Goal: Task Accomplishment & Management: Manage account settings

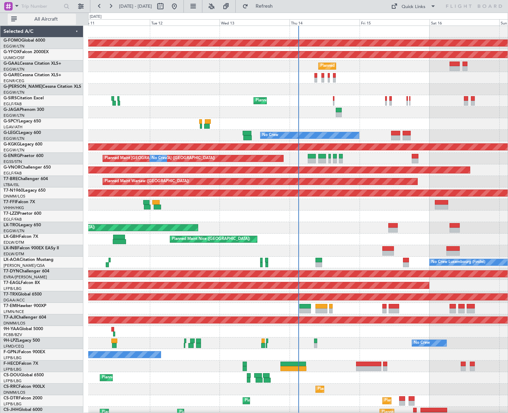
click at [50, 17] on span "All Aircraft" at bounding box center [46, 19] width 56 height 5
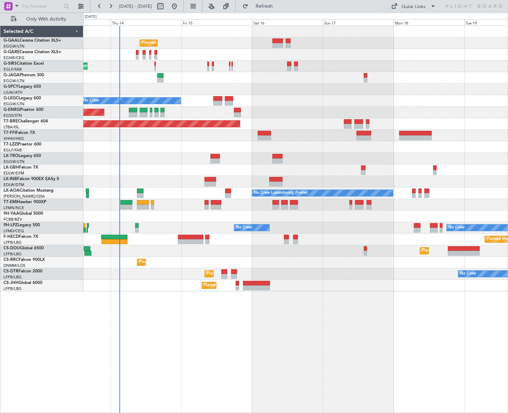
click at [169, 178] on div "Planned Maint Planned Maint London (Farnborough) No Crew Planned Maint London (…" at bounding box center [295, 159] width 424 height 266
click at [166, 11] on button at bounding box center [160, 6] width 11 height 11
select select "8"
select select "2025"
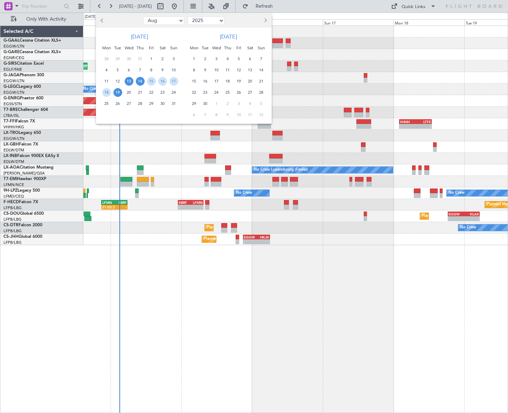
click at [138, 82] on span "14" at bounding box center [140, 81] width 9 height 9
click at [150, 91] on span "22" at bounding box center [151, 92] width 9 height 9
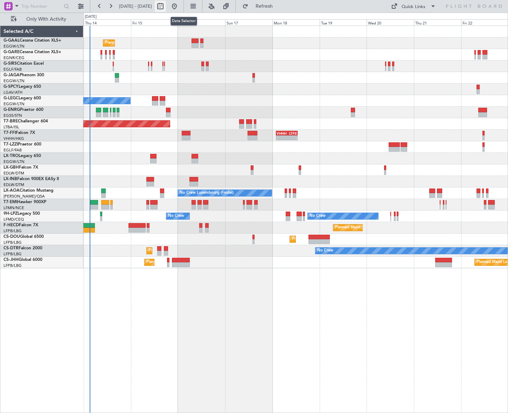
click at [166, 7] on button at bounding box center [160, 6] width 11 height 11
select select "8"
select select "2025"
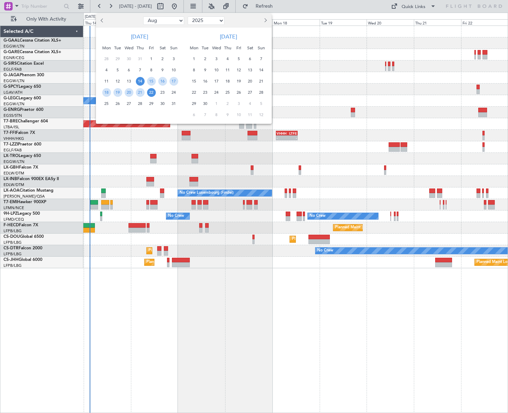
click at [140, 78] on span "14" at bounding box center [140, 81] width 9 height 9
click at [107, 105] on span "25" at bounding box center [106, 103] width 9 height 9
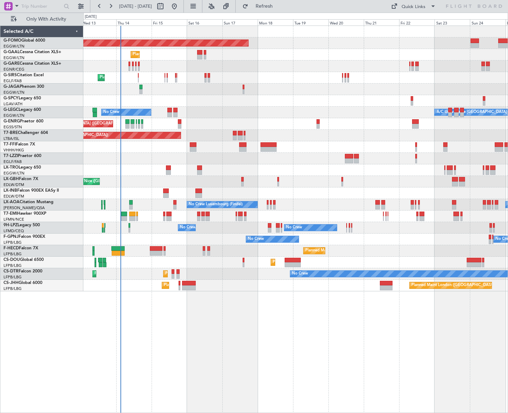
click at [222, 275] on div "Planned Maint Windsor Locks (Bradley Intl) Planned Maint Planned Maint Dusseldo…" at bounding box center [295, 159] width 424 height 266
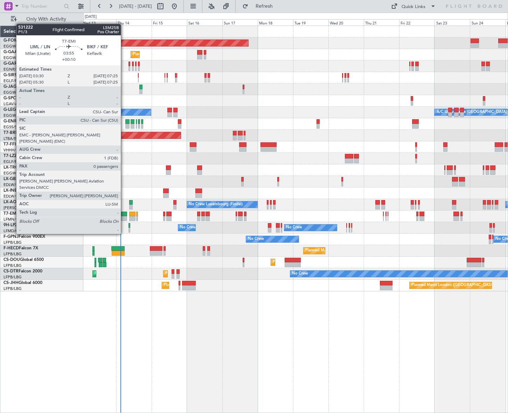
click at [124, 215] on div at bounding box center [124, 214] width 6 height 5
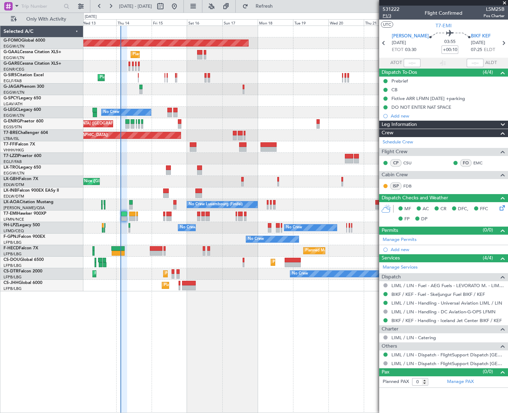
click at [384, 17] on span "P1/3" at bounding box center [391, 16] width 17 height 6
click at [118, 245] on div "Planned Maint Windsor Locks (Bradley Intl) Planned Maint Planned Maint Dusseldo…" at bounding box center [295, 159] width 424 height 266
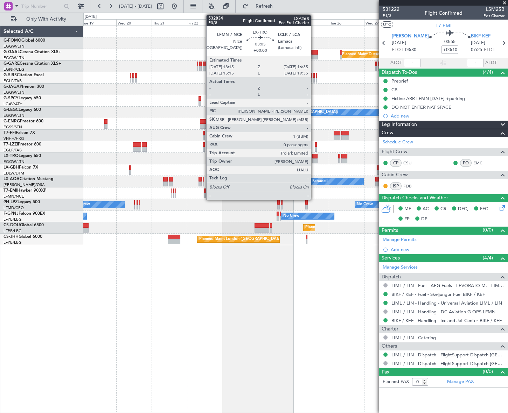
click at [314, 159] on div at bounding box center [314, 161] width 5 height 5
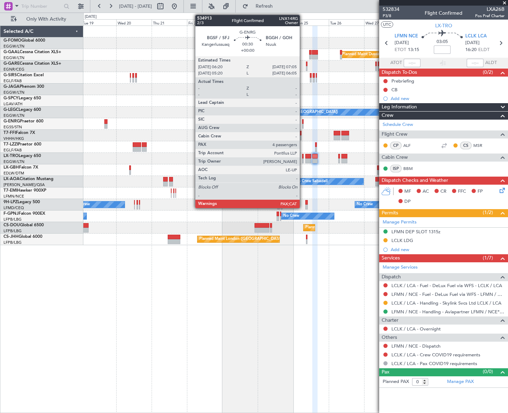
click at [303, 124] on div at bounding box center [302, 126] width 1 height 5
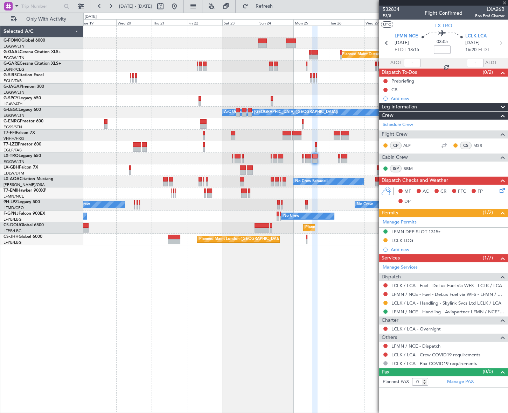
type input "4"
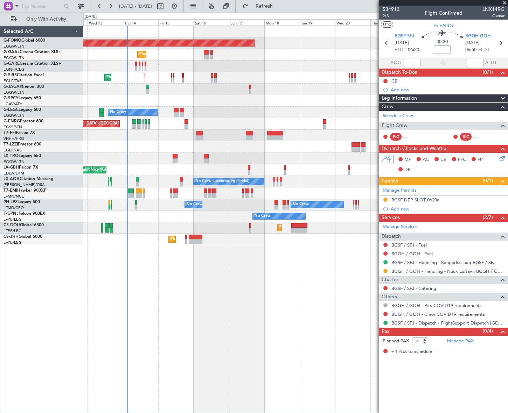
click at [359, 122] on div "Planned Maint Windsor Locks (Bradley Intl) Planned Maint Planned Maint Dusseldo…" at bounding box center [295, 135] width 424 height 219
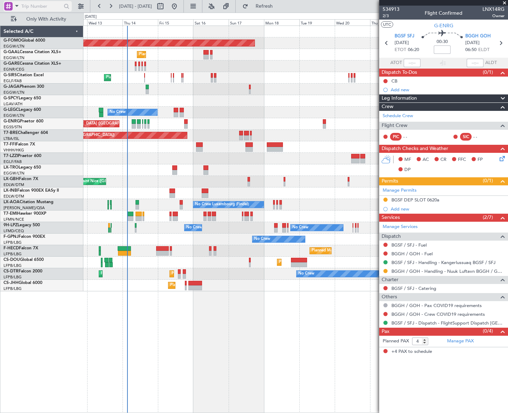
click at [14, 5] on span at bounding box center [17, 5] width 8 height 9
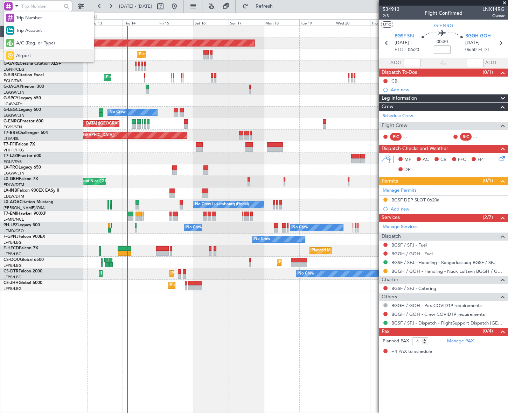
click at [19, 57] on span "Airport" at bounding box center [23, 55] width 15 height 7
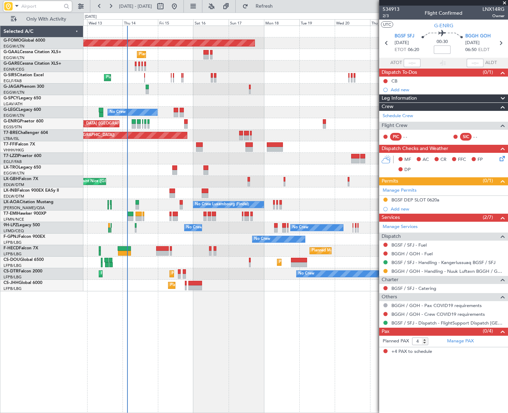
click at [24, 5] on input "text" at bounding box center [41, 6] width 40 height 10
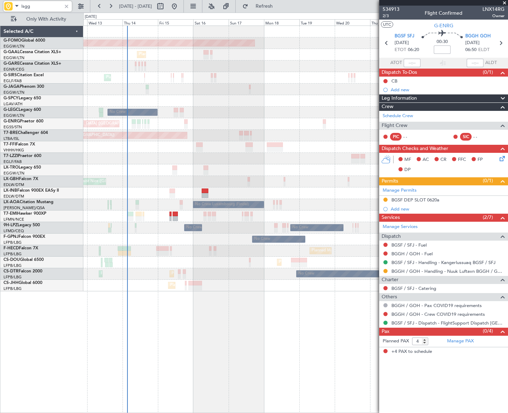
type input "lsgg"
click at [66, 6] on div at bounding box center [67, 6] width 8 height 8
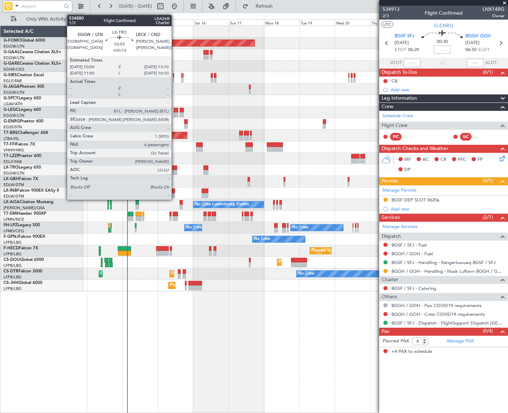
click at [175, 170] on div at bounding box center [174, 172] width 5 height 5
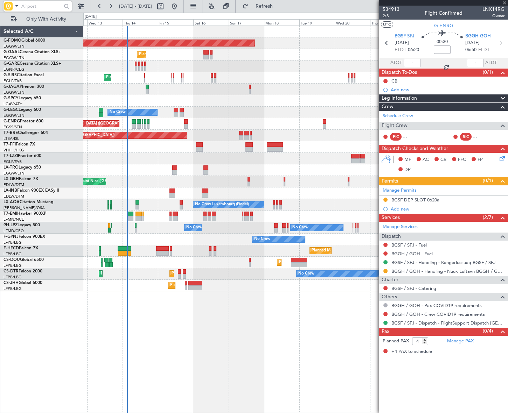
type input "+00:10"
type input "6"
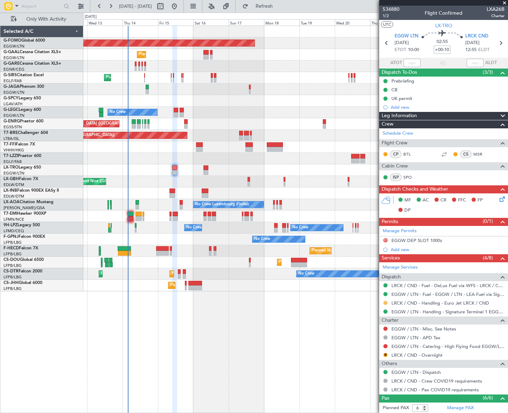
click at [385, 302] on button at bounding box center [385, 303] width 4 height 4
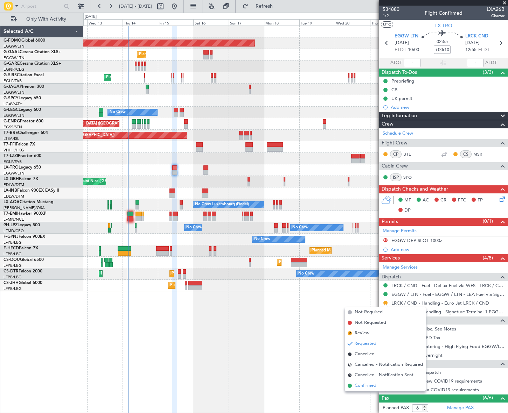
click at [371, 385] on span "Confirmed" at bounding box center [366, 386] width 22 height 7
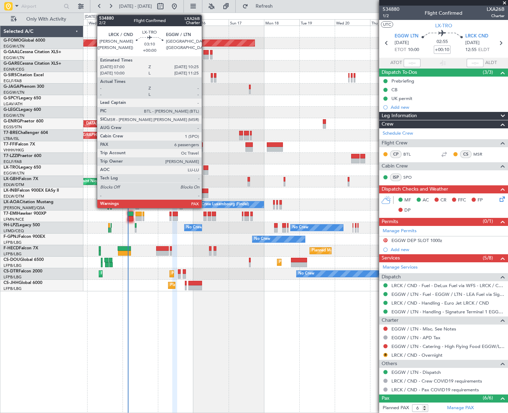
click at [205, 171] on div at bounding box center [205, 172] width 5 height 5
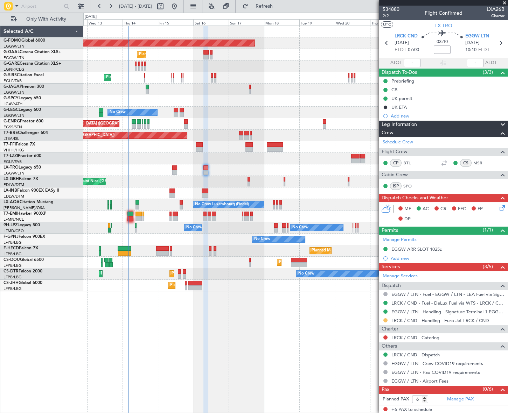
click at [386, 320] on button at bounding box center [385, 320] width 4 height 4
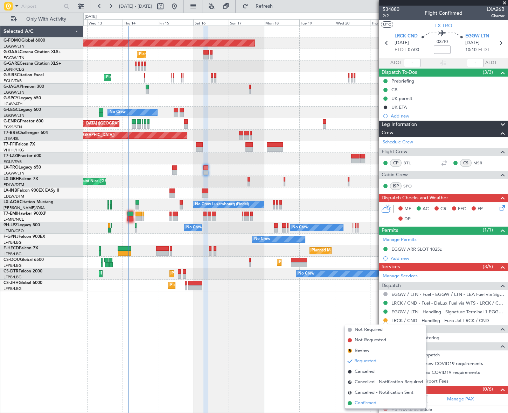
click at [369, 402] on span "Confirmed" at bounding box center [366, 403] width 22 height 7
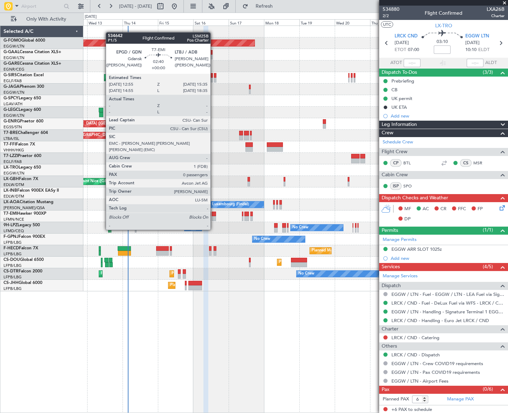
click at [213, 217] on div at bounding box center [214, 218] width 4 height 5
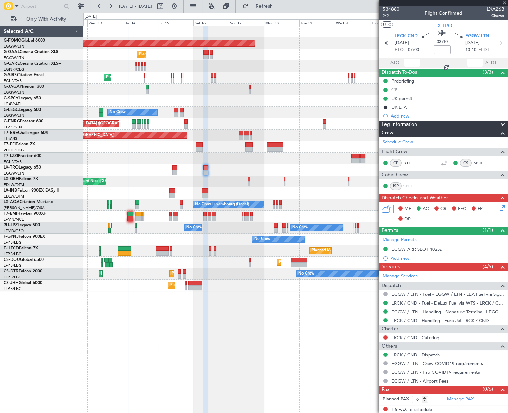
type input "0"
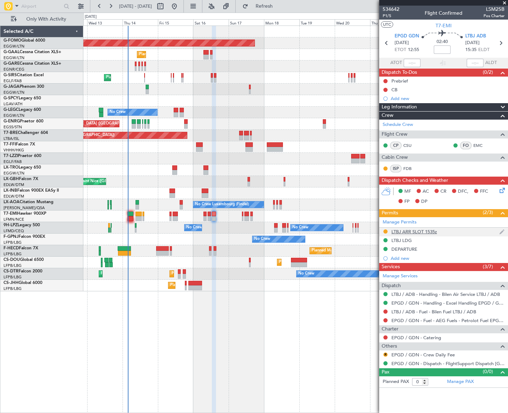
click at [427, 231] on div "LTBJ ARR SLOT 1535z" at bounding box center [413, 232] width 45 height 6
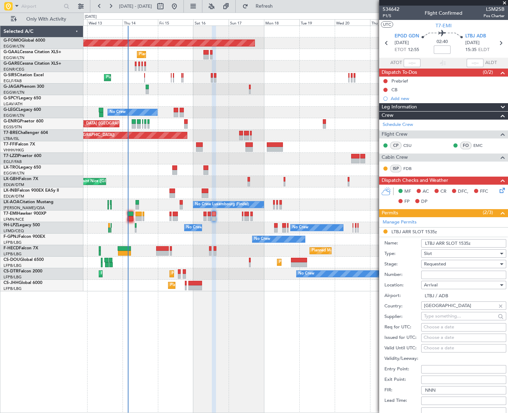
click at [443, 274] on input "Number:" at bounding box center [463, 275] width 85 height 8
paste input "LTBJAGN1267000"
type input "LTBJAGN1267000"
click at [442, 263] on span "Requested" at bounding box center [435, 264] width 22 height 6
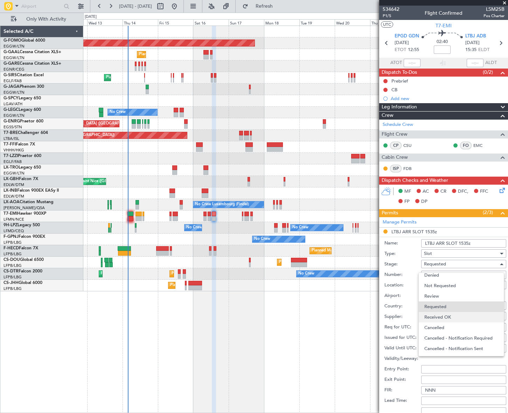
click at [443, 315] on span "Received OK" at bounding box center [461, 317] width 74 height 10
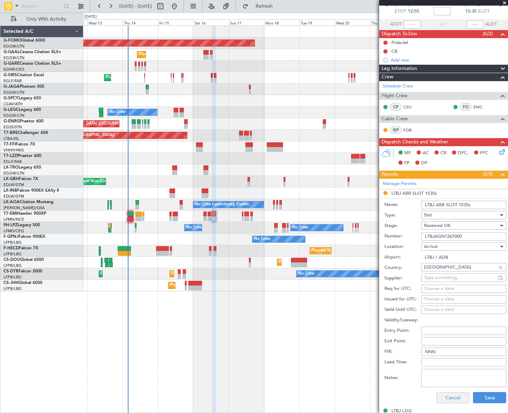
scroll to position [127, 0]
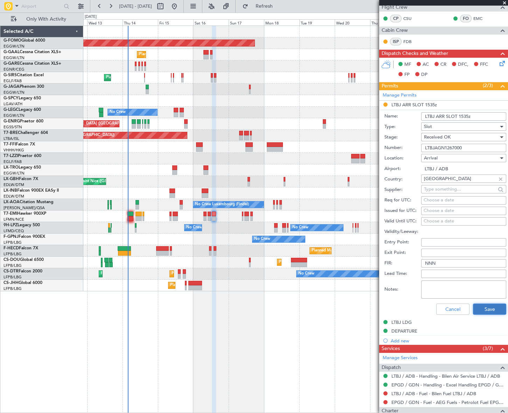
click at [480, 308] on button "Save" at bounding box center [489, 309] width 33 height 11
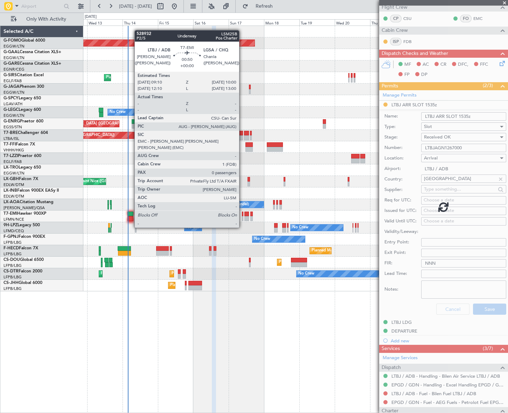
click at [242, 215] on div at bounding box center [242, 214] width 1 height 5
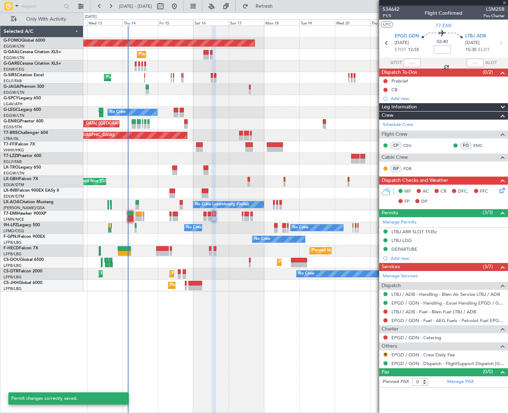
scroll to position [0, 0]
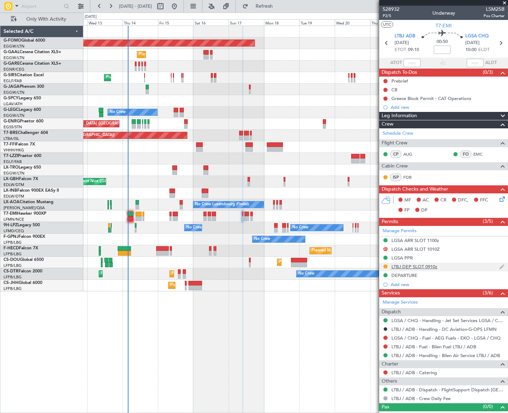
click at [403, 270] on div "LTBJ DEP SLOT 0910z" at bounding box center [443, 267] width 129 height 9
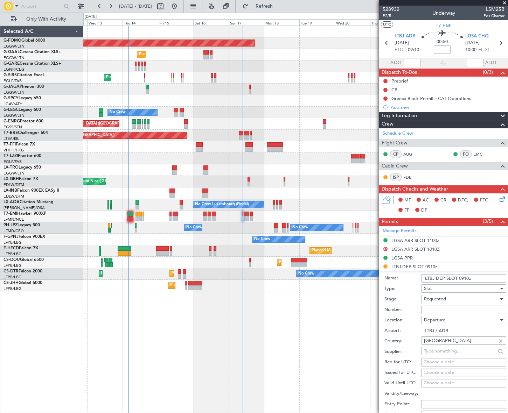
click at [455, 309] on input "Number:" at bounding box center [463, 310] width 85 height 8
paste input "LTBJDGN1268000"
type input "LTBJDGN1268000"
click at [451, 300] on div "Requested" at bounding box center [461, 299] width 75 height 10
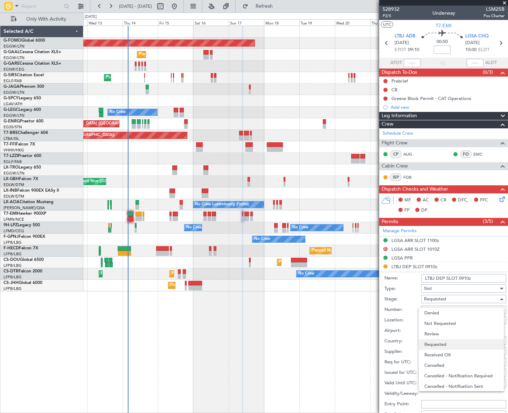
scroll to position [3, 0]
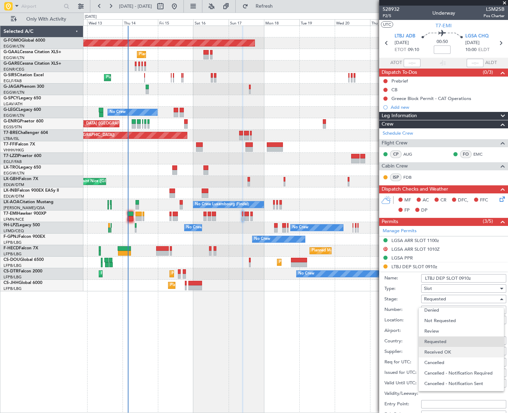
click at [450, 350] on span "Received OK" at bounding box center [461, 352] width 74 height 10
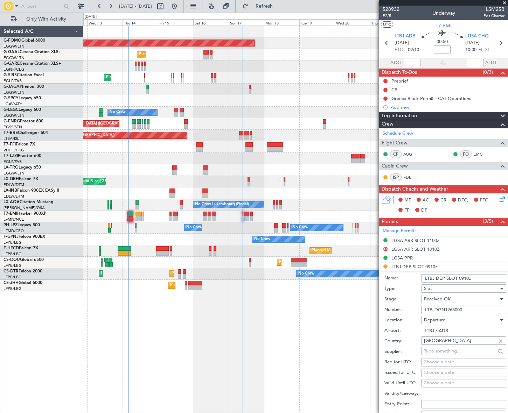
scroll to position [95, 0]
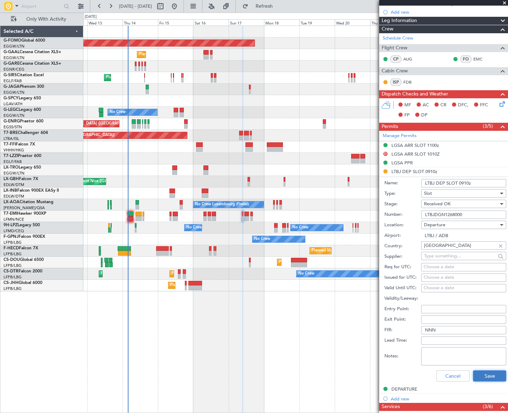
click at [486, 378] on button "Save" at bounding box center [489, 376] width 33 height 11
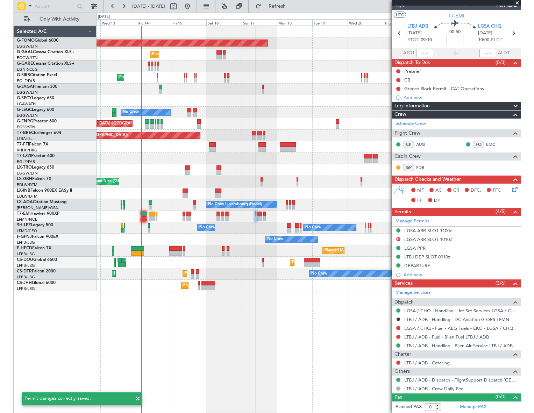
scroll to position [9, 0]
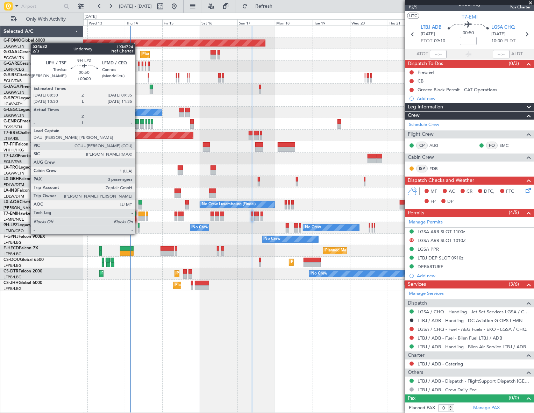
click at [138, 228] on div at bounding box center [139, 230] width 2 height 5
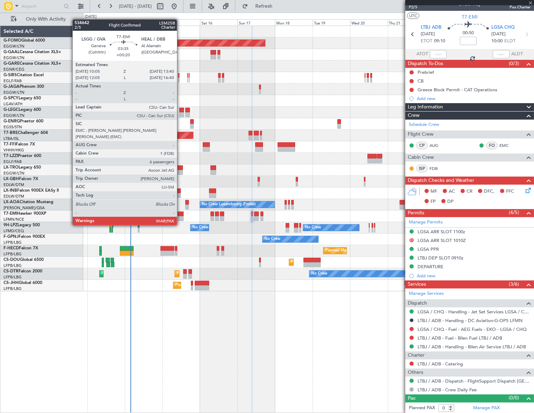
type input "3"
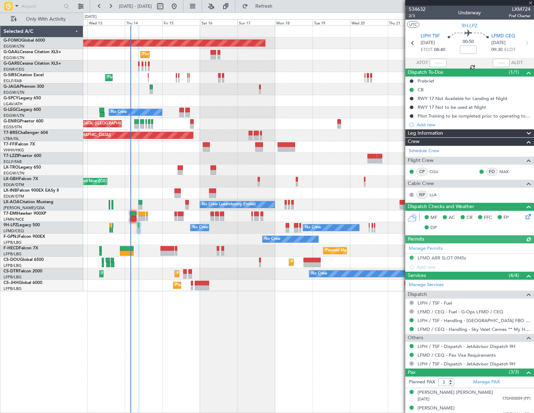
click at [525, 217] on icon at bounding box center [528, 216] width 6 height 6
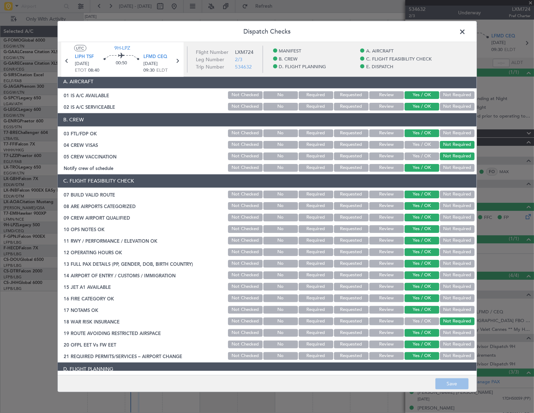
scroll to position [63, 0]
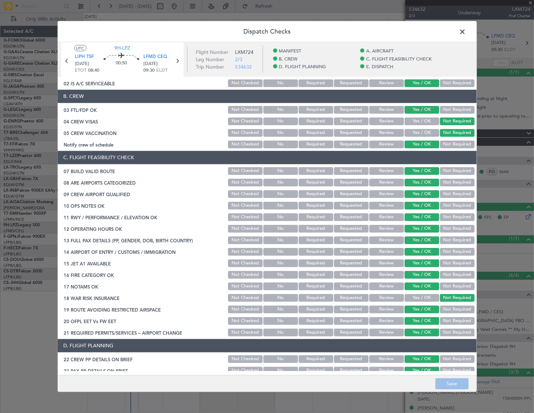
click at [356, 286] on button "Requested" at bounding box center [351, 286] width 35 height 8
click at [378, 287] on button "Review" at bounding box center [387, 286] width 35 height 8
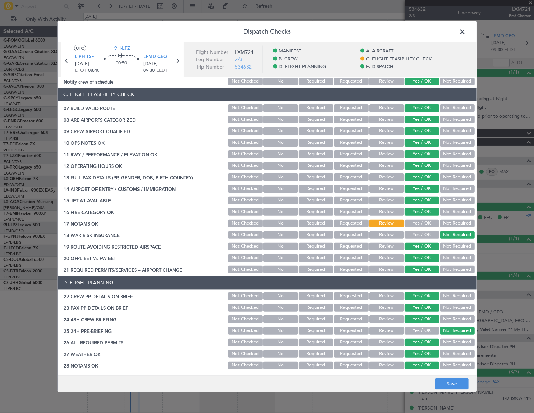
scroll to position [127, 0]
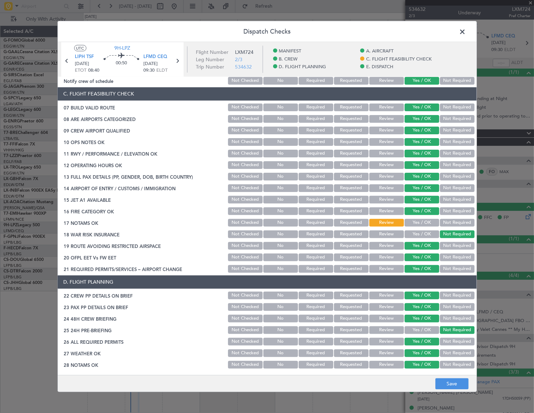
click at [415, 222] on button "Yes / OK" at bounding box center [422, 223] width 35 height 8
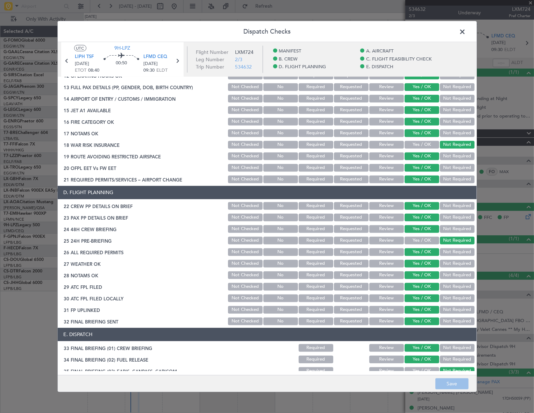
scroll to position [223, 0]
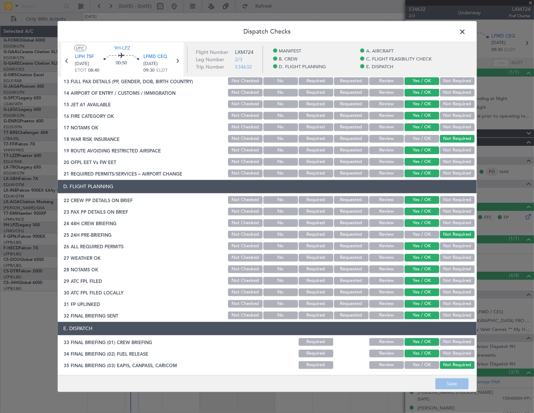
click at [380, 258] on button "Review" at bounding box center [387, 258] width 35 height 8
click at [382, 267] on button "Review" at bounding box center [387, 269] width 35 height 8
click at [455, 385] on button "Save" at bounding box center [452, 384] width 33 height 11
click at [467, 29] on span at bounding box center [467, 33] width 0 height 14
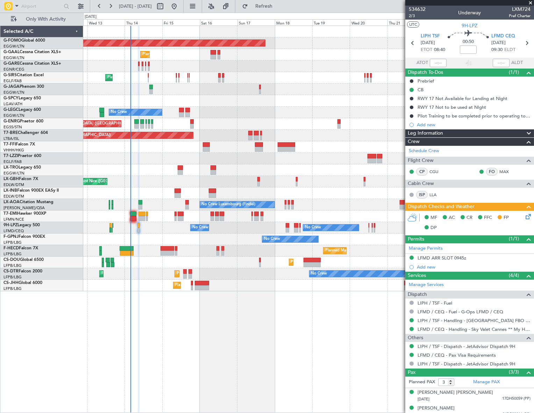
click at [219, 325] on div "Planned Maint Windsor Locks (Bradley Intl) Planned Maint Planned Maint Dusseldo…" at bounding box center [308, 220] width 451 height 388
click at [332, 375] on div "Planned Maint Windsor Locks (Bradley Intl) Planned Maint Planned Maint Dusseldo…" at bounding box center [308, 220] width 451 height 388
click at [224, 350] on div "Planned Maint Windsor Locks (Bradley Intl) Planned Maint Planned Maint Dusseldo…" at bounding box center [308, 220] width 451 height 388
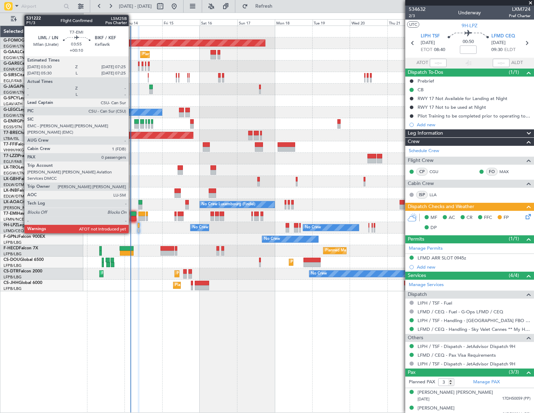
click at [132, 214] on div at bounding box center [133, 214] width 6 height 5
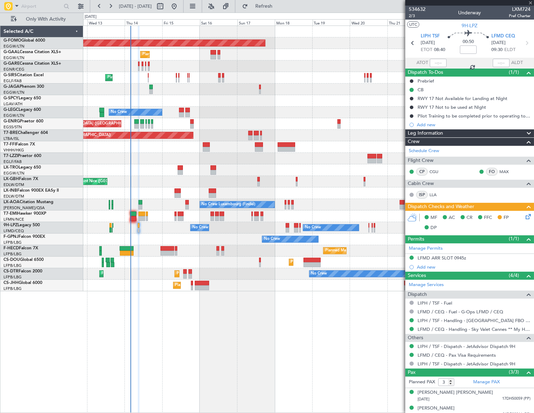
type input "+00:10"
type input "0"
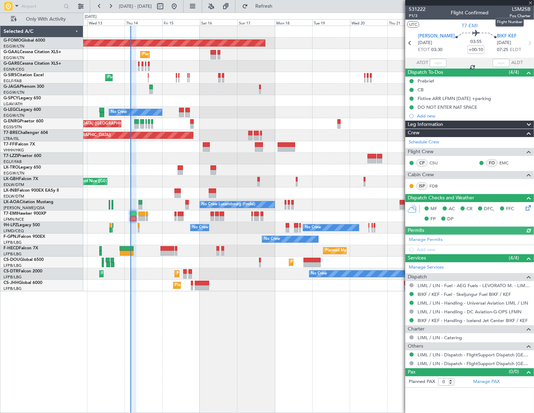
click at [520, 9] on span "LSM25B" at bounding box center [520, 9] width 21 height 7
copy span "LSM25B"
click at [439, 64] on input "text" at bounding box center [438, 63] width 17 height 8
click at [306, 353] on div "Planned Maint Windsor Locks (Bradley Intl) Planned Maint Planned Maint Dusseldo…" at bounding box center [308, 220] width 451 height 388
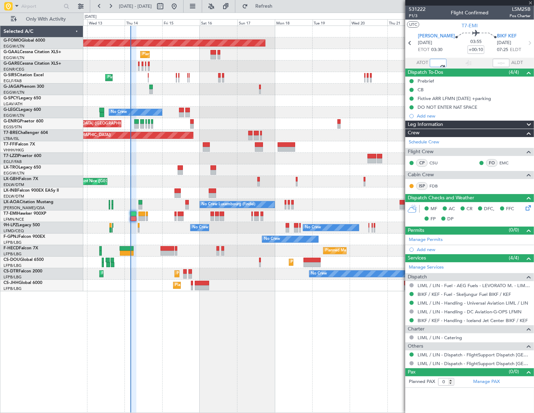
type input "03:41"
click at [270, 4] on button "Refresh" at bounding box center [260, 6] width 42 height 11
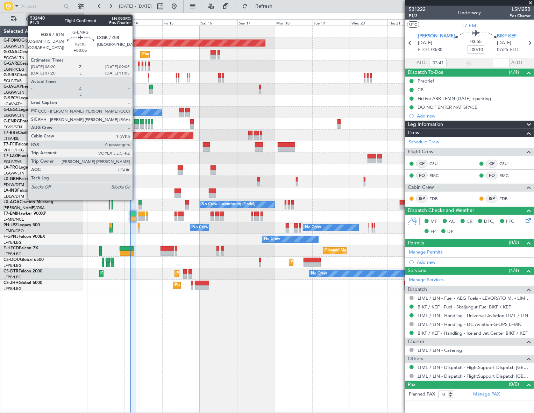
click at [136, 126] on div at bounding box center [136, 126] width 5 height 5
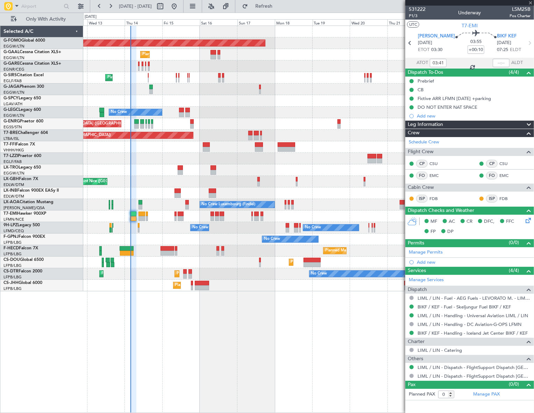
type input "+00:05"
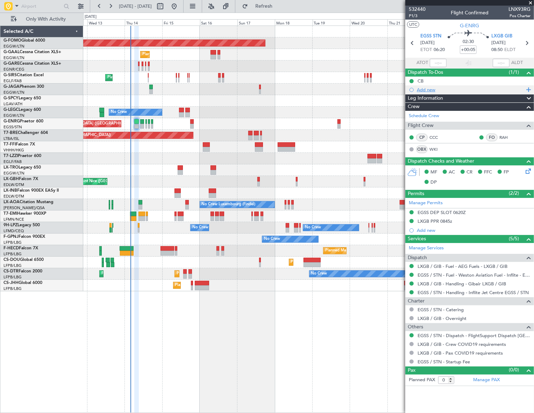
click at [435, 90] on div "Add new" at bounding box center [470, 90] width 107 height 6
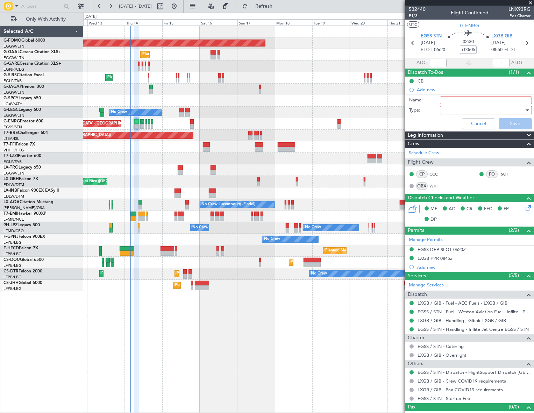
click at [464, 101] on input "Name:" at bounding box center [486, 101] width 92 height 8
type input "Prebriefing"
click at [476, 107] on div at bounding box center [484, 110] width 82 height 10
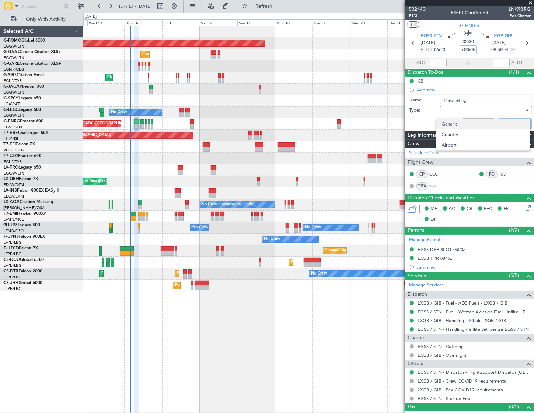
click at [469, 125] on span "Generic" at bounding box center [483, 124] width 82 height 10
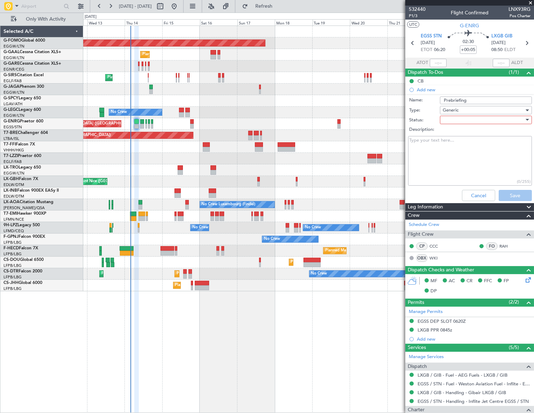
click at [479, 119] on div at bounding box center [484, 120] width 82 height 10
drag, startPoint x: 466, startPoint y: 156, endPoint x: 442, endPoint y: 147, distance: 25.9
click at [466, 155] on span "Completed" at bounding box center [483, 155] width 82 height 10
click at [441, 147] on textarea "Description:" at bounding box center [470, 161] width 124 height 50
paste textarea "EGSS 6500 kgs"
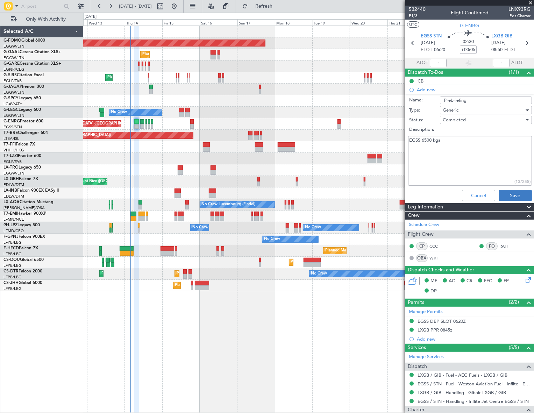
type textarea "EGSS 6500 kgs"
click at [511, 198] on button "Save" at bounding box center [515, 195] width 33 height 11
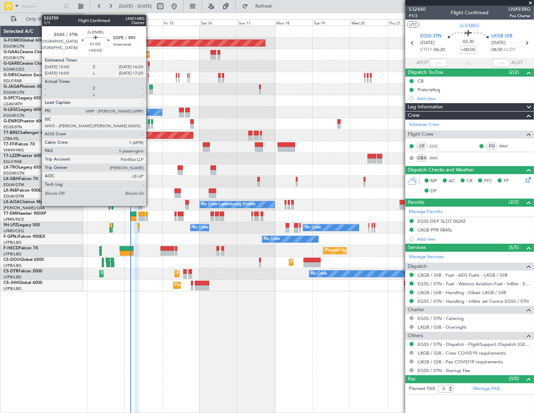
click at [149, 122] on div at bounding box center [149, 121] width 2 height 5
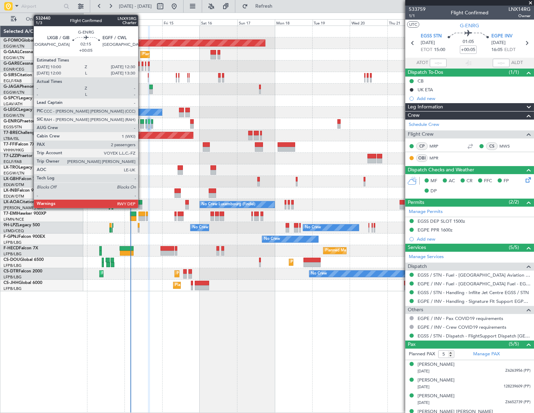
click at [141, 122] on div at bounding box center [142, 121] width 4 height 5
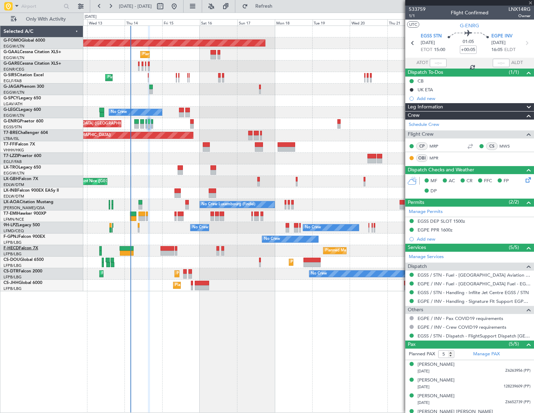
type input "2"
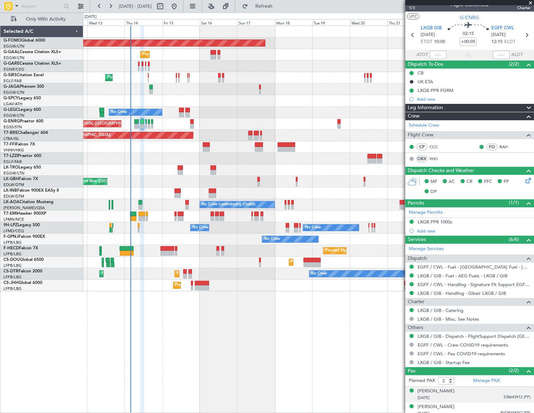
scroll to position [12, 0]
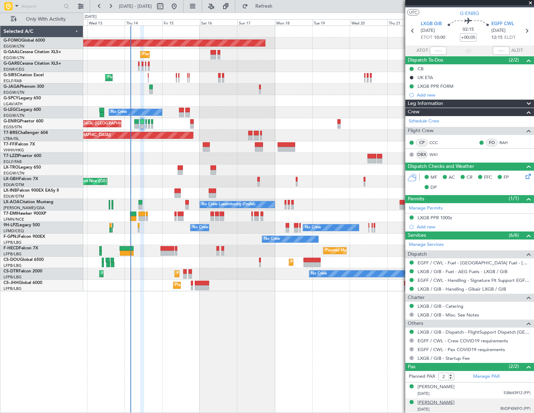
click at [437, 404] on div "[PERSON_NAME]" at bounding box center [436, 403] width 37 height 7
drag, startPoint x: 429, startPoint y: 92, endPoint x: 431, endPoint y: 97, distance: 5.2
click at [429, 92] on div "Add new" at bounding box center [474, 95] width 114 height 6
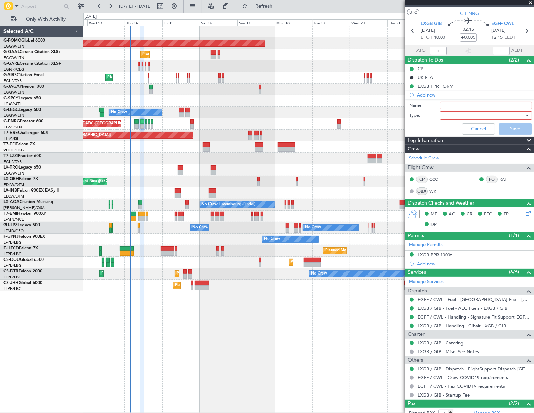
click at [454, 105] on input "Name:" at bounding box center [486, 106] width 92 height 8
type input "Prebriefing"
click at [454, 112] on div at bounding box center [484, 115] width 82 height 10
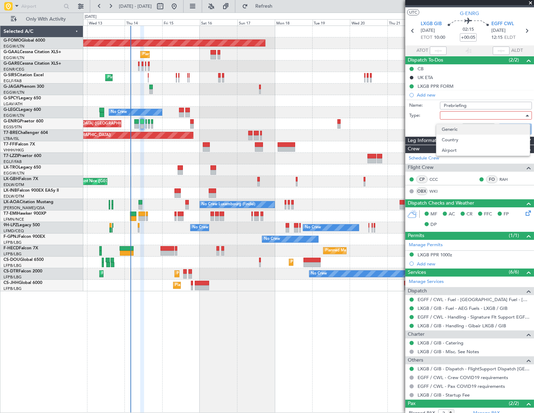
click at [457, 130] on span "Generic" at bounding box center [483, 129] width 82 height 10
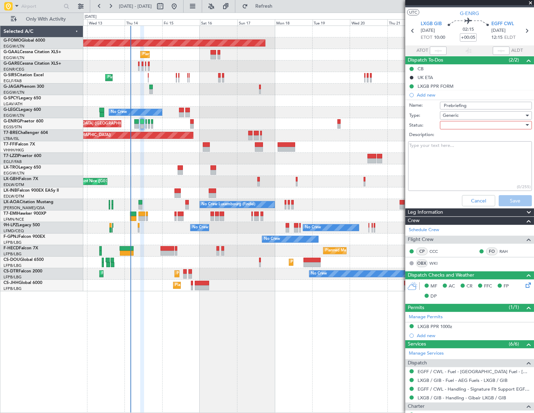
click at [460, 123] on div at bounding box center [484, 125] width 82 height 10
click at [456, 157] on span "Completed" at bounding box center [483, 160] width 82 height 10
click at [435, 155] on textarea "Description:" at bounding box center [470, 166] width 124 height 50
paste textarea "LXGB 4200 kgs"
type textarea "LXGB 4200 kgs"
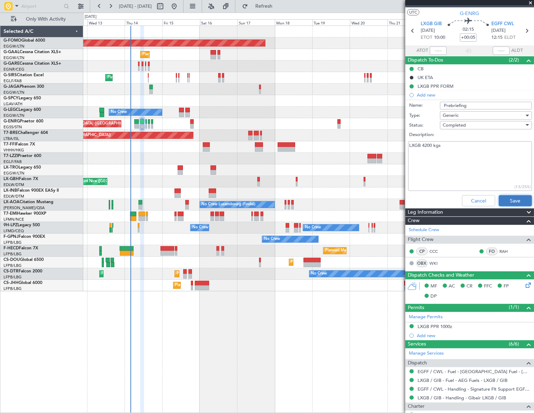
click at [518, 200] on button "Save" at bounding box center [515, 200] width 33 height 11
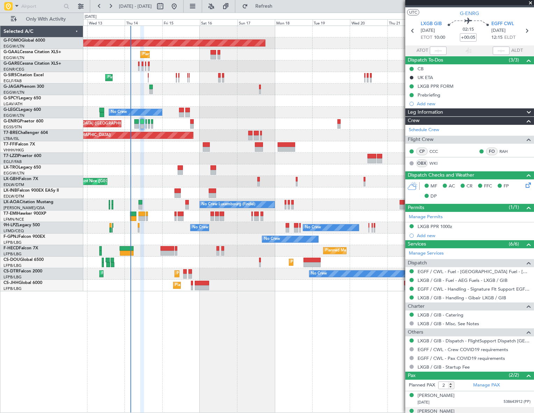
click at [463, 110] on div "Leg Information" at bounding box center [470, 112] width 129 height 8
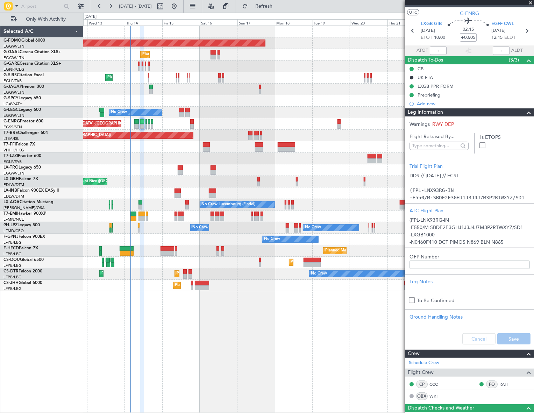
click at [463, 110] on div "Leg Information" at bounding box center [470, 112] width 129 height 8
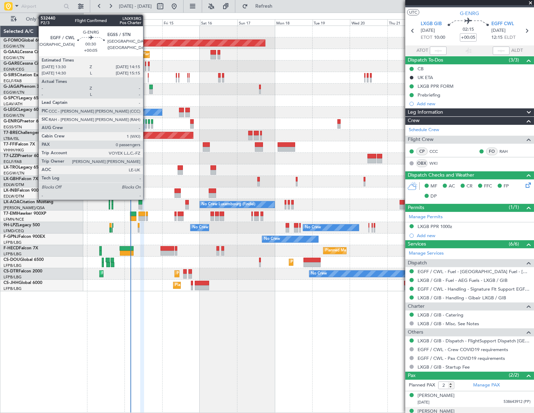
click at [146, 124] on div at bounding box center [146, 126] width 1 height 5
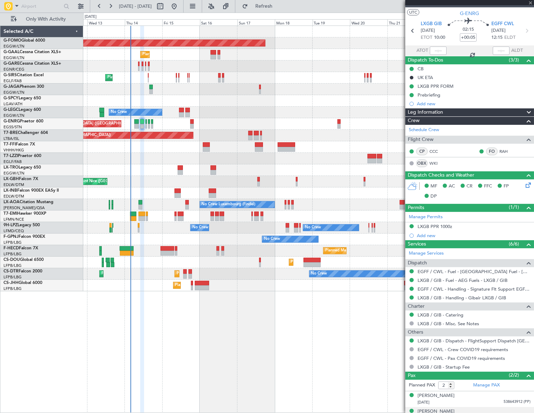
type input "0"
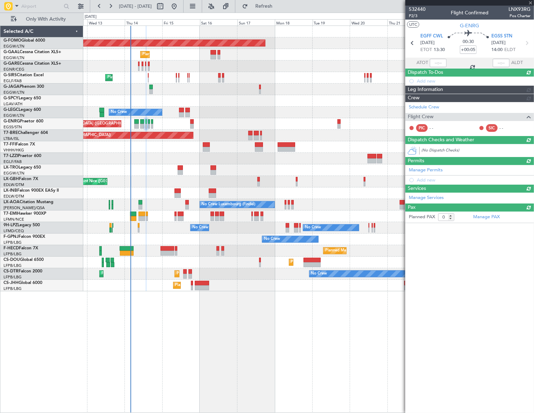
scroll to position [0, 0]
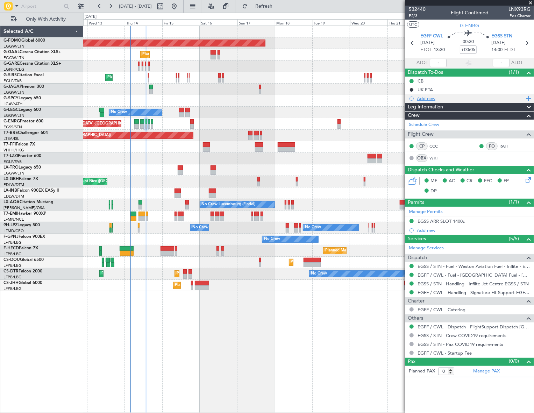
click at [430, 98] on div "Add new" at bounding box center [470, 99] width 107 height 6
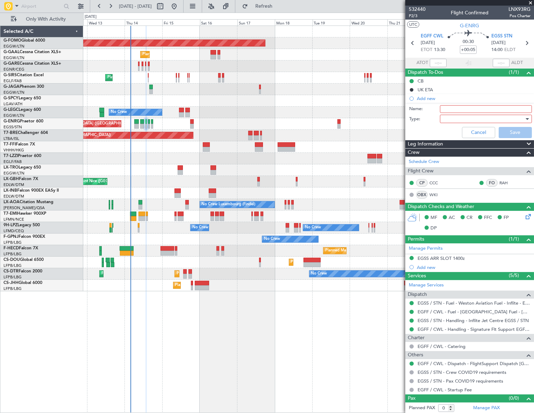
click at [458, 108] on input "Name:" at bounding box center [486, 109] width 92 height 8
type input "Prebriefing"
click at [464, 117] on div at bounding box center [484, 119] width 82 height 10
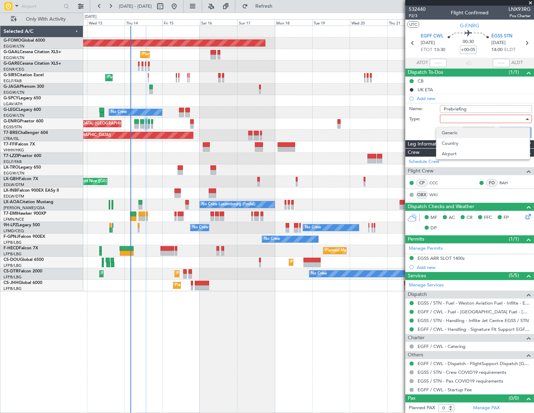
click at [456, 135] on span "Generic" at bounding box center [483, 133] width 82 height 10
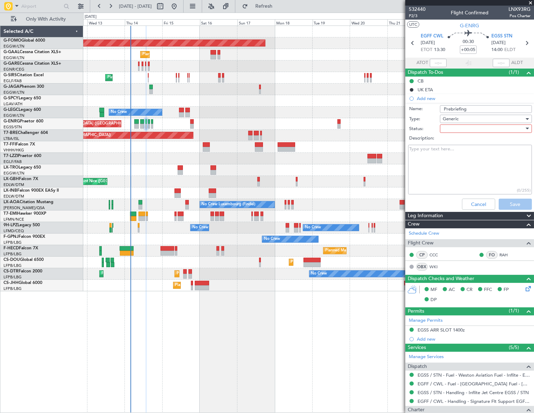
click at [464, 126] on div at bounding box center [484, 129] width 82 height 10
click at [465, 166] on span "Completed" at bounding box center [483, 164] width 82 height 10
click at [428, 160] on textarea "Description:" at bounding box center [470, 170] width 124 height 50
paste textarea "EGFF 5000 kgs"
type textarea "EGFF 5000 kgs"
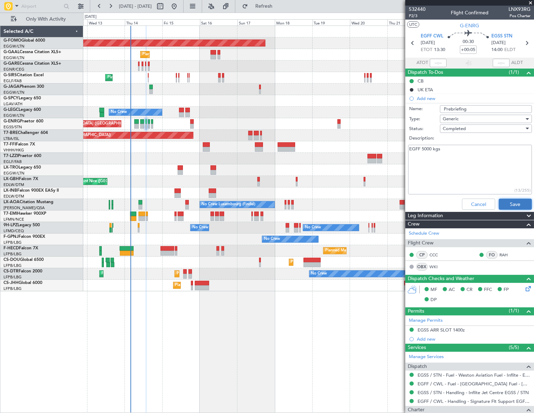
click at [517, 206] on button "Save" at bounding box center [515, 204] width 33 height 11
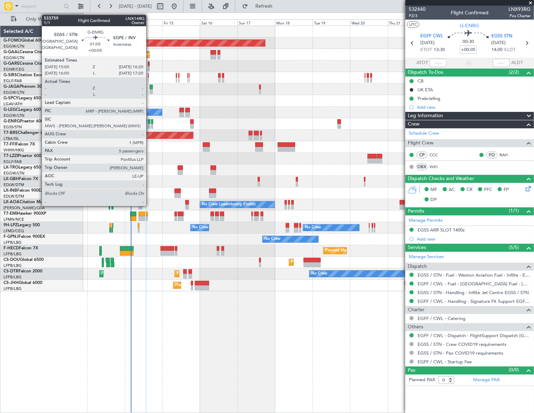
click at [149, 124] on div at bounding box center [149, 126] width 2 height 5
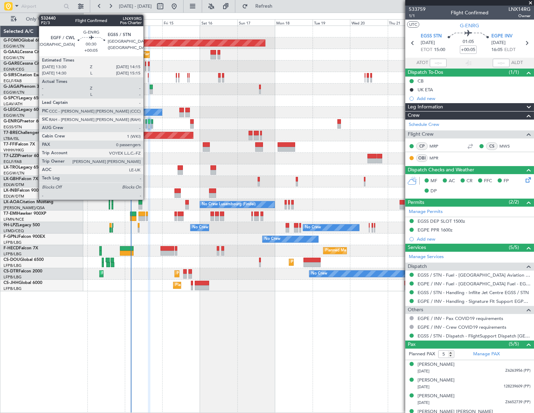
click at [147, 125] on div at bounding box center [146, 126] width 1 height 5
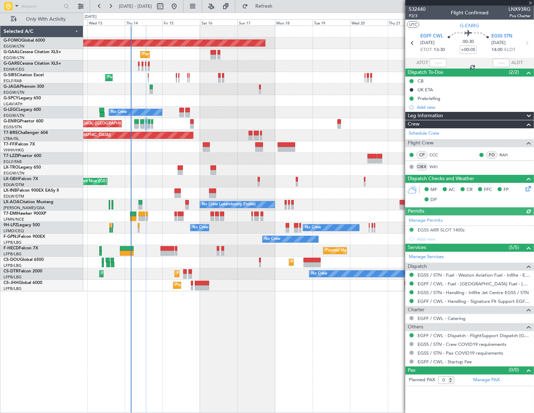
click at [489, 117] on div "Leg Information" at bounding box center [470, 116] width 129 height 8
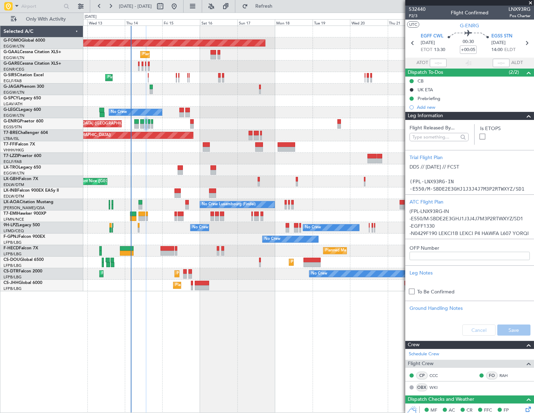
drag, startPoint x: 487, startPoint y: 331, endPoint x: 383, endPoint y: 252, distance: 130.3
click at [486, 330] on div "Cancel Save" at bounding box center [470, 330] width 129 height 21
drag, startPoint x: 525, startPoint y: 116, endPoint x: 333, endPoint y: 113, distance: 192.1
click at [525, 115] on span at bounding box center [529, 116] width 8 height 8
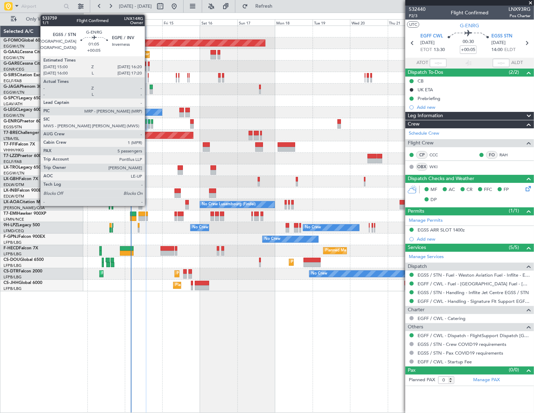
click at [148, 124] on div at bounding box center [149, 126] width 2 height 5
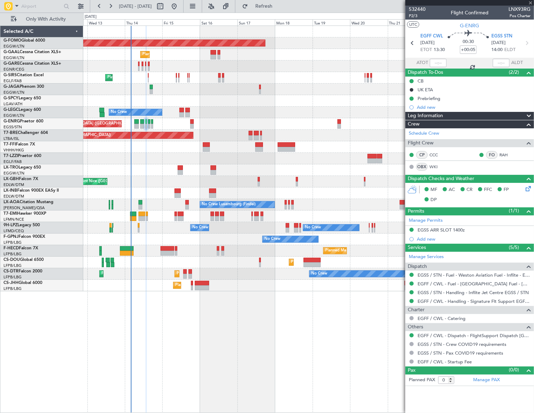
type input "5"
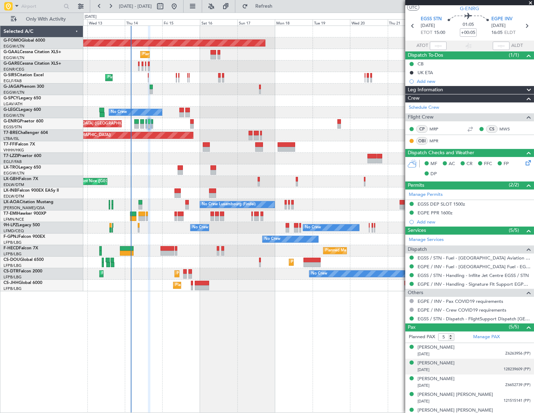
scroll to position [25, 0]
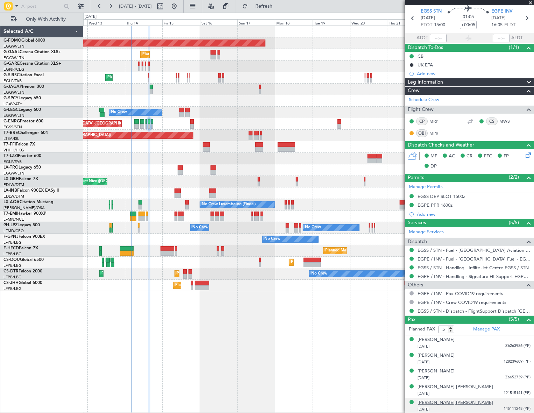
click at [441, 404] on div "[PERSON_NAME] [PERSON_NAME]" at bounding box center [456, 403] width 76 height 7
click at [428, 372] on div "[PERSON_NAME]" at bounding box center [436, 371] width 37 height 7
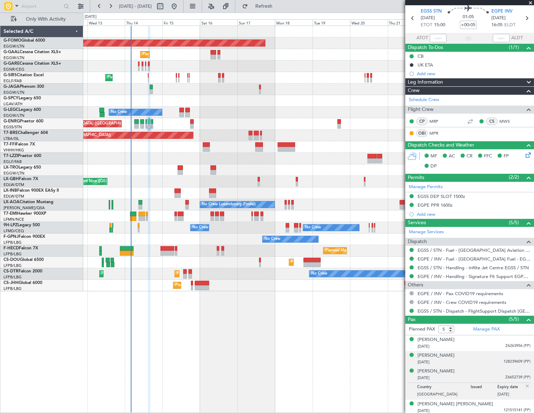
click at [442, 354] on div "Amrita Sen 23/05/1984 128239609 (PP)" at bounding box center [474, 359] width 113 height 14
click at [437, 355] on div "[PERSON_NAME]" at bounding box center [436, 355] width 37 height 7
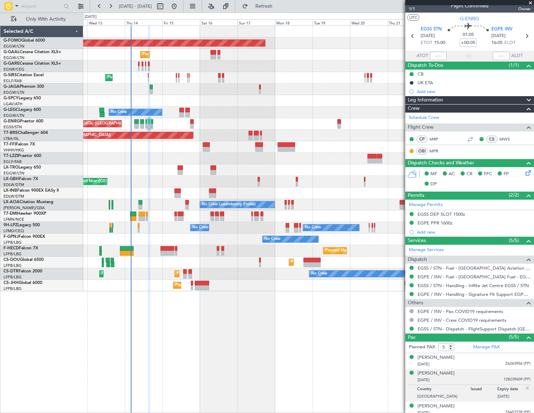
scroll to position [0, 0]
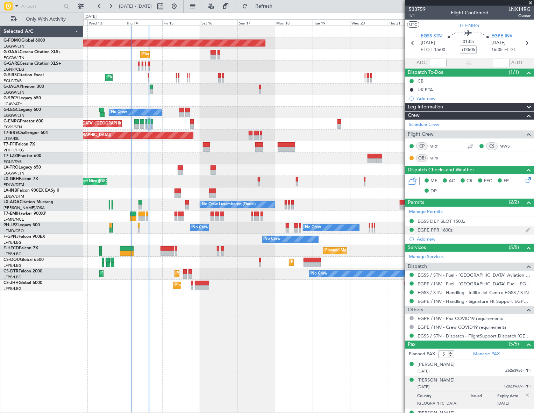
click at [448, 231] on div "EGPE PPR 1600z" at bounding box center [435, 230] width 35 height 6
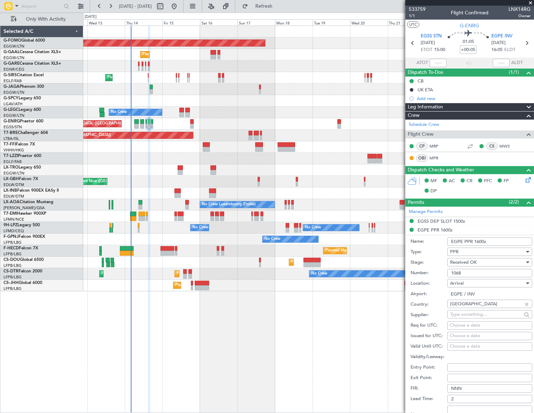
scroll to position [37, 0]
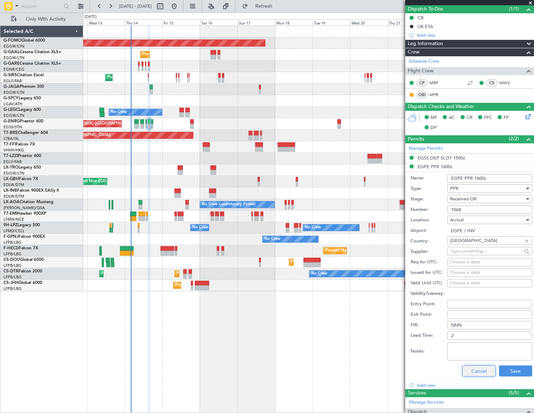
click at [475, 371] on button "Cancel" at bounding box center [479, 371] width 33 height 11
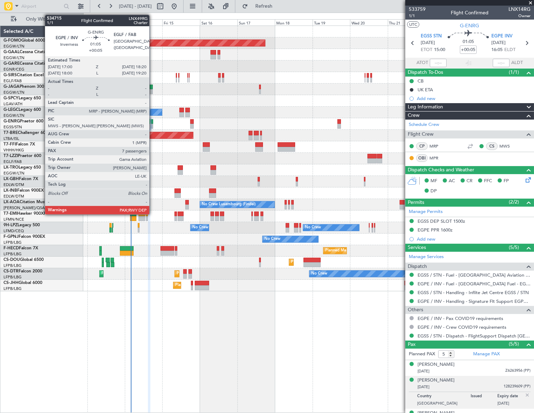
click at [153, 123] on div at bounding box center [152, 121] width 2 height 5
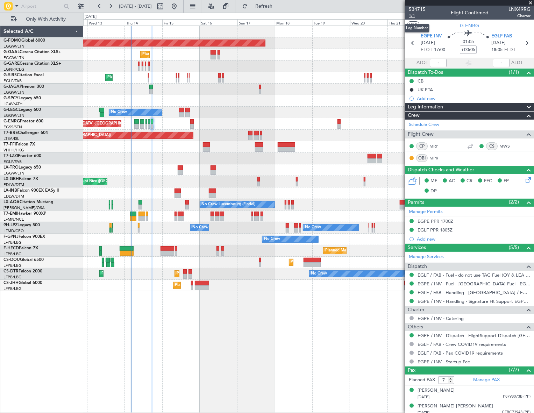
click at [413, 14] on span "1/1" at bounding box center [417, 16] width 17 height 6
click at [414, 15] on span "1/1" at bounding box center [417, 16] width 17 height 6
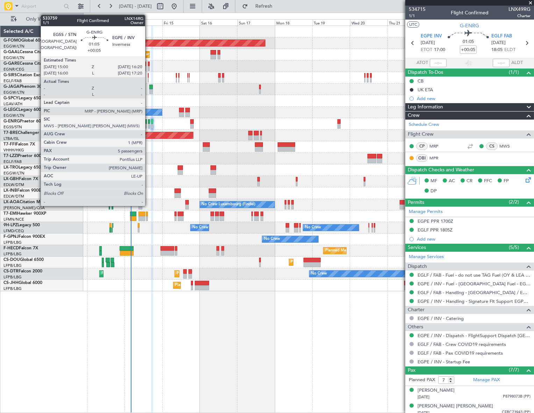
click at [148, 122] on div at bounding box center [149, 121] width 2 height 5
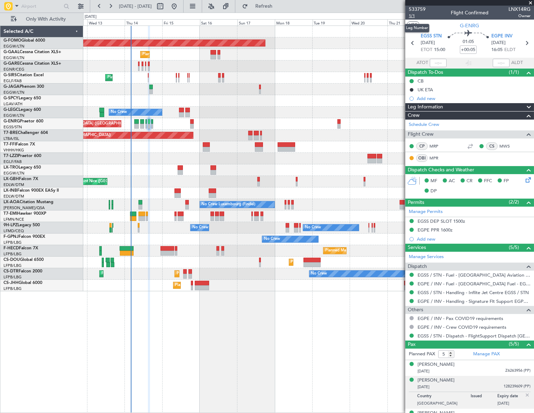
click at [414, 15] on span "1/1" at bounding box center [417, 16] width 17 height 6
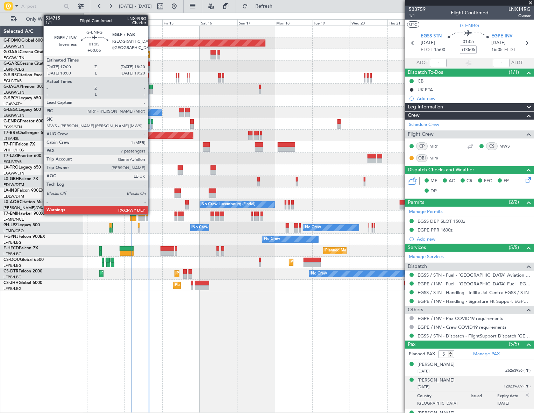
click at [151, 125] on div at bounding box center [152, 126] width 2 height 5
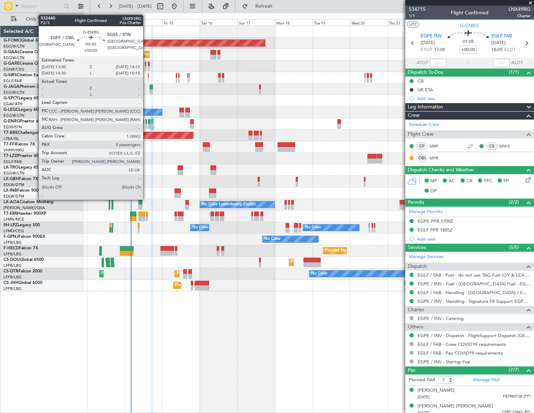
click at [146, 121] on div at bounding box center [146, 121] width 1 height 5
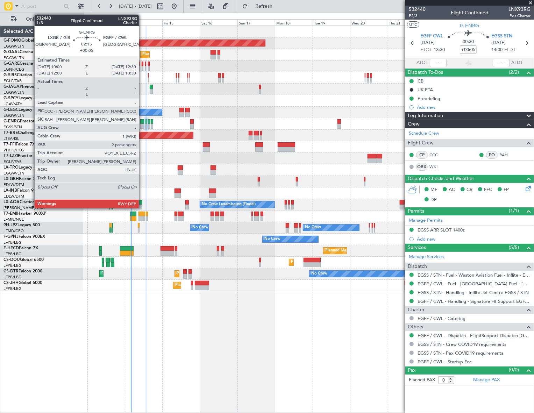
click at [142, 123] on div at bounding box center [142, 121] width 4 height 5
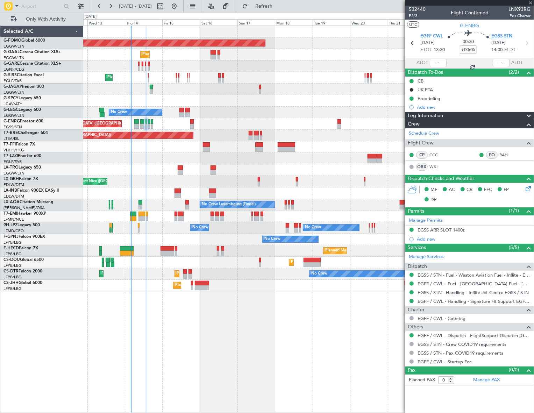
type input "2"
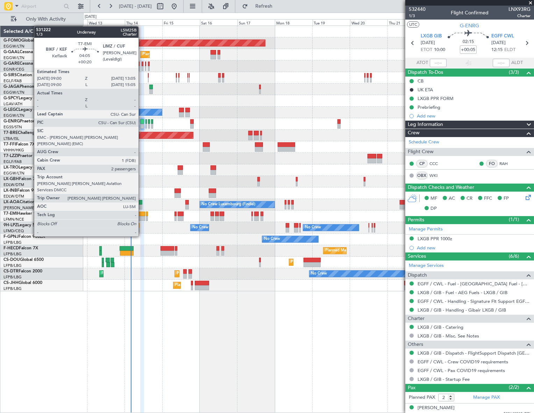
click at [142, 217] on div at bounding box center [142, 218] width 7 height 5
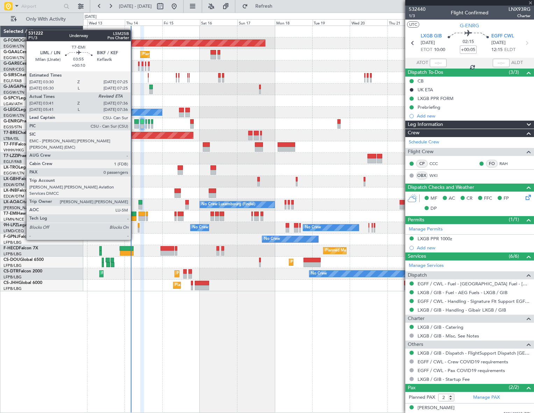
type input "+00:20"
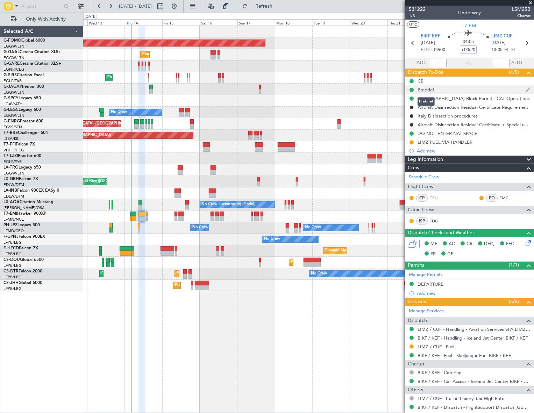
click at [429, 90] on div "Prebrief" at bounding box center [426, 90] width 16 height 6
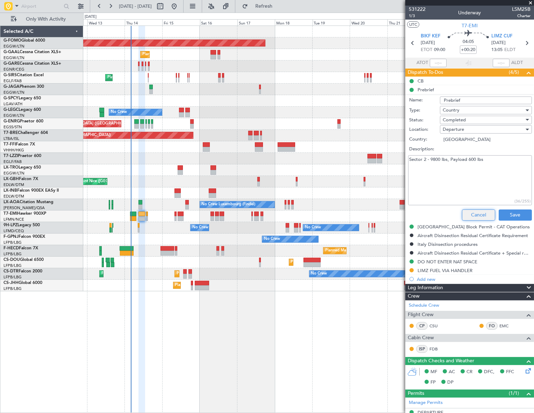
click at [476, 213] on button "Cancel" at bounding box center [478, 215] width 33 height 11
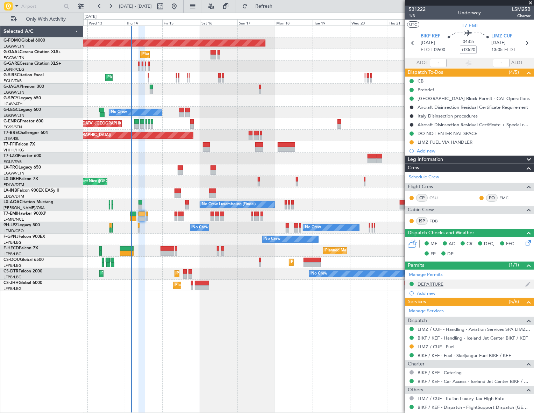
click at [444, 286] on div "DEPARTURE" at bounding box center [470, 284] width 129 height 9
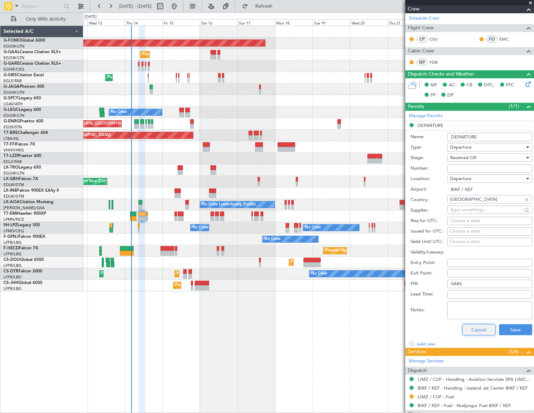
click at [485, 330] on button "Cancel" at bounding box center [479, 329] width 33 height 11
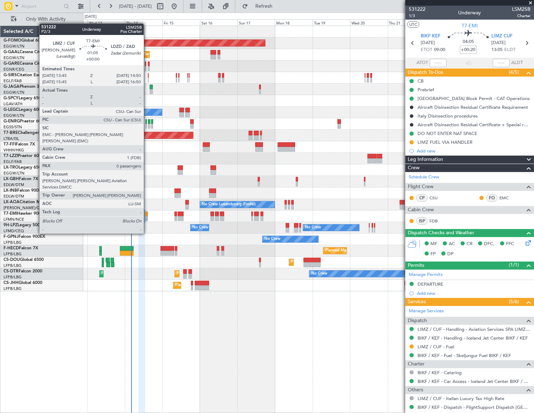
click at [147, 214] on div at bounding box center [147, 214] width 2 height 5
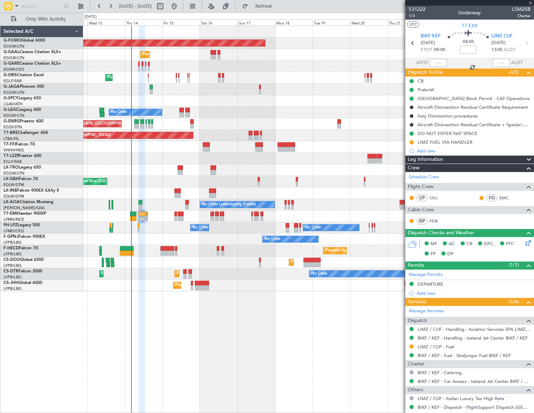
type input "0"
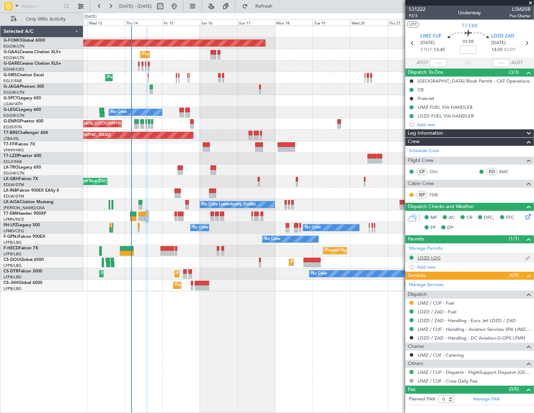
click at [430, 258] on div "LDZD LDG" at bounding box center [429, 258] width 23 height 6
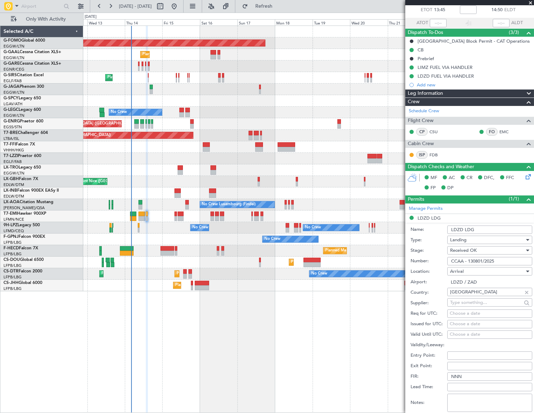
scroll to position [63, 0]
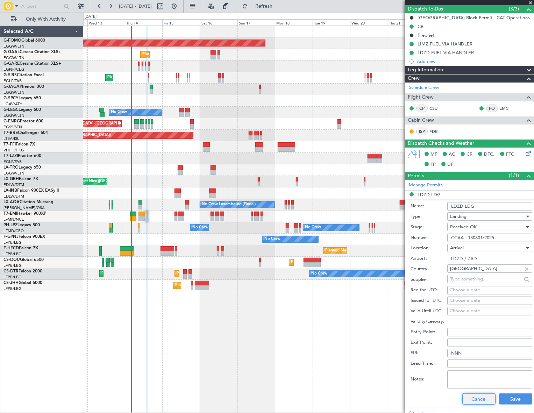
click at [473, 396] on button "Cancel" at bounding box center [479, 399] width 33 height 11
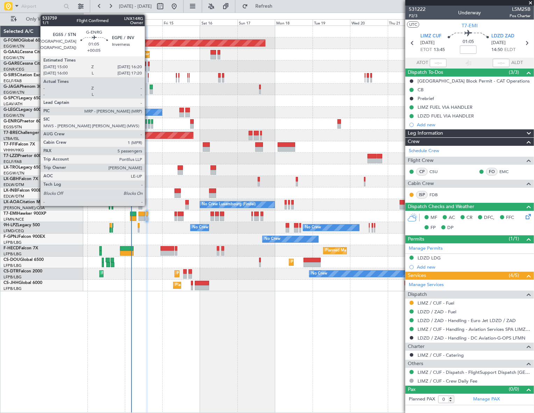
click at [148, 122] on div at bounding box center [149, 121] width 2 height 5
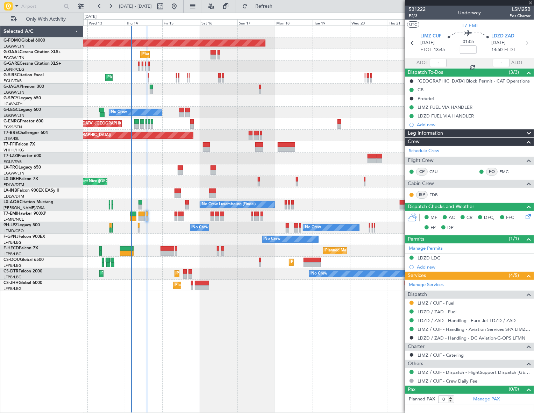
type input "+00:05"
type input "5"
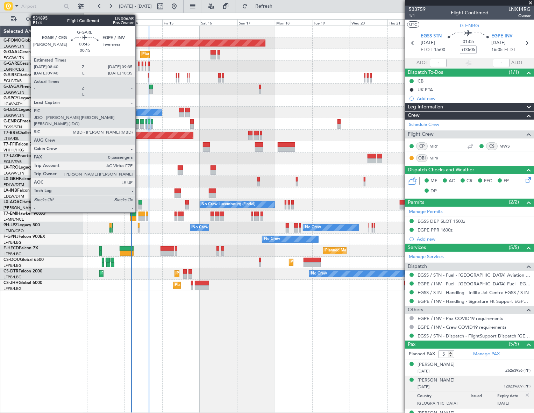
click at [139, 67] on div at bounding box center [139, 68] width 2 height 5
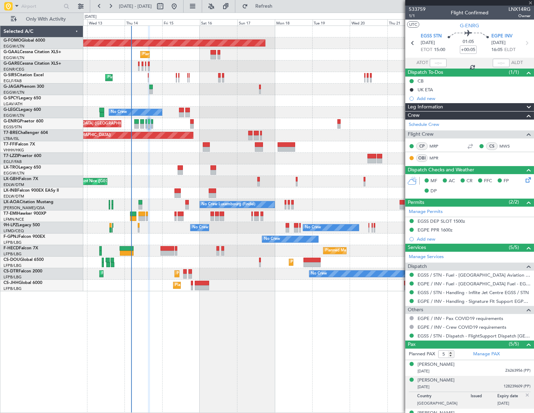
type input "-00:15"
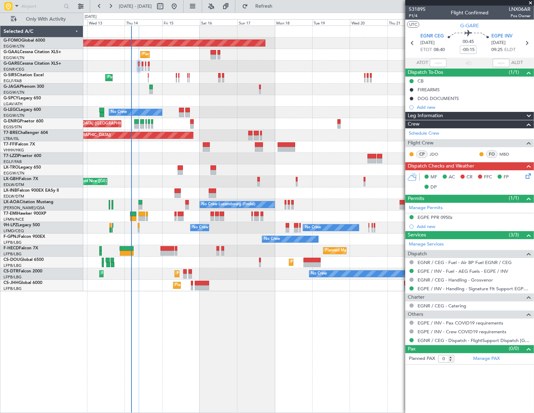
click at [143, 68] on div at bounding box center [308, 67] width 450 height 12
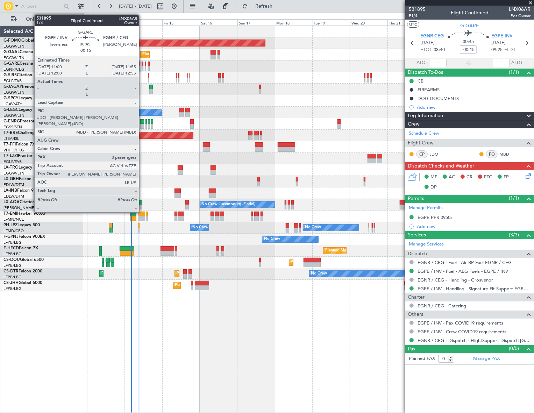
click at [142, 67] on div at bounding box center [143, 68] width 2 height 5
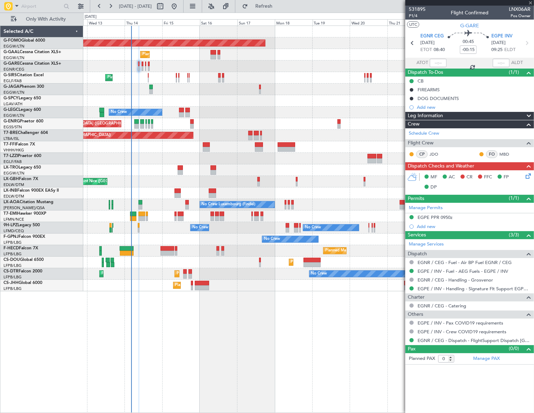
type input "3"
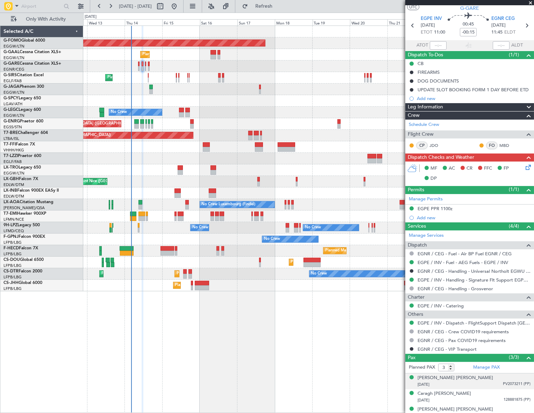
scroll to position [24, 0]
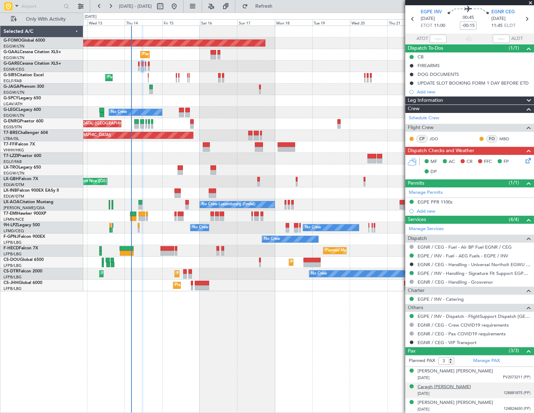
click at [454, 386] on div "Caragh [PERSON_NAME]" at bounding box center [445, 387] width 54 height 7
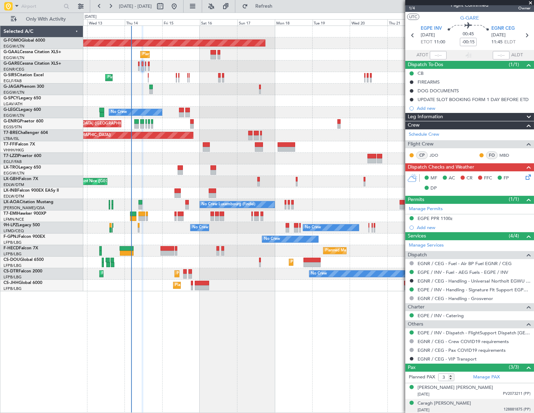
scroll to position [0, 0]
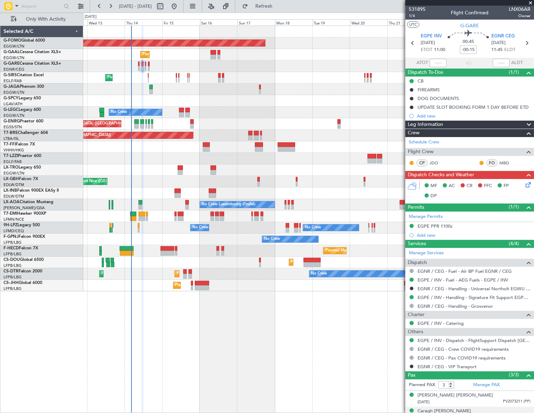
click at [525, 183] on icon at bounding box center [528, 184] width 6 height 6
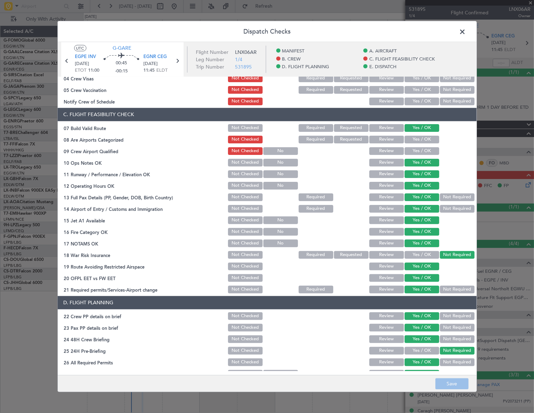
scroll to position [191, 0]
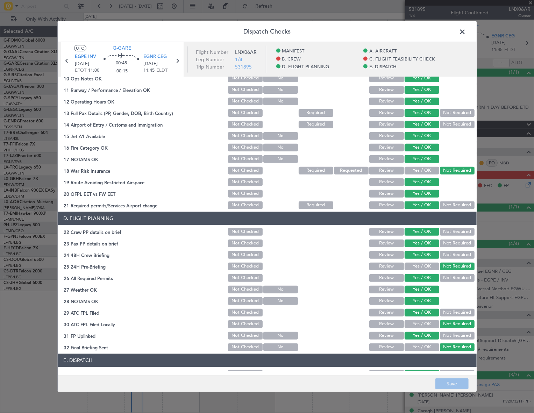
click at [467, 29] on span at bounding box center [467, 33] width 0 height 14
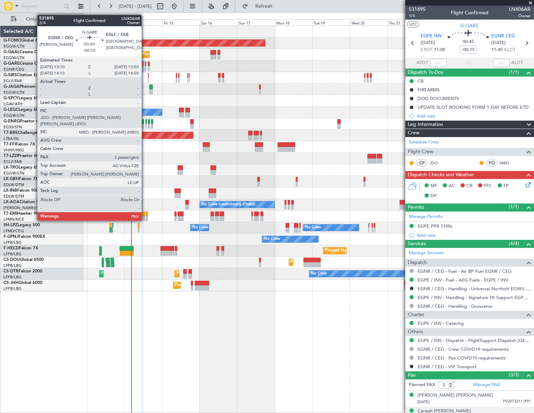
click at [145, 65] on div at bounding box center [145, 64] width 1 height 5
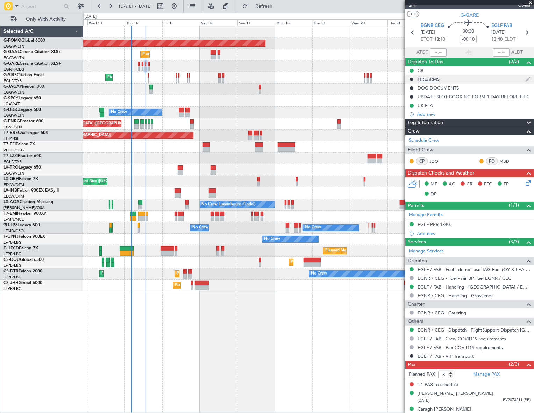
scroll to position [0, 0]
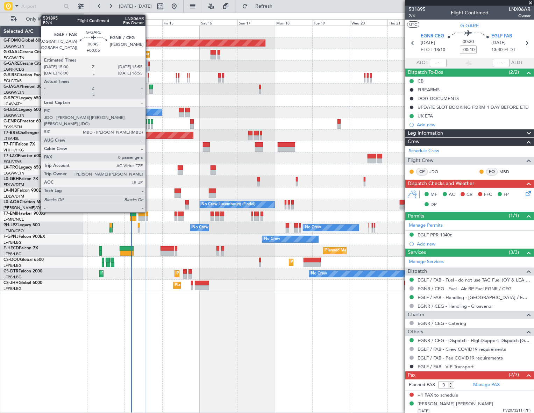
click at [149, 64] on div at bounding box center [149, 64] width 2 height 5
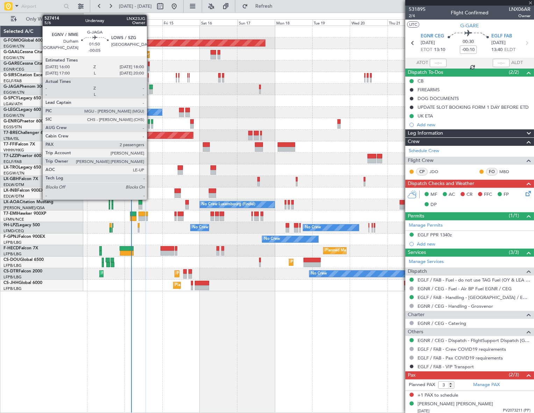
type input "+00:05"
type input "0"
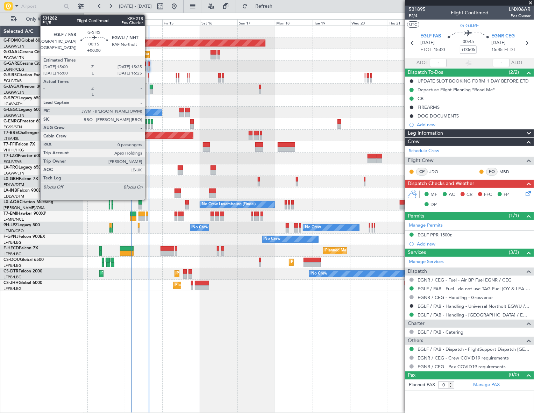
click at [148, 78] on div at bounding box center [148, 80] width 1 height 5
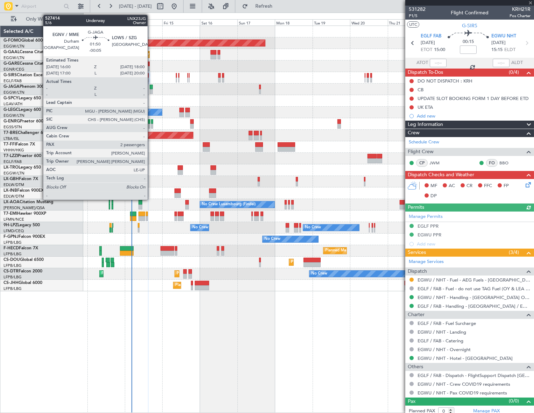
click at [151, 87] on div at bounding box center [151, 87] width 3 height 5
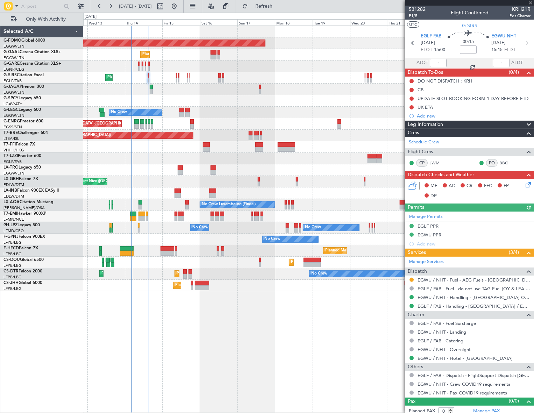
type input "-00:05"
type input "2"
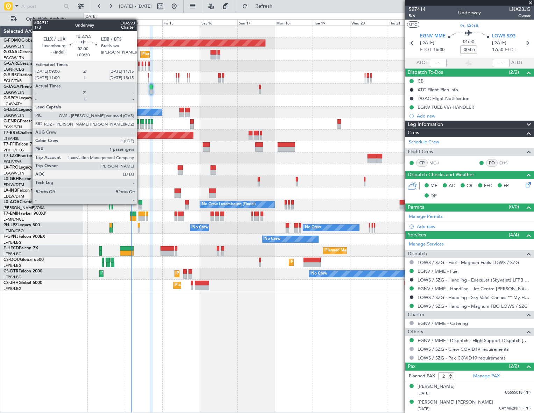
click at [140, 204] on div at bounding box center [141, 202] width 4 height 5
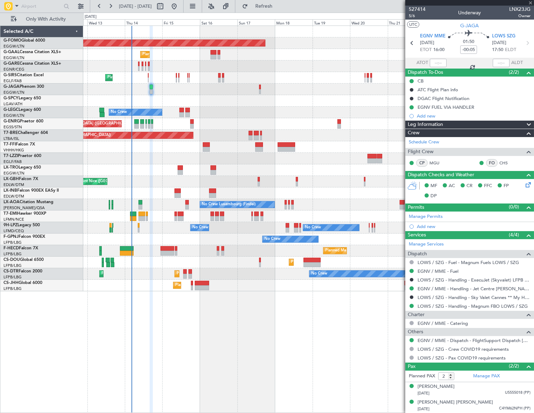
type input "+00:30"
type input "1"
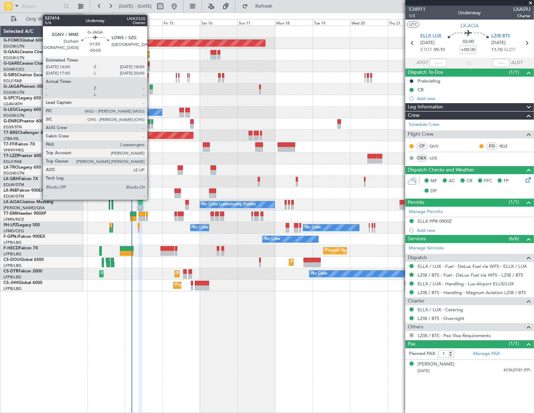
click at [150, 91] on div at bounding box center [151, 91] width 3 height 5
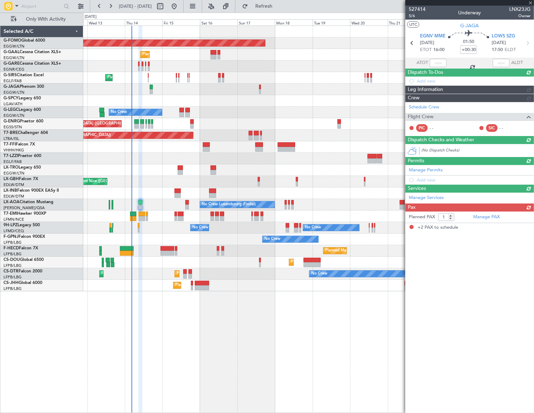
type input "-00:05"
type input "2"
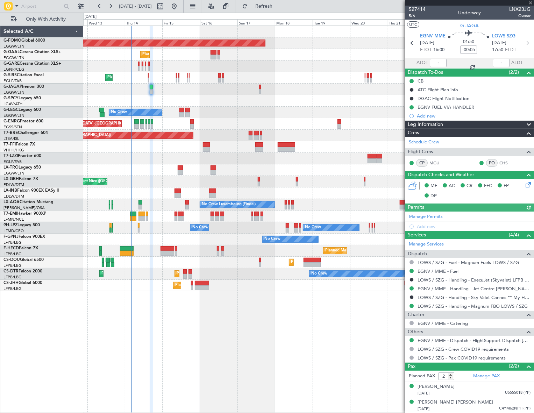
click at [446, 126] on div "Leg Information" at bounding box center [470, 125] width 129 height 8
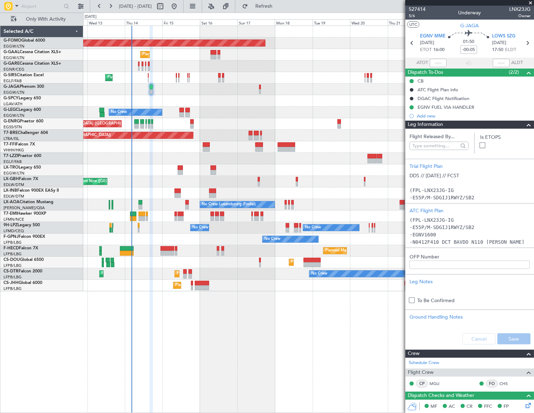
drag, startPoint x: 522, startPoint y: 124, endPoint x: 360, endPoint y: 132, distance: 162.3
click at [525, 124] on span at bounding box center [529, 125] width 8 height 8
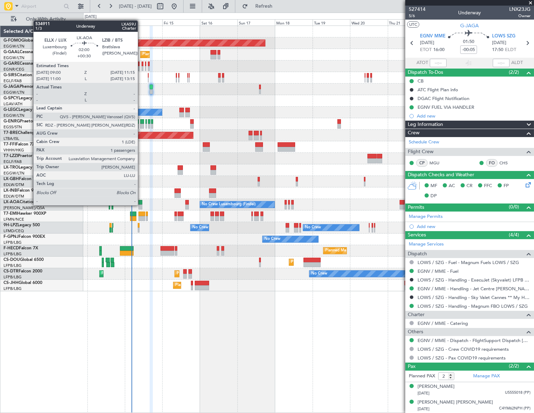
click at [141, 205] on div at bounding box center [141, 207] width 4 height 5
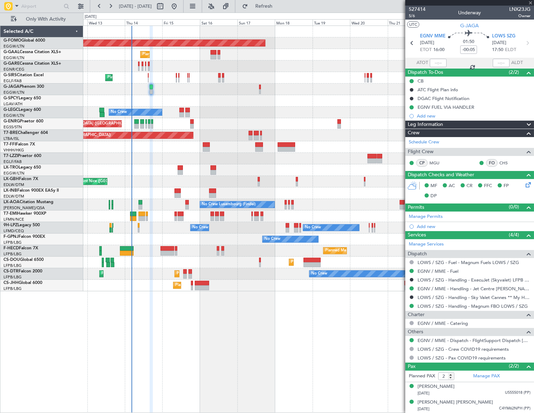
type input "+00:30"
type input "1"
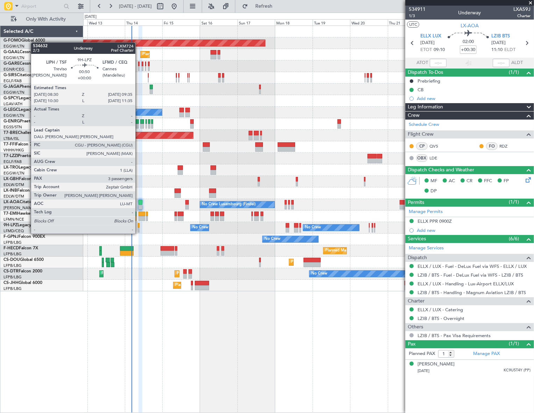
click at [139, 227] on div at bounding box center [139, 225] width 2 height 5
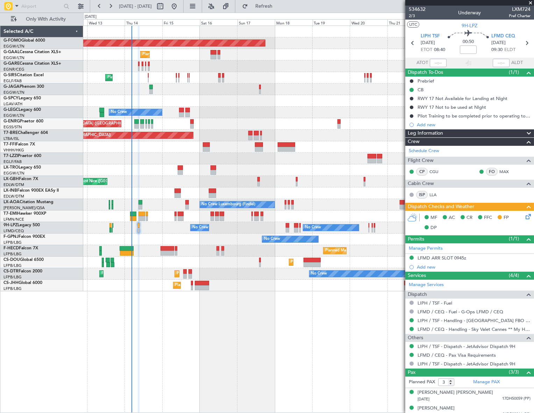
click at [314, 337] on div "Planned Maint Windsor Locks ([PERSON_NAME] Intl) Planned Maint Planned [GEOGRAP…" at bounding box center [308, 220] width 451 height 388
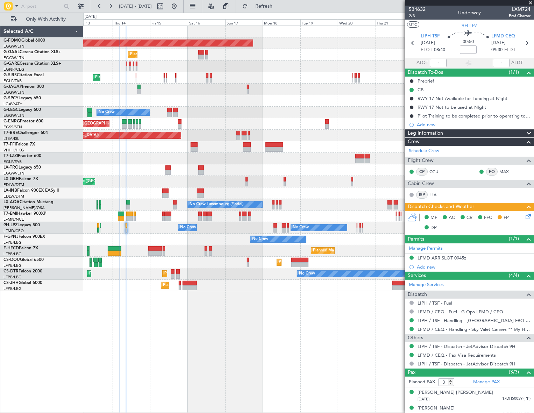
click at [237, 321] on div "Planned Maint Windsor Locks ([PERSON_NAME] Intl) Planned Maint Planned [GEOGRAP…" at bounding box center [308, 220] width 451 height 388
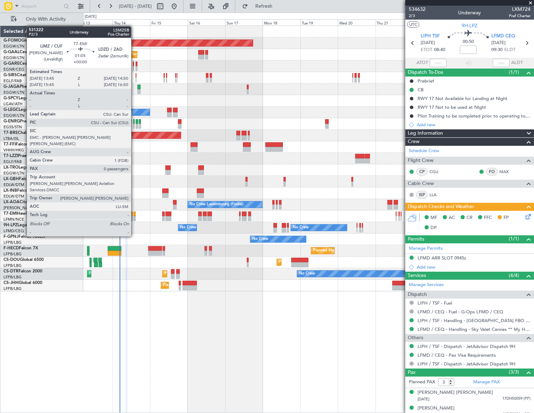
click at [134, 217] on div at bounding box center [135, 218] width 2 height 5
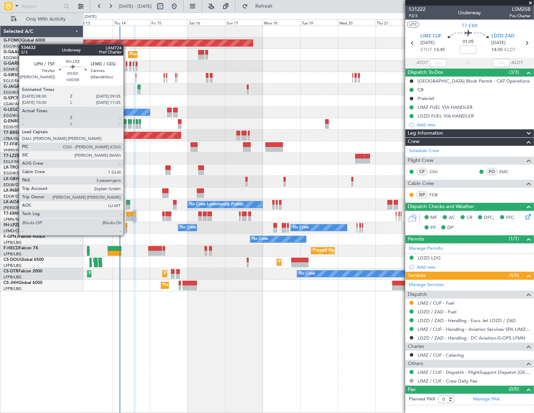
click at [127, 229] on div at bounding box center [127, 230] width 2 height 5
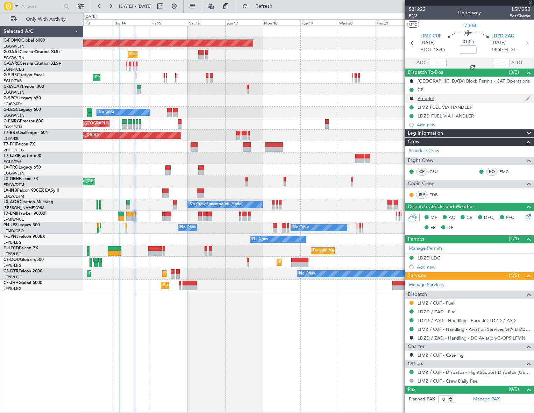
type input "3"
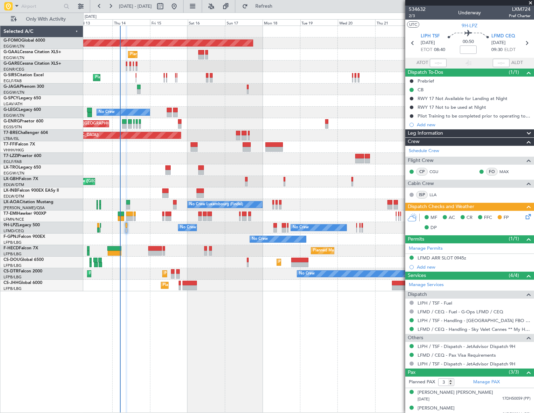
click at [169, 214] on div "Planned Maint Windsor Locks (Bradley Intl) Planned Maint Planned Maint Dusseldo…" at bounding box center [308, 159] width 450 height 266
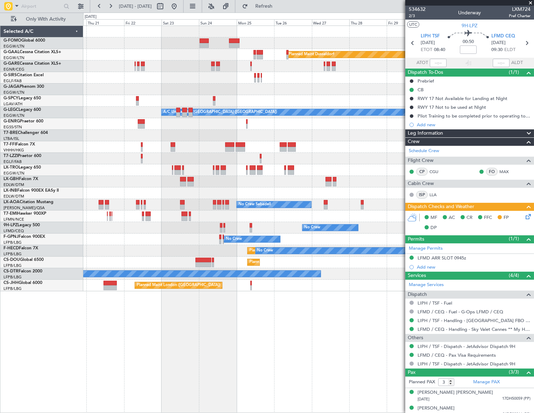
click at [147, 233] on div "Planned Maint Dusseldorf Planned Maint London (Luton) A/C Unavailable London (L…" at bounding box center [308, 159] width 451 height 266
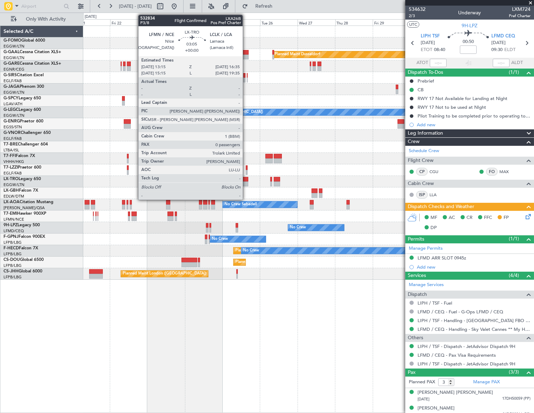
click at [246, 180] on div at bounding box center [245, 179] width 5 height 5
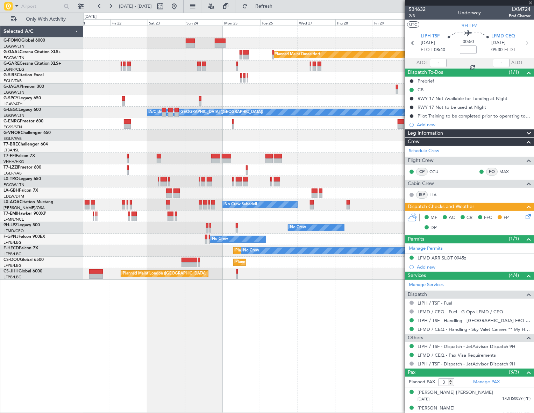
type input "0"
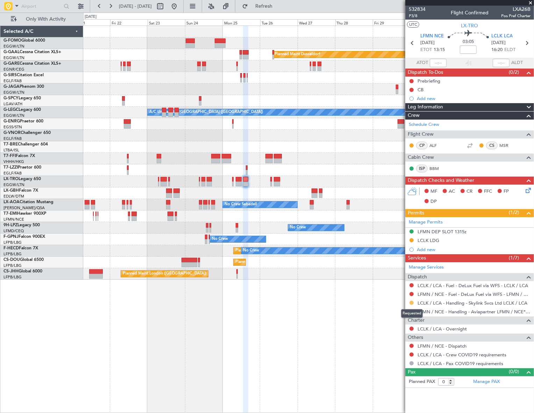
click at [411, 302] on button at bounding box center [412, 303] width 4 height 4
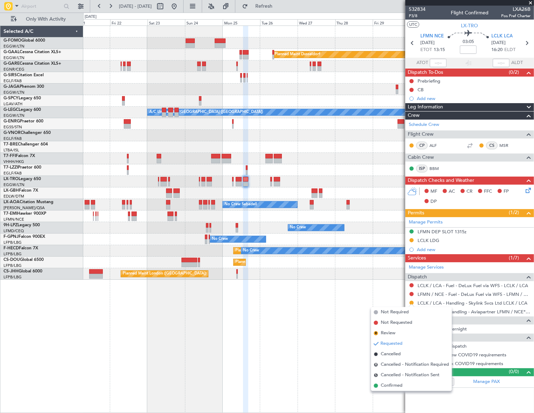
click at [395, 387] on span "Confirmed" at bounding box center [392, 386] width 22 height 7
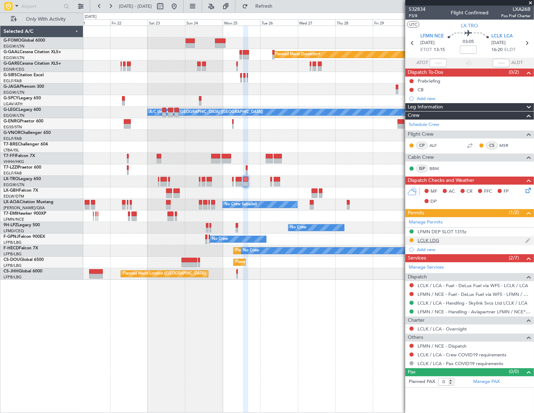
click at [432, 240] on div "LCLK LDG" at bounding box center [429, 241] width 22 height 6
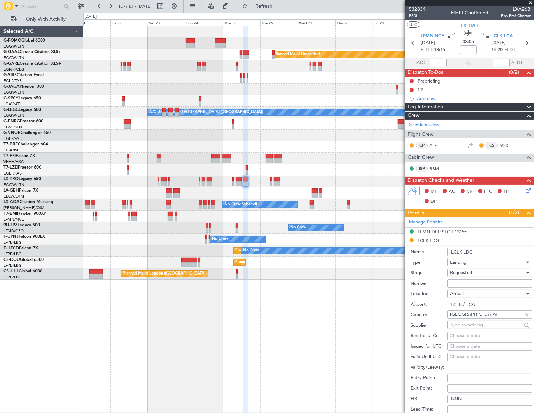
click at [472, 284] on input "Number:" at bounding box center [490, 284] width 85 height 8
paste input "Granted"
type input "Granted"
click at [476, 272] on div "Requested" at bounding box center [487, 273] width 75 height 10
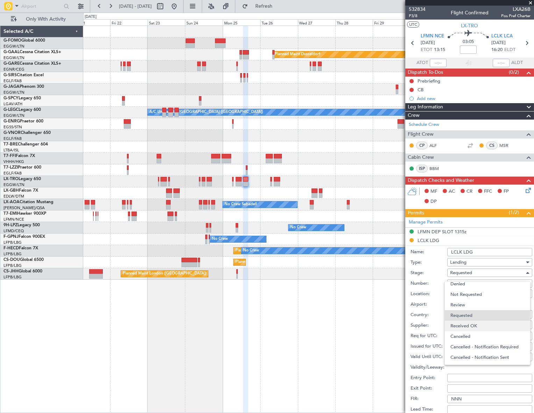
click at [469, 323] on span "Received OK" at bounding box center [488, 326] width 74 height 10
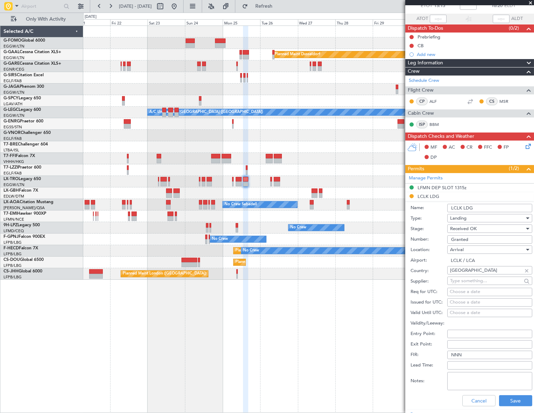
scroll to position [95, 0]
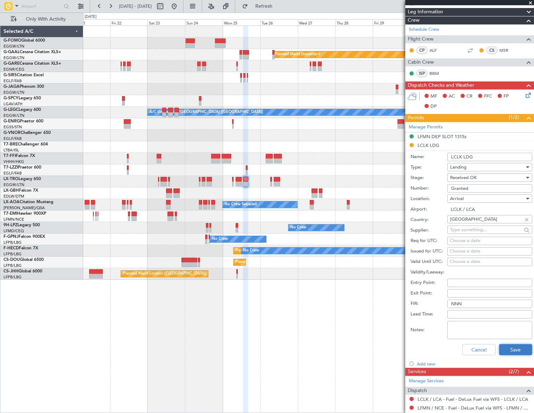
click at [512, 348] on button "Save" at bounding box center [515, 349] width 33 height 11
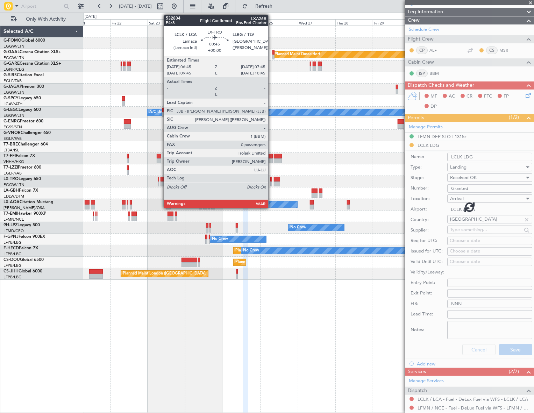
click at [272, 181] on div at bounding box center [272, 179] width 2 height 5
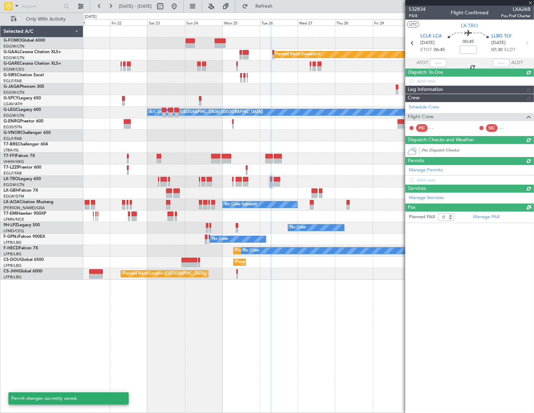
scroll to position [0, 0]
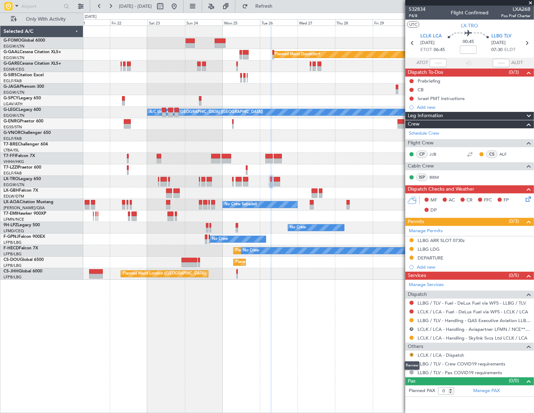
click at [411, 355] on button "R" at bounding box center [412, 355] width 4 height 4
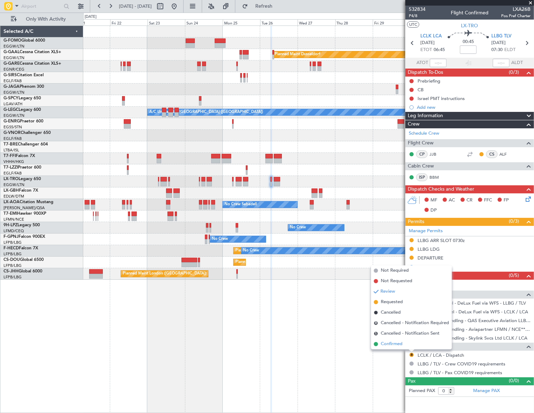
click at [396, 342] on span "Confirmed" at bounding box center [392, 344] width 22 height 7
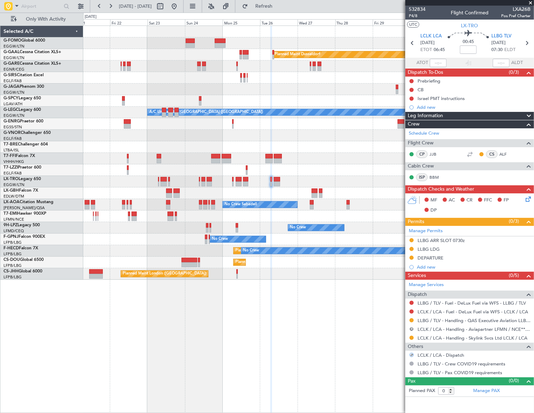
click at [413, 328] on button "R" at bounding box center [412, 329] width 4 height 4
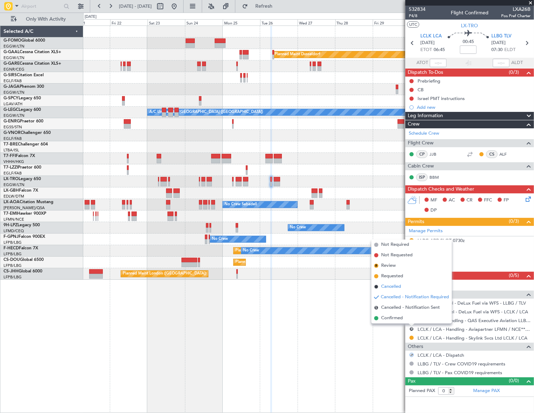
click at [388, 287] on span "Cancelled" at bounding box center [391, 286] width 20 height 7
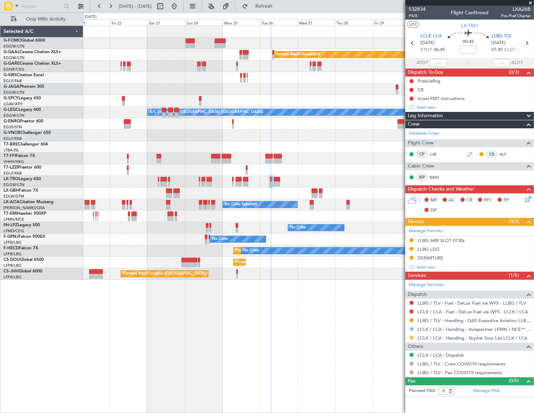
click at [412, 338] on button at bounding box center [412, 338] width 4 height 4
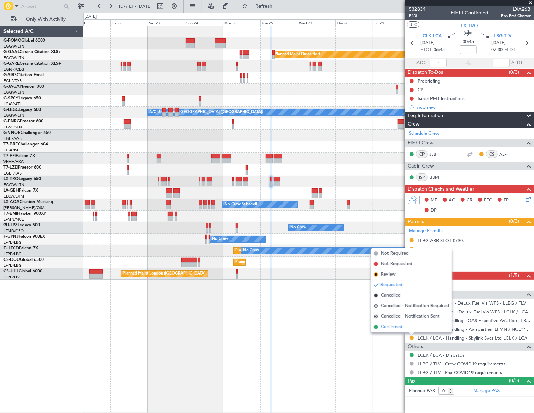
click at [393, 325] on span "Confirmed" at bounding box center [392, 327] width 22 height 7
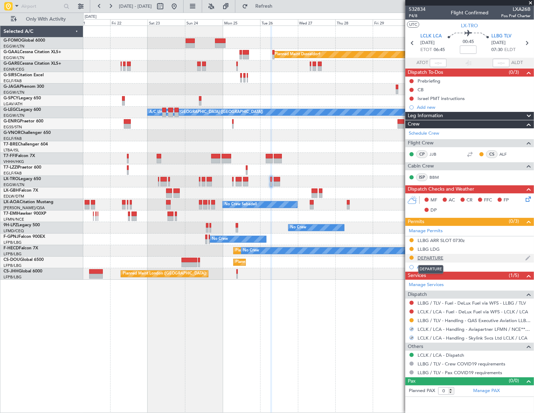
click at [434, 257] on div "DEPARTURE" at bounding box center [431, 258] width 26 height 6
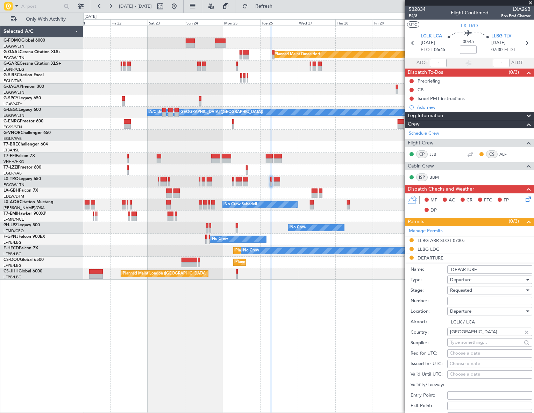
click at [456, 302] on input "Number:" at bounding box center [490, 301] width 85 height 8
paste input "Granted"
type input "Granted"
click at [462, 289] on span "Requested" at bounding box center [461, 290] width 22 height 6
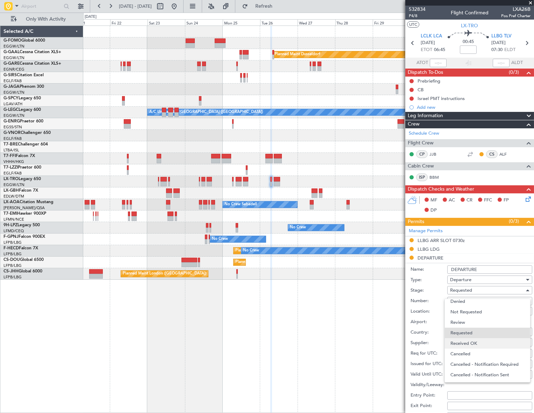
click at [472, 340] on span "Received OK" at bounding box center [488, 343] width 74 height 10
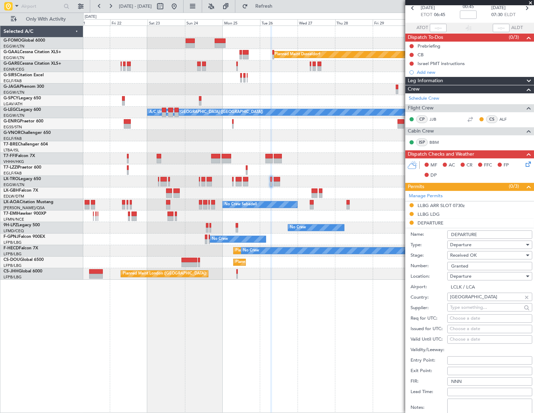
scroll to position [95, 0]
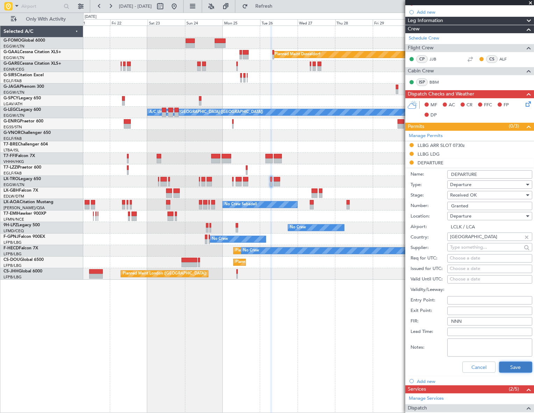
click at [519, 372] on button "Save" at bounding box center [515, 367] width 33 height 11
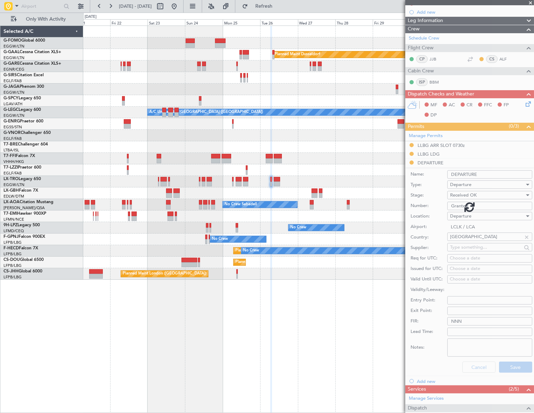
scroll to position [0, 0]
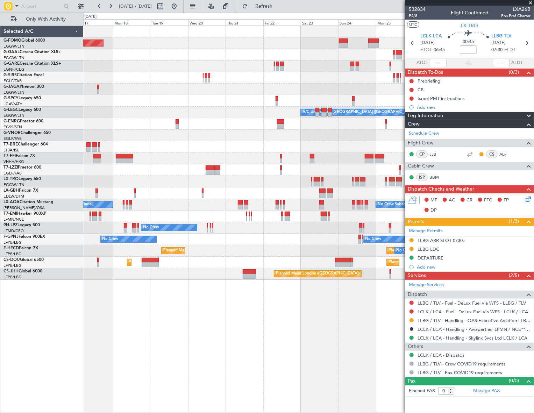
click at [344, 160] on div at bounding box center [308, 159] width 451 height 12
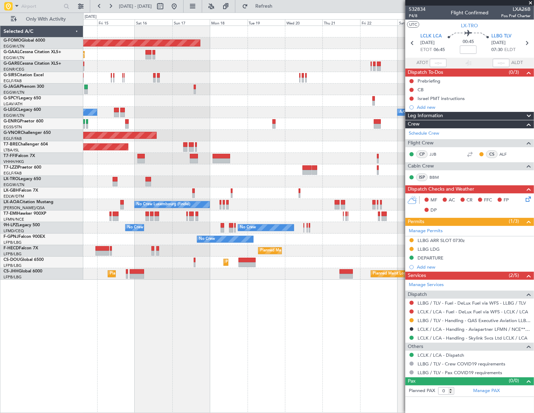
click at [275, 198] on div "Planned Maint Nice ([GEOGRAPHIC_DATA])" at bounding box center [308, 194] width 451 height 12
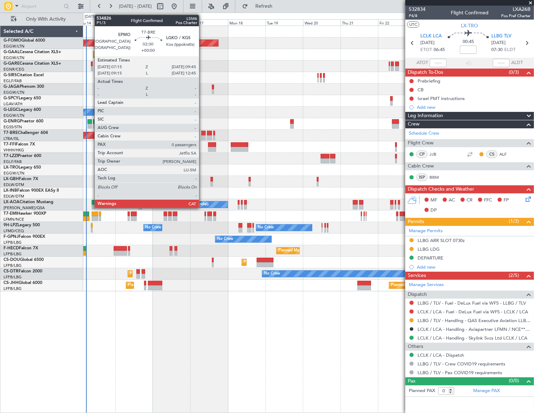
click at [202, 133] on div at bounding box center [204, 133] width 4 height 5
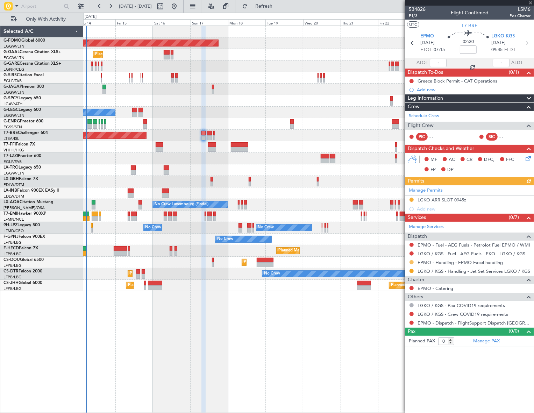
click at [412, 263] on button at bounding box center [412, 262] width 4 height 4
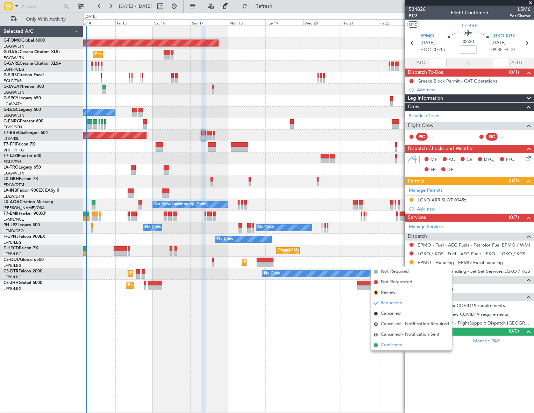
click at [396, 347] on span "Confirmed" at bounding box center [392, 345] width 22 height 7
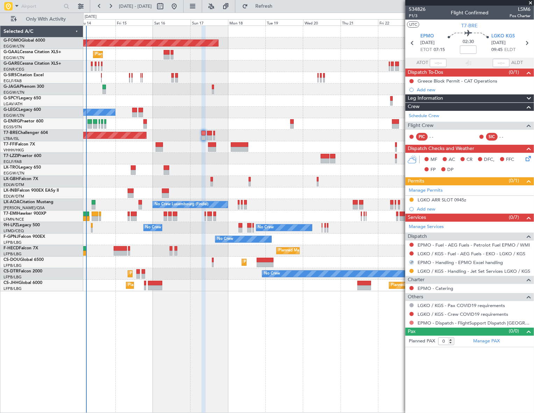
click at [413, 322] on button at bounding box center [412, 323] width 4 height 4
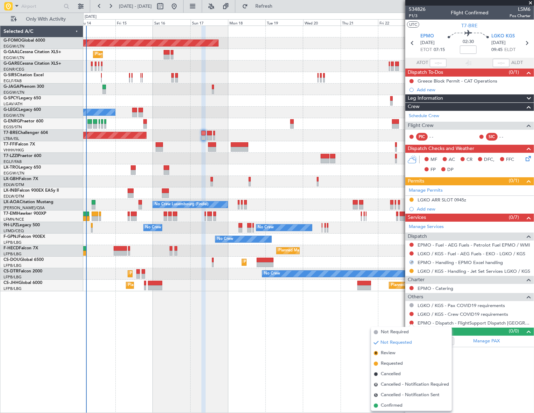
drag, startPoint x: 387, startPoint y: 405, endPoint x: 394, endPoint y: 385, distance: 21.5
click at [388, 405] on span "Confirmed" at bounding box center [392, 405] width 22 height 7
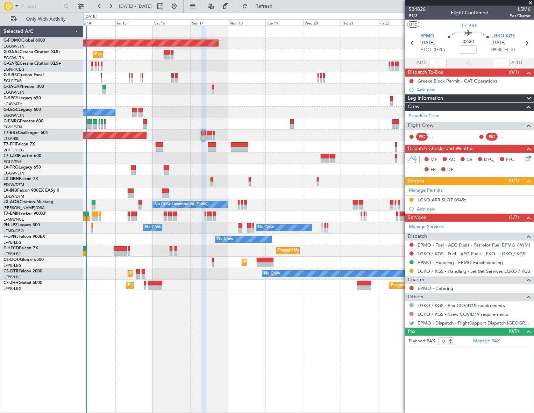
click at [412, 313] on button at bounding box center [412, 314] width 4 height 4
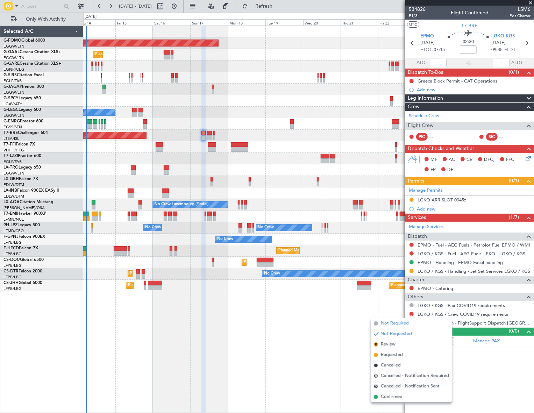
click at [385, 322] on span "Not Required" at bounding box center [395, 323] width 28 height 7
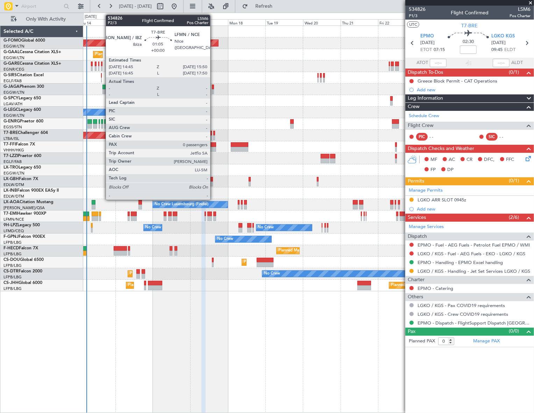
click at [213, 134] on div at bounding box center [214, 133] width 2 height 5
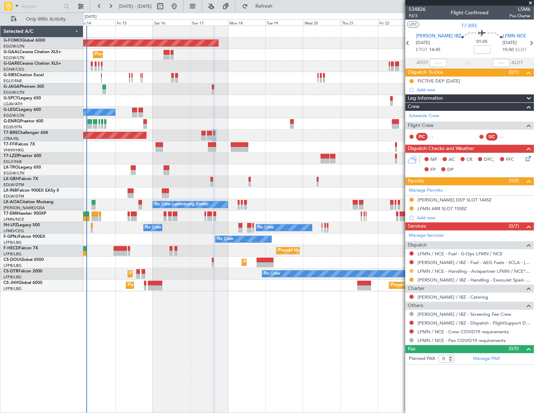
click at [412, 270] on button at bounding box center [412, 271] width 4 height 4
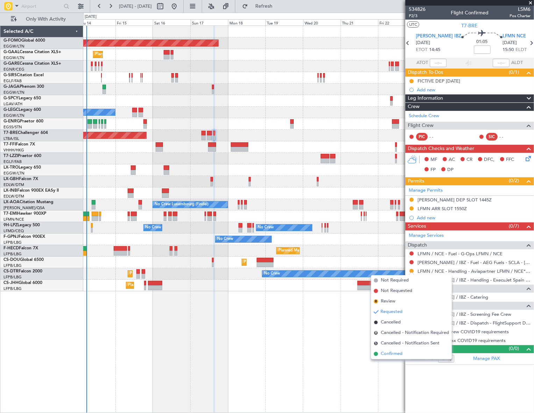
click at [391, 353] on span "Confirmed" at bounding box center [392, 354] width 22 height 7
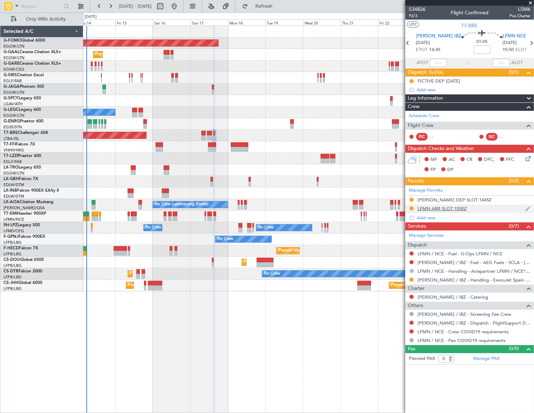
click at [442, 206] on div "LFMN ARR SLOT 1550Z" at bounding box center [442, 209] width 49 height 6
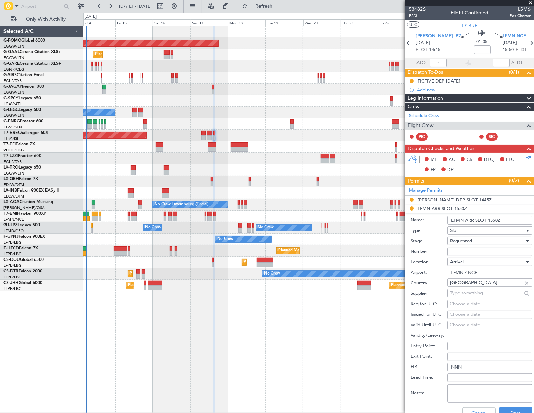
click at [457, 251] on input "Number:" at bounding box center [490, 252] width 85 height 8
paste input "LFMNA000075919"
type input "LFMNA000075919"
drag, startPoint x: 456, startPoint y: 251, endPoint x: 465, endPoint y: 240, distance: 13.4
click at [465, 240] on span "Requested" at bounding box center [461, 241] width 22 height 6
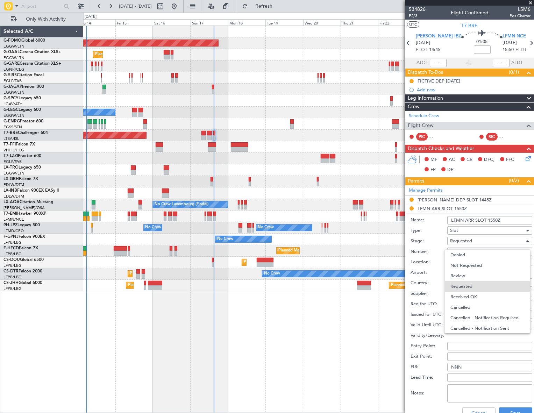
scroll to position [3, 0]
click at [465, 297] on span "Received OK" at bounding box center [488, 294] width 74 height 10
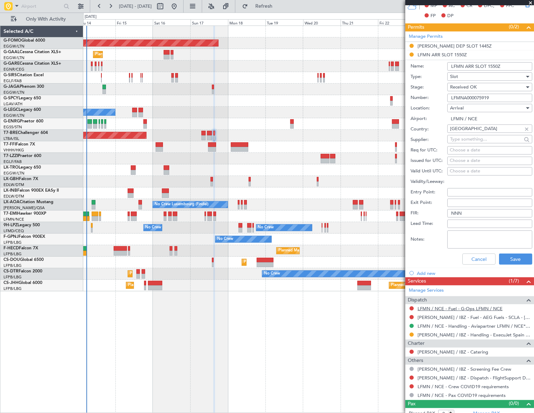
scroll to position [159, 0]
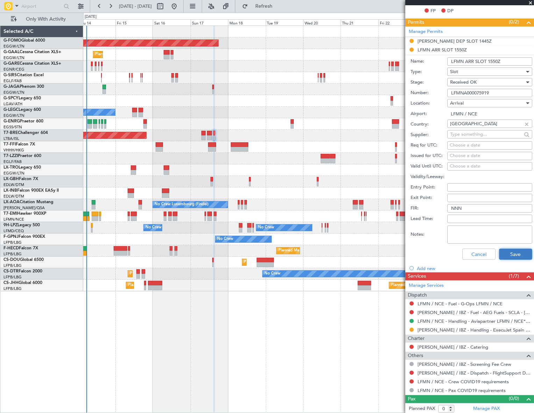
click at [516, 254] on button "Save" at bounding box center [515, 254] width 33 height 11
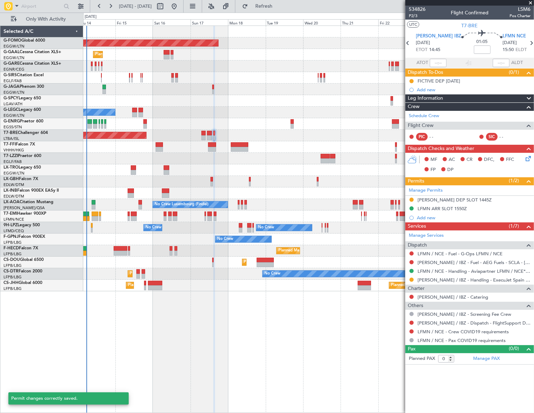
scroll to position [0, 0]
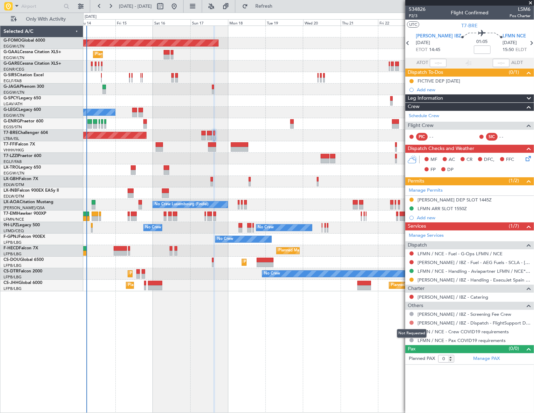
click at [412, 324] on button at bounding box center [412, 323] width 4 height 4
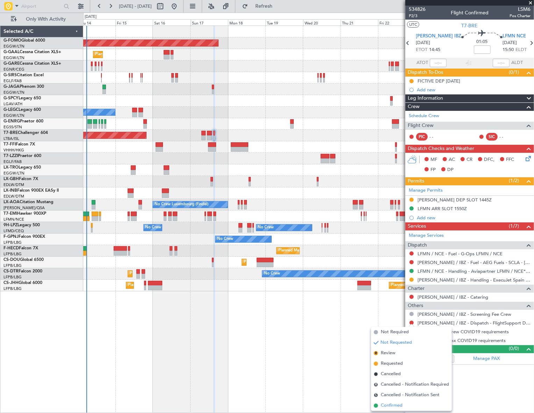
click at [395, 407] on span "Confirmed" at bounding box center [392, 405] width 22 height 7
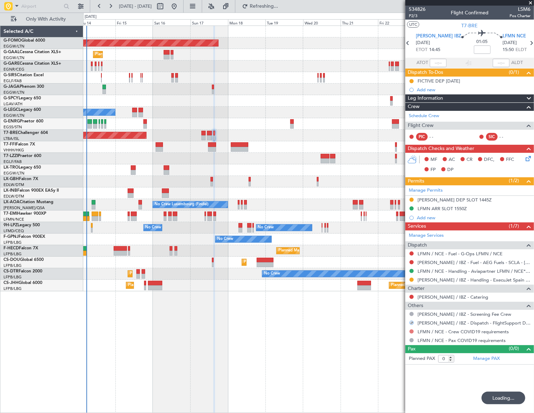
click at [411, 332] on button at bounding box center [412, 332] width 4 height 4
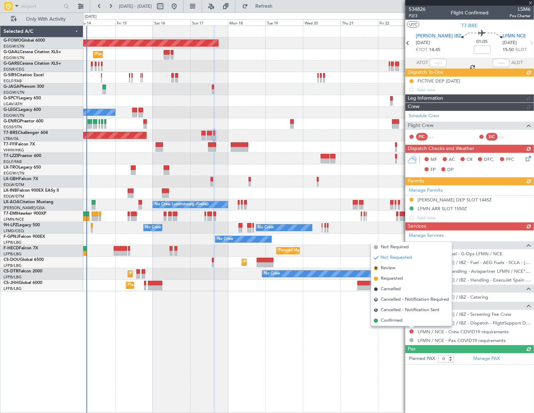
drag, startPoint x: 395, startPoint y: 248, endPoint x: 278, endPoint y: 342, distance: 150.2
click at [395, 248] on span "Not Required" at bounding box center [395, 247] width 28 height 7
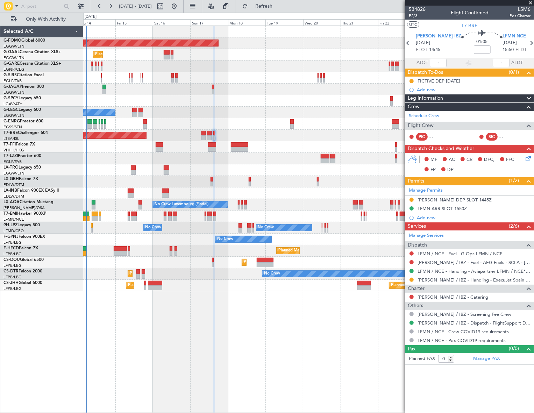
drag, startPoint x: 411, startPoint y: 80, endPoint x: 413, endPoint y: 84, distance: 4.2
click at [411, 80] on button at bounding box center [412, 81] width 4 height 4
click at [413, 110] on span "Completed" at bounding box center [414, 111] width 23 height 7
click at [446, 80] on div "FICTIVE DEP 28AUG" at bounding box center [439, 81] width 43 height 6
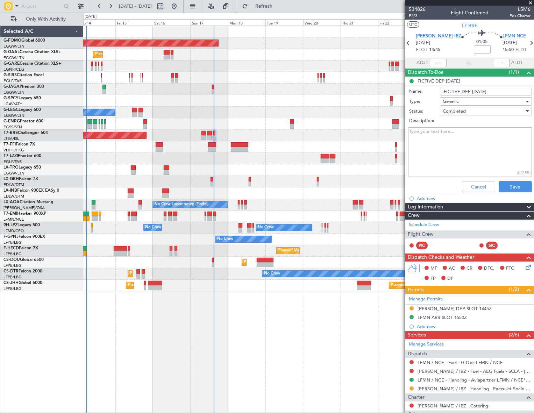
click at [441, 147] on textarea "Description:" at bounding box center [470, 152] width 124 height 50
paste textarea "LFMND000075920"
click at [428, 154] on textarea "LFMND000075920" at bounding box center [470, 152] width 124 height 50
paste textarea "Slot Approved: 28/08/2025 05:55z PPR: LFMND000075920"
type textarea "Slot Approved: 28/08/2025 05:55z PPR: LFMND000075920"
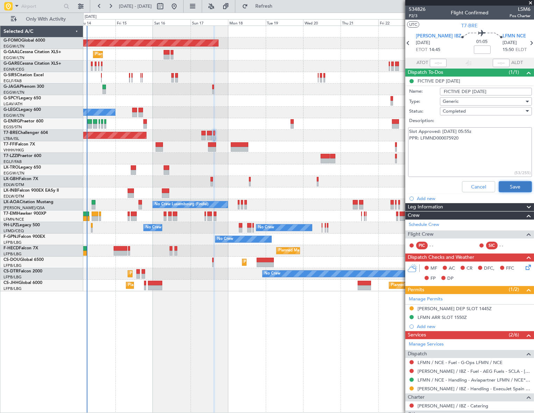
click at [518, 185] on button "Save" at bounding box center [515, 186] width 33 height 11
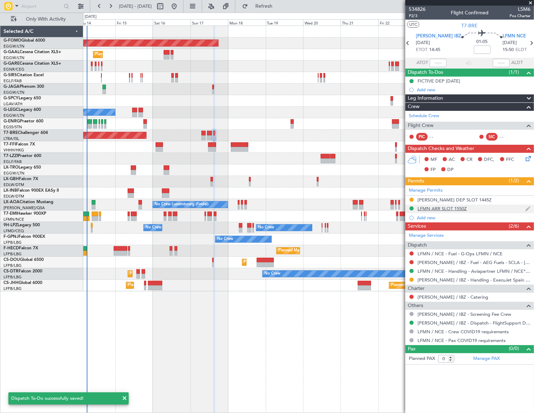
click at [447, 209] on div "LFMN ARR SLOT 1550Z" at bounding box center [442, 209] width 49 height 6
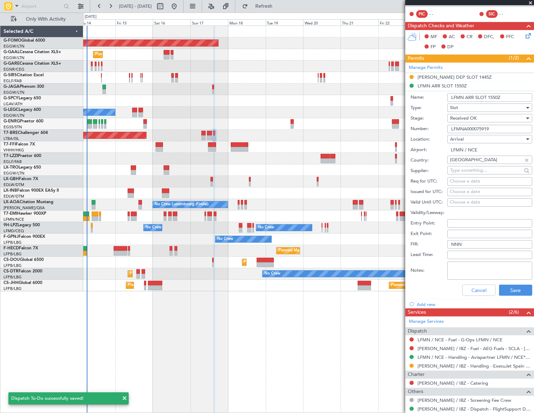
scroll to position [127, 0]
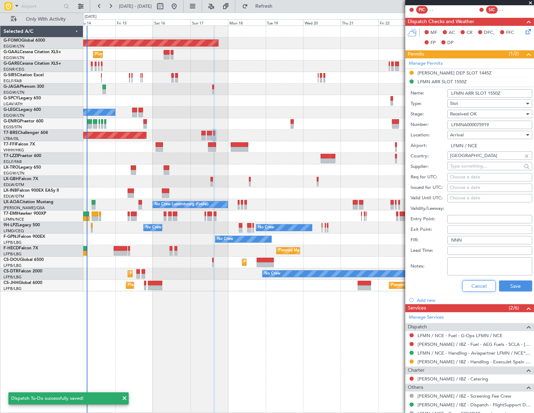
drag, startPoint x: 485, startPoint y: 287, endPoint x: 441, endPoint y: 283, distance: 44.7
click at [484, 287] on button "Cancel" at bounding box center [479, 286] width 33 height 11
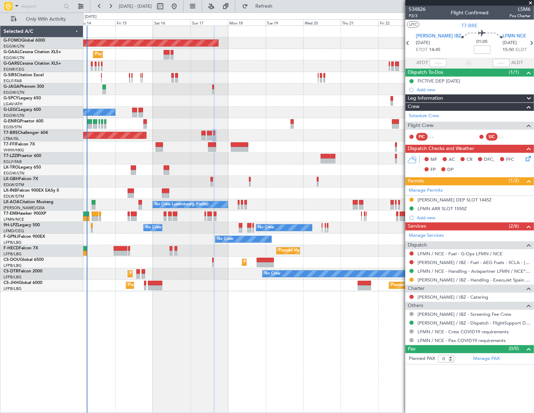
click at [47, 352] on div "Planned Maint Windsor Locks (Bradley Intl) Planned Maint Planned Maint Dusseldo…" at bounding box center [267, 213] width 534 height 401
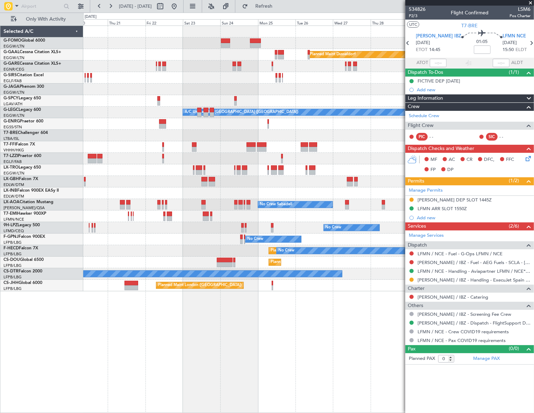
click at [87, 339] on div "Planned Maint Windsor Locks (Bradley Intl) Planned Maint Dusseldorf Planned Mai…" at bounding box center [308, 220] width 451 height 388
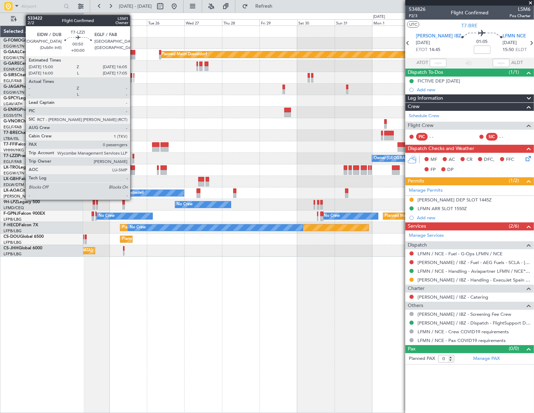
click at [133, 157] on div at bounding box center [134, 156] width 2 height 5
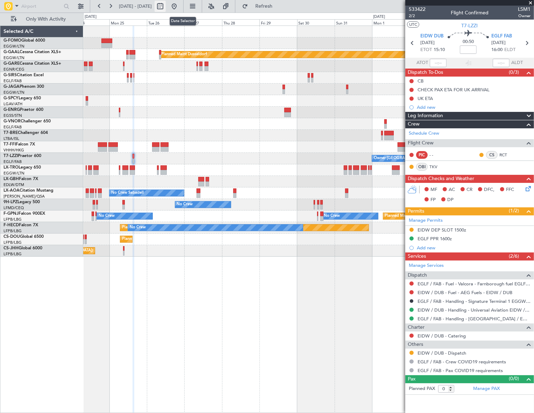
click at [166, 7] on button at bounding box center [160, 6] width 11 height 11
select select "8"
select select "2025"
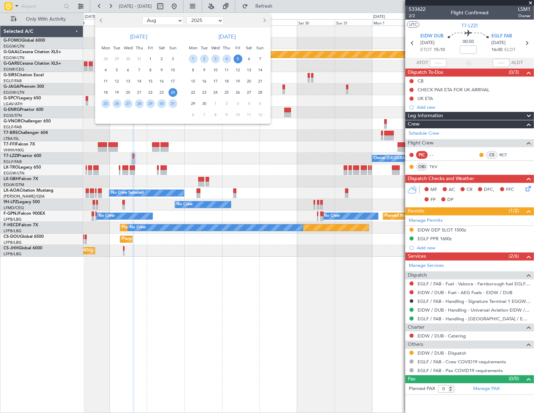
click at [173, 20] on select "Jan Feb Mar Apr May Jun Jul Aug Sep Oct Nov Dec" at bounding box center [162, 20] width 41 height 8
select select "12"
click at [142, 16] on select "Jan Feb Mar Apr May Jun Jul Aug Sep Oct Nov Dec" at bounding box center [162, 20] width 41 height 8
click at [114, 90] on span "23" at bounding box center [117, 92] width 9 height 9
click at [117, 105] on span "30" at bounding box center [117, 103] width 9 height 9
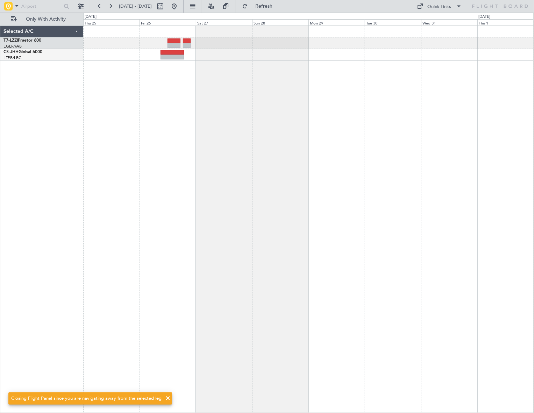
click at [157, 166] on div at bounding box center [308, 220] width 451 height 388
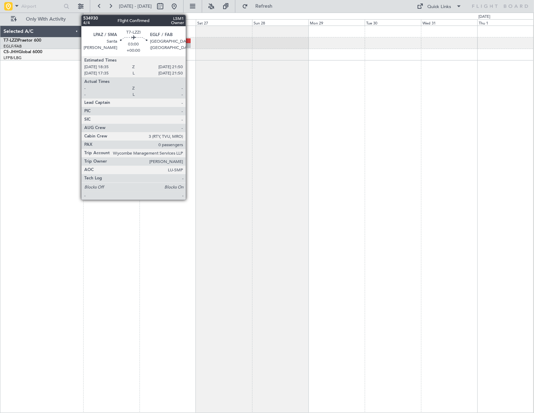
click at [188, 42] on div at bounding box center [187, 40] width 8 height 5
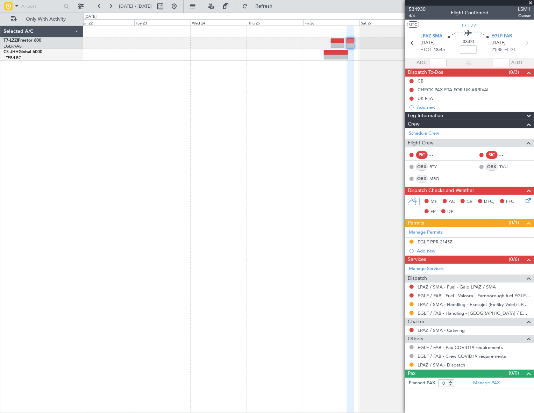
click at [390, 138] on div at bounding box center [308, 220] width 451 height 388
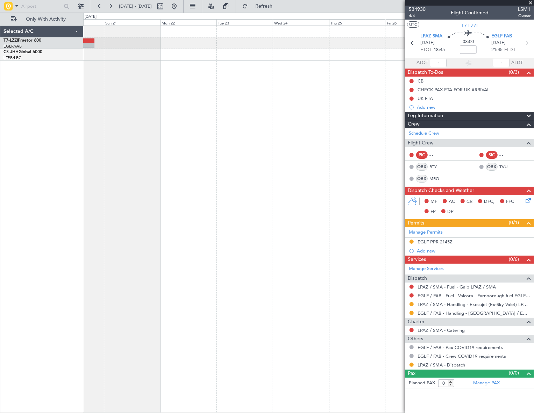
click at [244, 147] on div at bounding box center [308, 220] width 451 height 388
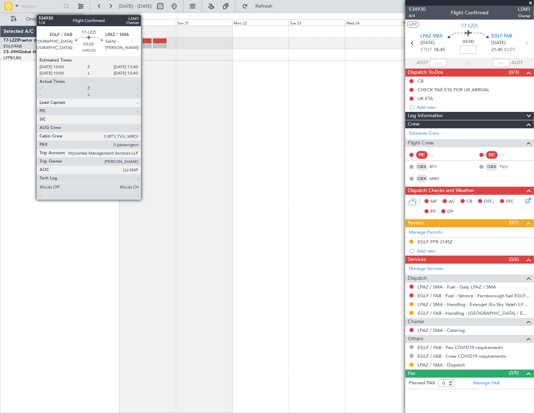
click at [144, 43] on div at bounding box center [147, 45] width 9 height 5
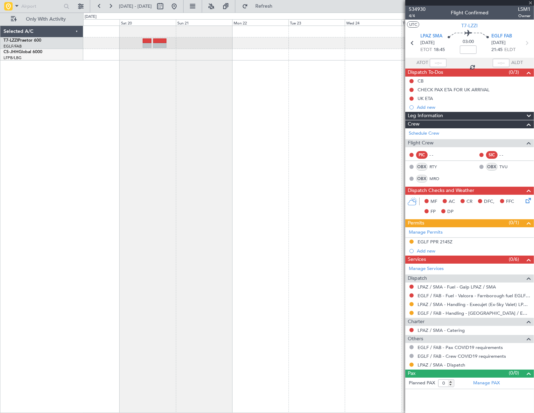
type input "+00:10"
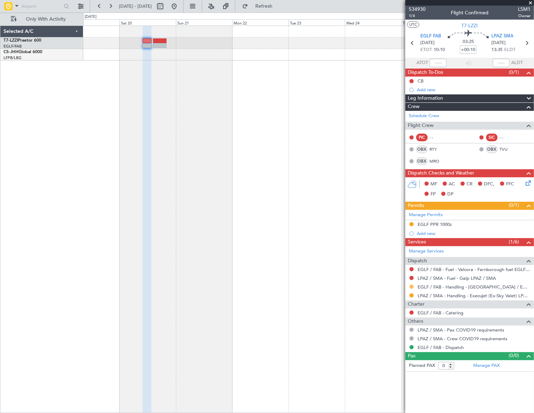
click at [412, 286] on button at bounding box center [412, 287] width 4 height 4
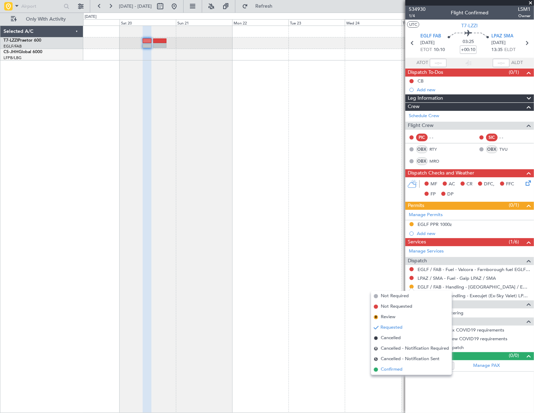
click at [385, 372] on span "Confirmed" at bounding box center [392, 369] width 22 height 7
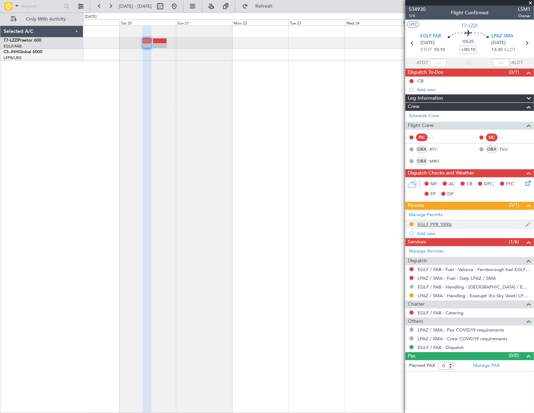
click at [430, 225] on div "EGLF PPR 1000z" at bounding box center [435, 225] width 34 height 6
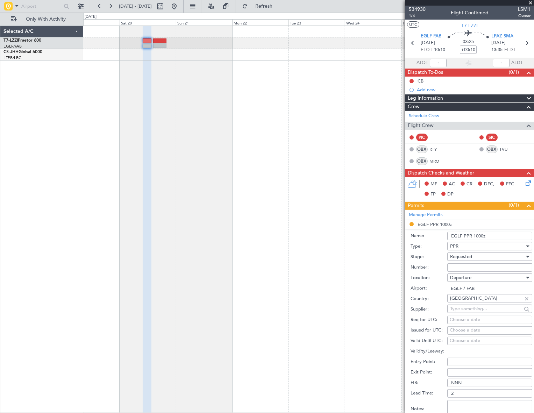
click at [459, 267] on input "Number:" at bounding box center [490, 268] width 85 height 8
paste input "370401"
type input "370401"
click at [471, 255] on span "Requested" at bounding box center [461, 257] width 22 height 6
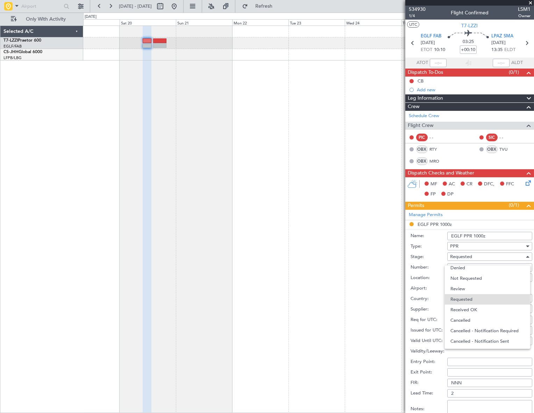
click at [466, 311] on span "Received OK" at bounding box center [488, 310] width 74 height 10
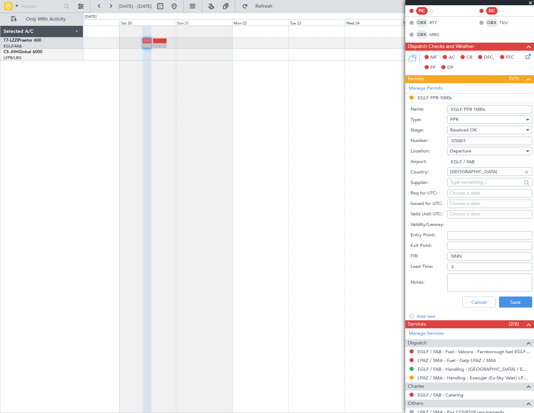
scroll to position [127, 0]
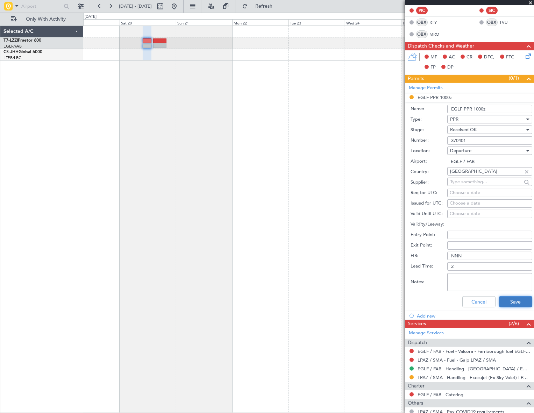
click at [506, 299] on button "Save" at bounding box center [515, 301] width 33 height 11
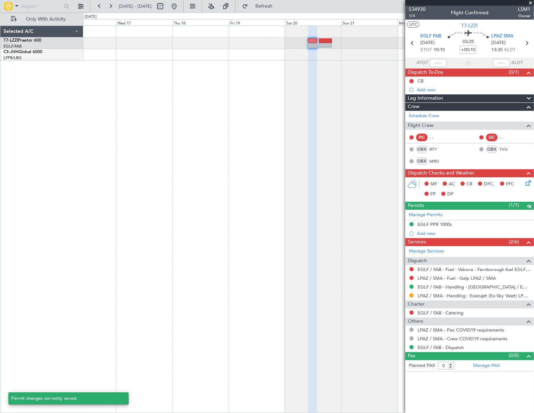
scroll to position [0, 0]
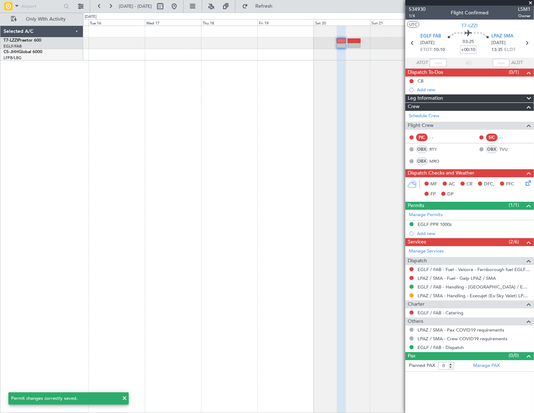
click at [325, 97] on div at bounding box center [308, 220] width 451 height 388
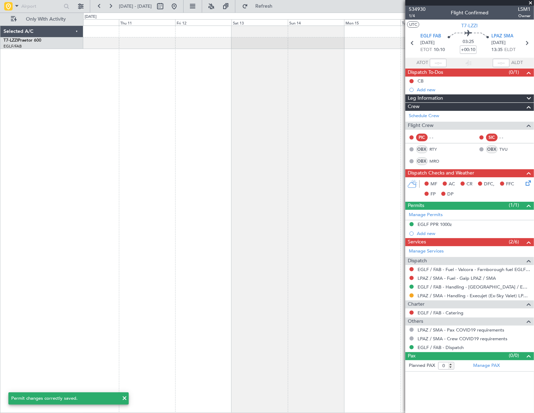
click at [479, 132] on fb-app "15 Dec 2025 - 23 Dec 2025 Refresh Quick Links Only With Activity Selected A/C T…" at bounding box center [267, 209] width 534 height 408
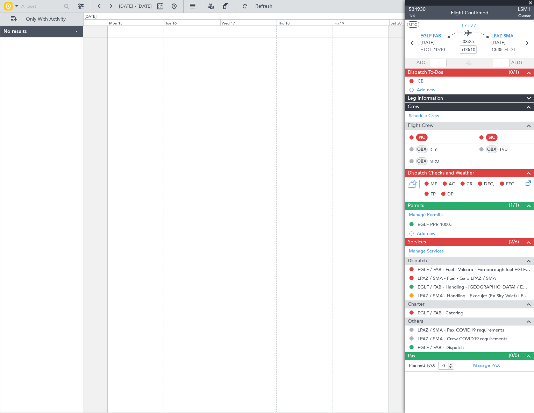
click at [0, 219] on html "10 Dec 2025 - 18 Dec 2025 Refresh Quick Links Only With Activity No results 0 0…" at bounding box center [267, 206] width 534 height 413
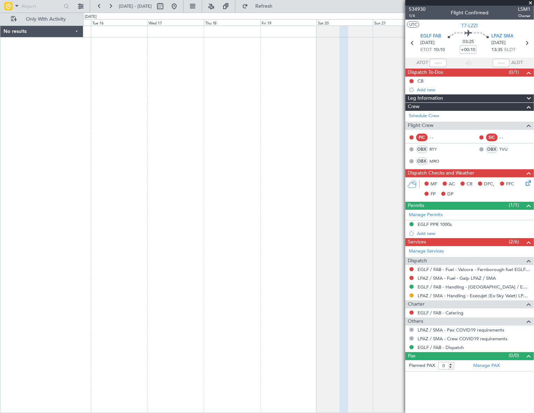
click at [0, 234] on html "10 Dec 2025 - 18 Dec 2025 Refresh Quick Links Only With Activity No results 0 0…" at bounding box center [267, 206] width 534 height 413
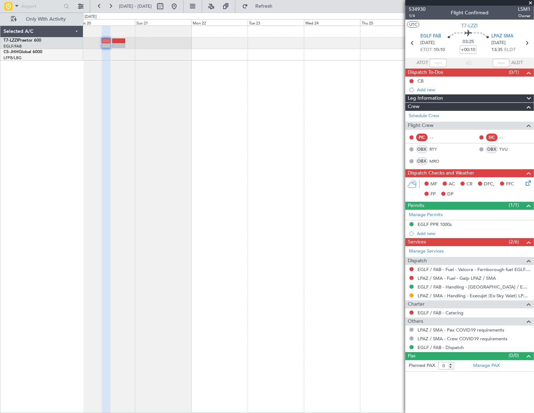
click at [170, 166] on div at bounding box center [308, 220] width 451 height 388
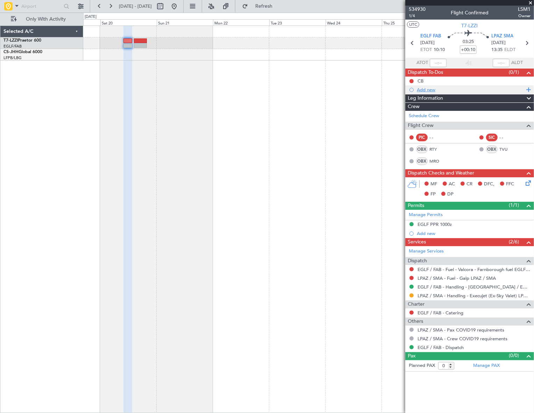
click at [432, 91] on div "Add new" at bounding box center [470, 90] width 107 height 6
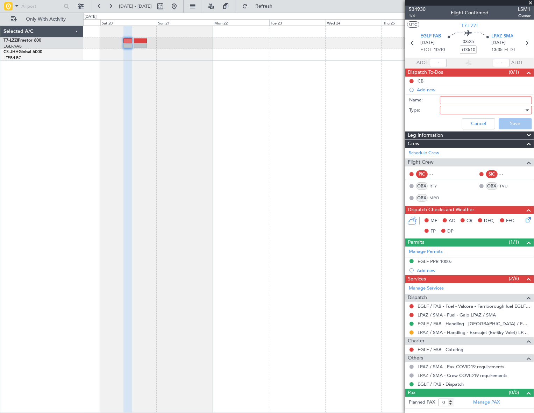
click at [455, 101] on input "Name:" at bounding box center [486, 101] width 92 height 8
type input "ARR EGLF"
click at [492, 112] on div at bounding box center [484, 110] width 82 height 10
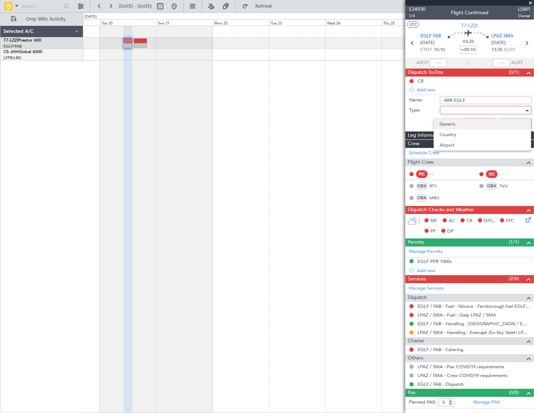
click at [475, 124] on span "Generic" at bounding box center [483, 124] width 86 height 10
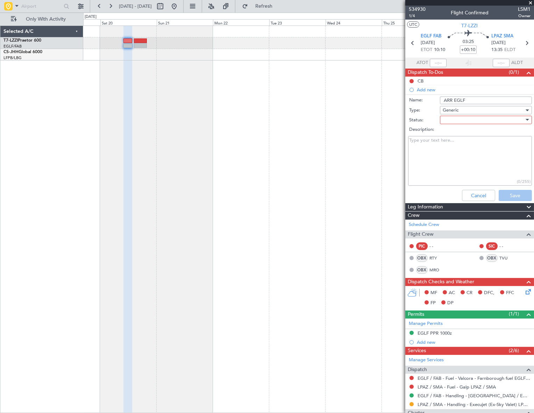
click at [481, 115] on div at bounding box center [484, 120] width 82 height 10
click at [471, 157] on span "Completed" at bounding box center [483, 155] width 82 height 10
click at [437, 147] on textarea "Description:" at bounding box center [470, 161] width 124 height 50
paste textarea "Sked ETD LFPB/LBG 20/Dec 0800 - ETA EGLF/FAB 20/Dec 0900Z Crew 3 PAX 0"
click at [415, 164] on textarea "Sked ETD LFPB/LBG 20/Dec 0800 - ETA EGLF/FAB 20/Dec 0900Z Crew 3 PAX 0" at bounding box center [470, 161] width 124 height 50
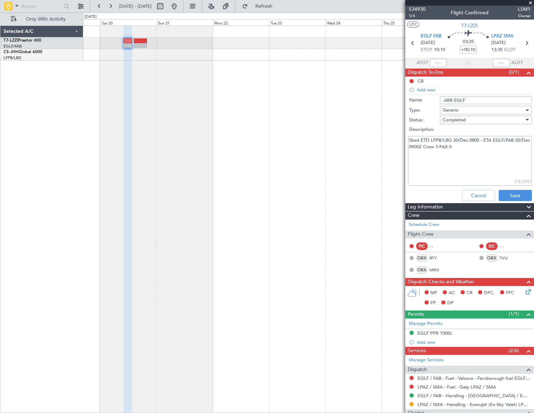
paste textarea "ARR 370400"
click at [419, 161] on textarea "Sked ETD LFPB/LBG 20/Dec 0800 - ETA EGLF/FAB 20/Dec 0900Z Crew 3 PAX 0 ARR 3704…" at bounding box center [470, 161] width 124 height 50
type textarea "Sked ETD LFPB/LBG 20/Dec 0800 - ETA EGLF/FAB 20/Dec 0900Z Crew 3 PAX 0 ARR PPR …"
click at [515, 195] on button "Save" at bounding box center [515, 195] width 33 height 11
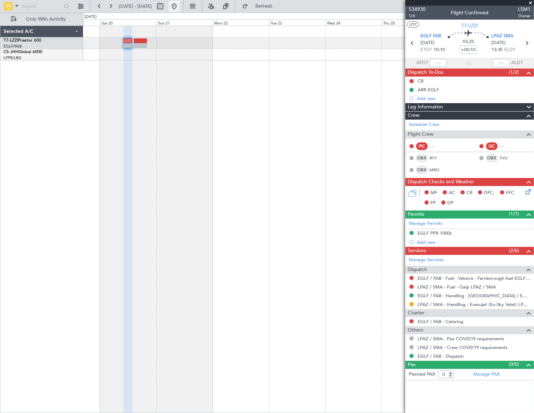
click at [180, 3] on button at bounding box center [174, 6] width 11 height 11
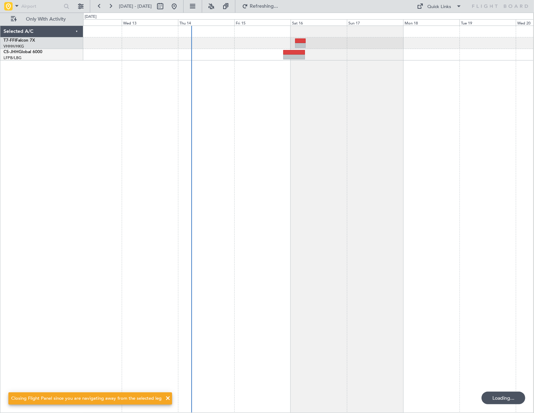
click at [164, 284] on div at bounding box center [308, 220] width 451 height 388
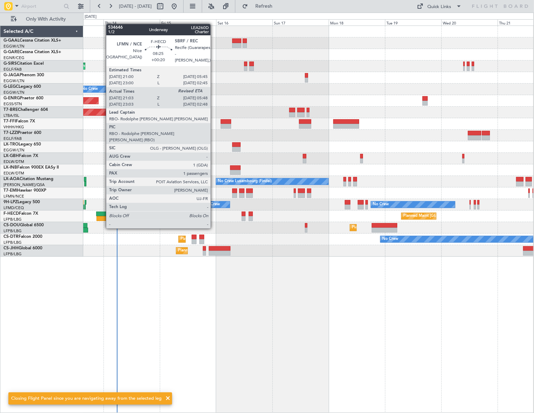
click at [103, 215] on div at bounding box center [106, 214] width 21 height 5
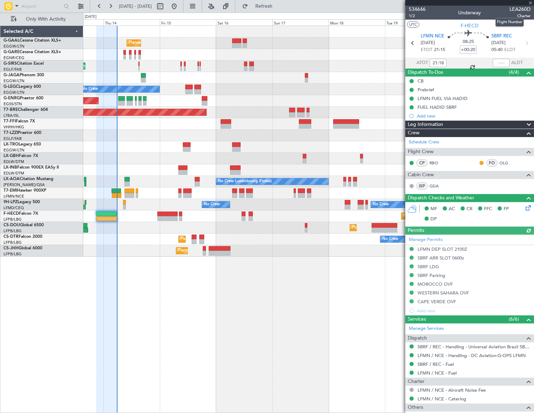
click at [517, 7] on span "LEA260D" at bounding box center [520, 9] width 21 height 7
copy span "LEA260D"
click at [496, 63] on input "text" at bounding box center [501, 63] width 17 height 8
click at [328, 309] on div "Planned Maint Planned Maint London (Farnborough) No Crew A/C Unavailable London…" at bounding box center [308, 220] width 451 height 388
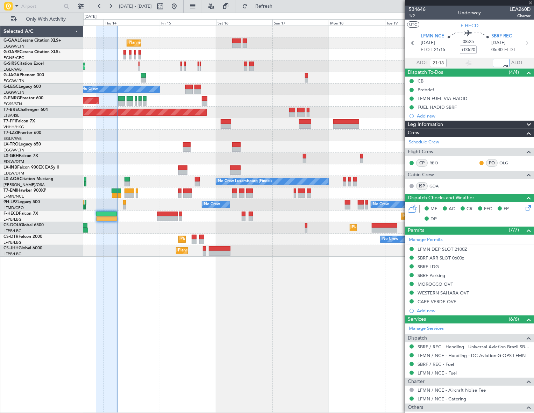
type input "05:47"
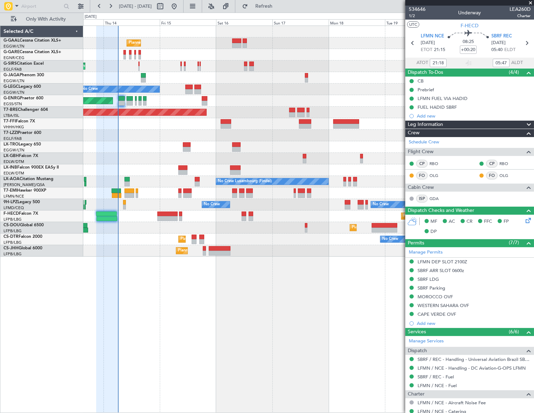
click at [14, 265] on div "Planned Maint Planned Maint London (Farnborough) No Crew A/C Unavailable London…" at bounding box center [267, 213] width 534 height 401
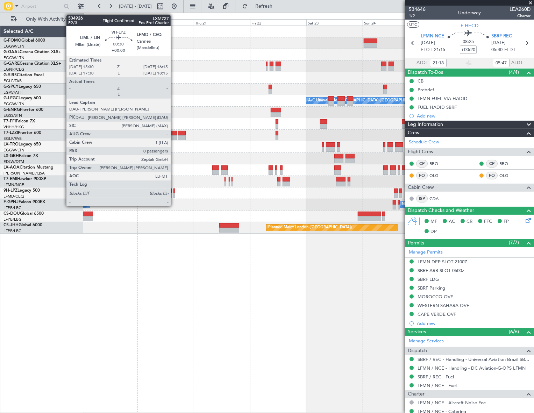
click at [174, 194] on div at bounding box center [175, 195] width 2 height 5
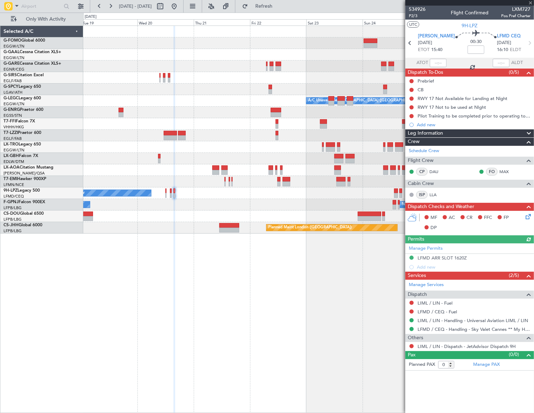
click at [456, 258] on div "Manage Permits LFMD ARR SLOT 1620Z Add new" at bounding box center [470, 258] width 129 height 28
click at [457, 258] on div "LFMD ARR SLOT 1620Z" at bounding box center [442, 258] width 49 height 6
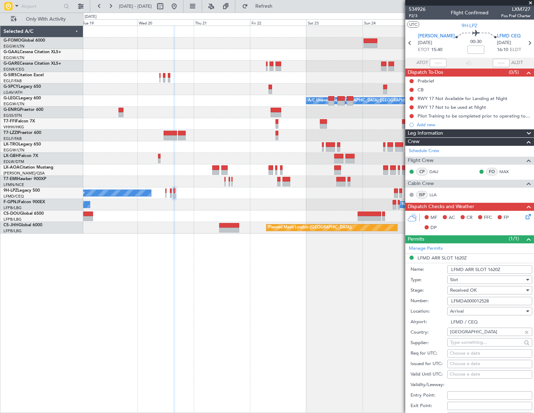
click at [498, 269] on input "LFMD ARR SLOT 1620Z" at bounding box center [490, 270] width 85 height 8
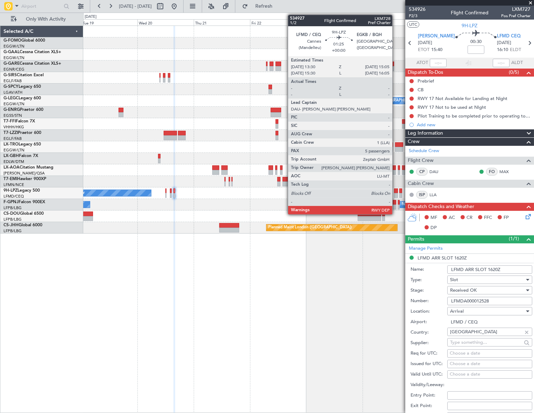
click at [396, 192] on div at bounding box center [396, 191] width 4 height 5
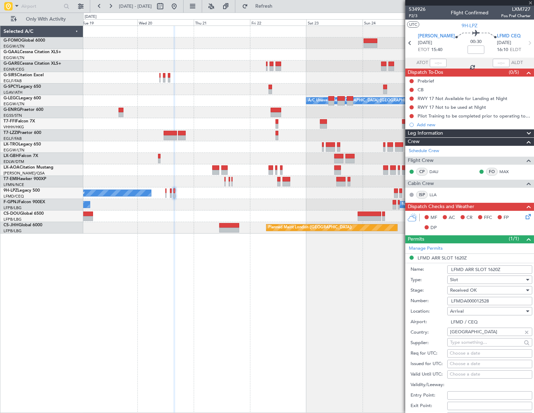
type input "5"
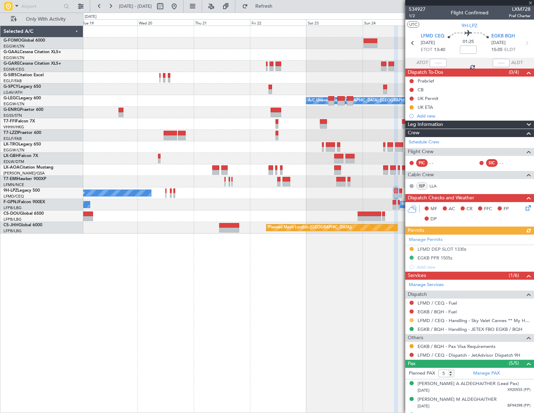
click at [412, 320] on button at bounding box center [412, 320] width 4 height 4
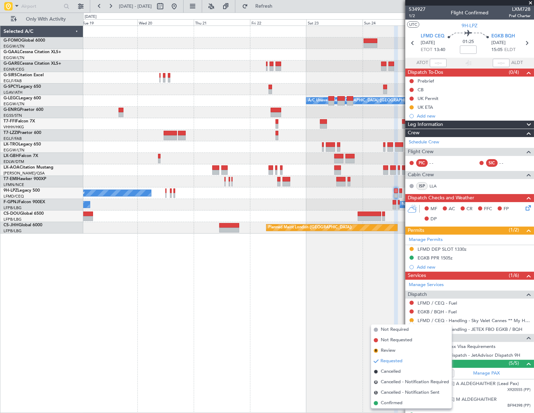
click at [388, 403] on span "Confirmed" at bounding box center [392, 403] width 22 height 7
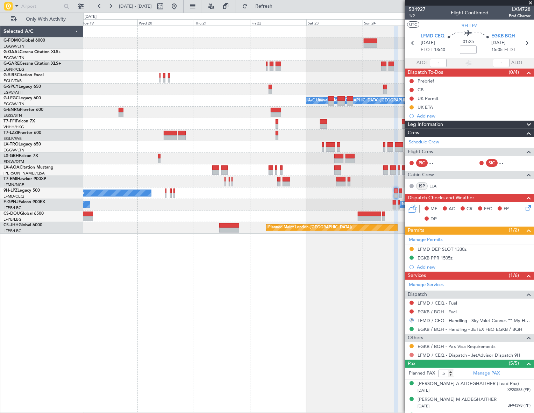
click at [410, 355] on button at bounding box center [412, 355] width 4 height 4
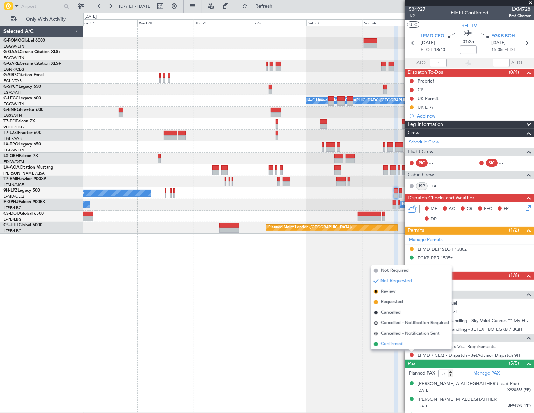
click at [391, 346] on span "Confirmed" at bounding box center [392, 344] width 22 height 7
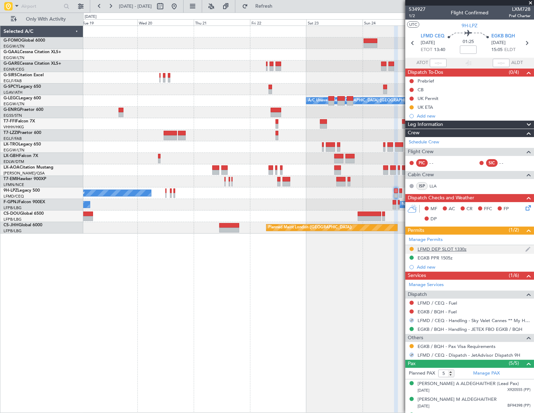
click at [444, 251] on div "LFMD DEP SLOT 1330z" at bounding box center [442, 249] width 49 height 6
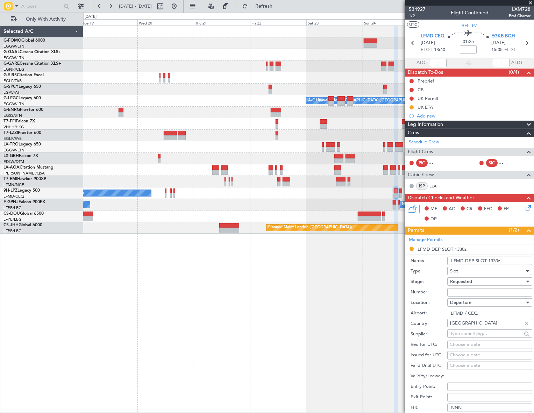
click at [472, 293] on input "Number:" at bounding box center [490, 292] width 85 height 8
paste input "LFMDD000012529"
type input "LFMDD000012529"
click at [472, 280] on span "Requested" at bounding box center [461, 282] width 22 height 6
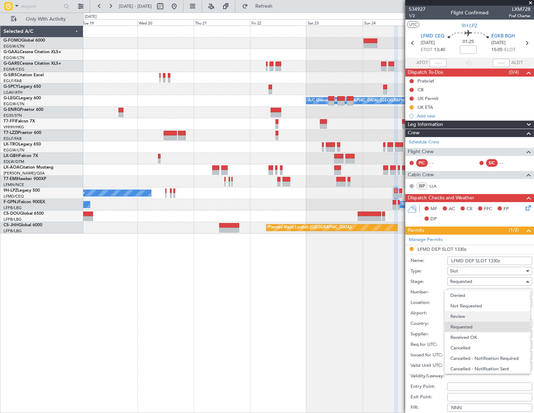
scroll to position [3, 0]
click at [464, 338] on span "Received OK" at bounding box center [488, 335] width 74 height 10
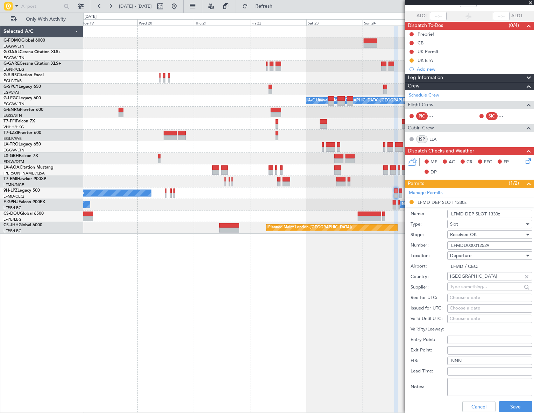
scroll to position [127, 0]
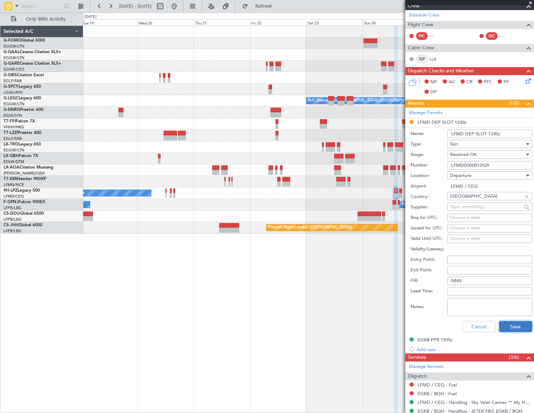
click at [521, 324] on button "Save" at bounding box center [515, 326] width 33 height 11
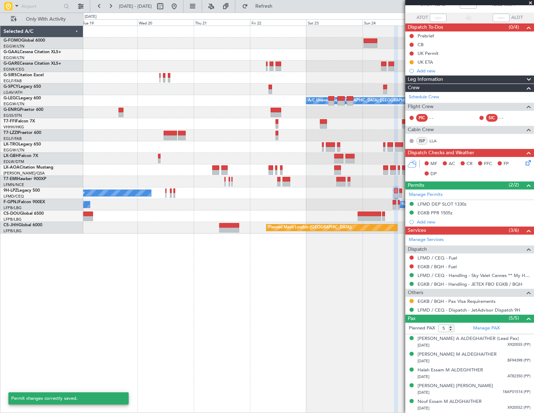
scroll to position [44, 0]
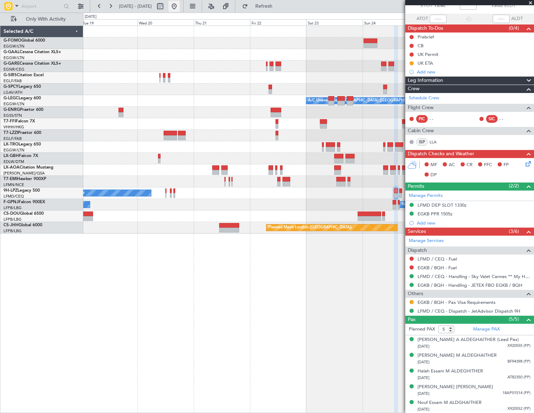
click at [180, 10] on button at bounding box center [174, 6] width 11 height 11
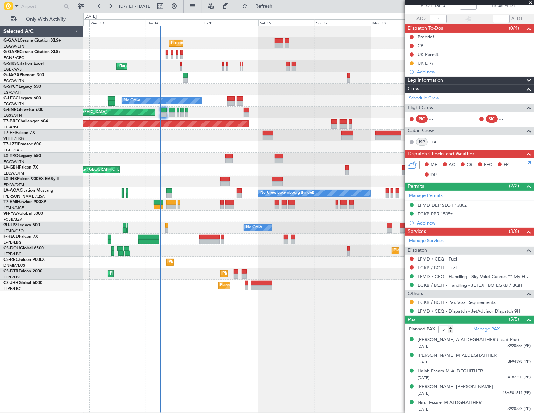
click at [190, 342] on div "Planned Maint Planned Maint London (Farnborough) No Crew Planned Maint London (…" at bounding box center [308, 220] width 451 height 388
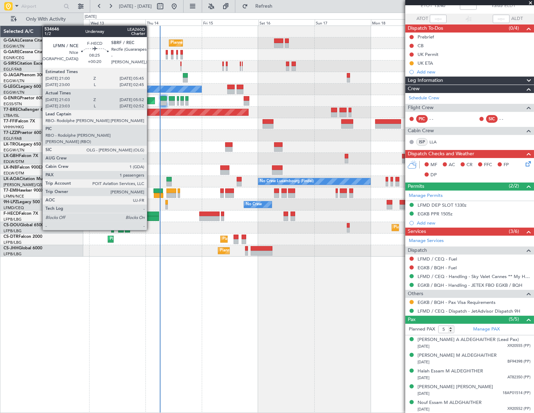
click at [150, 217] on div at bounding box center [149, 218] width 21 height 5
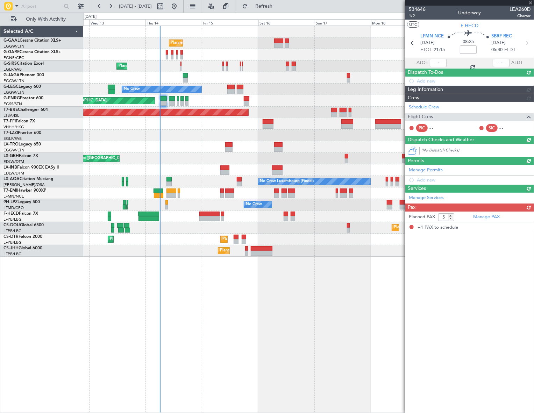
type input "+00:20"
type input "21:18"
type input "05:47"
type input "1"
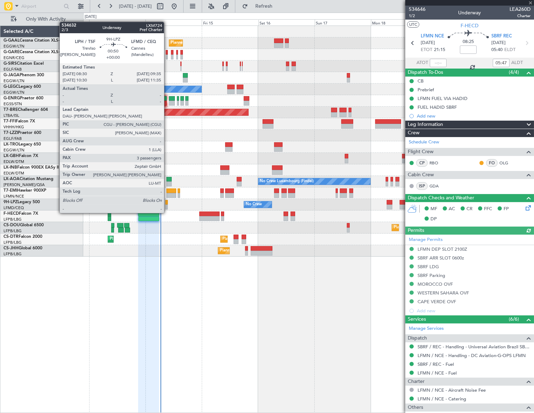
type input "3"
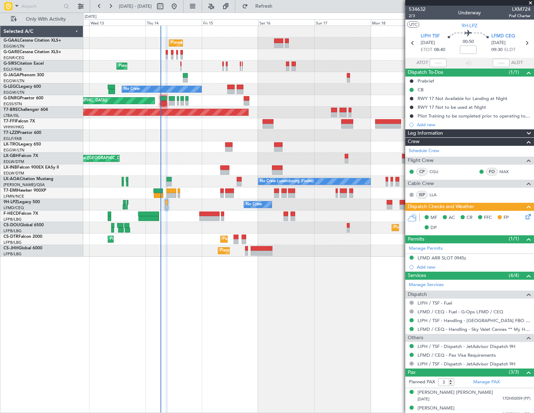
click at [193, 280] on div "Planned Maint Planned Maint London (Farnborough) No Crew Planned Maint London (…" at bounding box center [308, 220] width 451 height 388
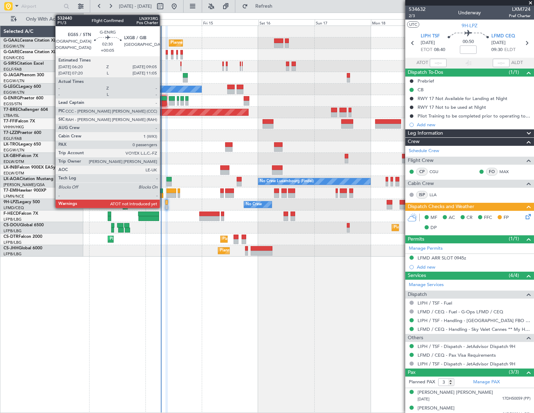
click at [163, 97] on div at bounding box center [163, 98] width 7 height 5
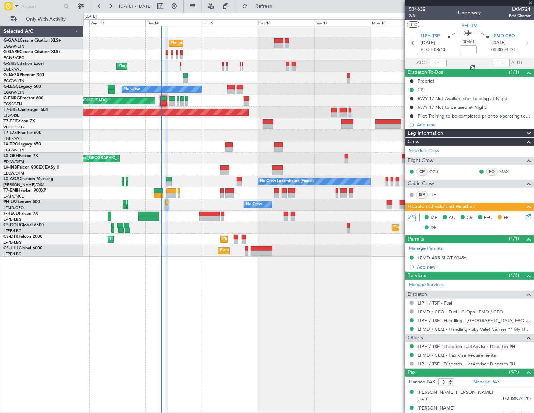
type input "+00:05"
type input "0"
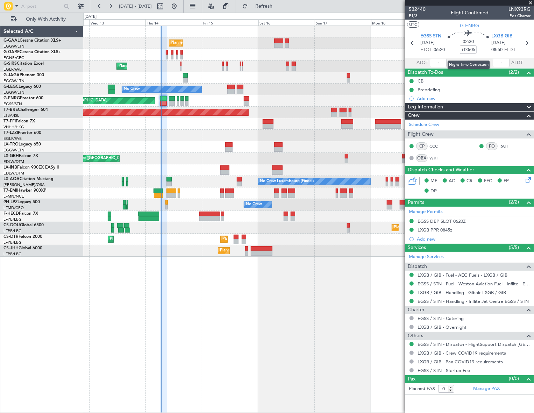
drag, startPoint x: 444, startPoint y: 60, endPoint x: 447, endPoint y: 69, distance: 9.2
click at [443, 60] on mat-tooltip-component "Flight Time Correction" at bounding box center [469, 65] width 52 height 19
click at [442, 62] on input "text" at bounding box center [438, 63] width 17 height 8
click at [306, 298] on div "Planned Maint Planned Maint London (Farnborough) No Crew Planned Maint London (…" at bounding box center [308, 220] width 451 height 388
type input "06:35"
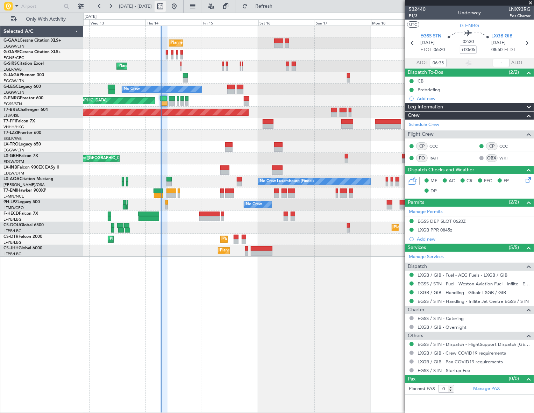
click at [166, 4] on button at bounding box center [160, 6] width 11 height 11
select select "8"
select select "2025"
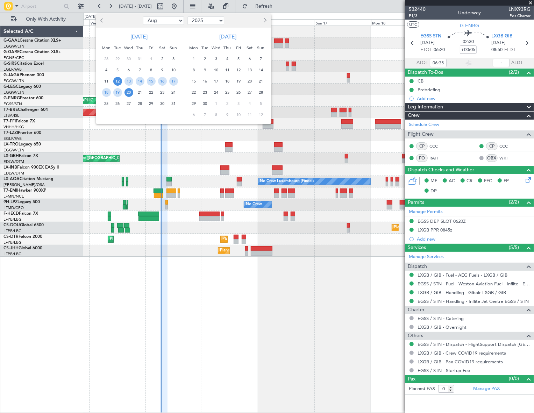
click at [268, 141] on div at bounding box center [267, 206] width 534 height 413
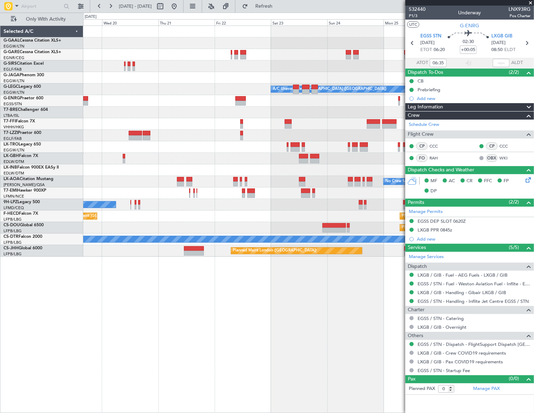
click at [46, 241] on div "Planned Maint Dusseldorf A/C Unavailable London (Luton) No Crew Sabadell No Cre…" at bounding box center [267, 213] width 534 height 401
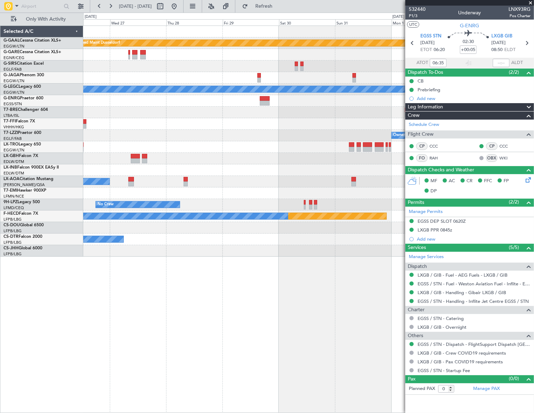
click at [23, 258] on div "Planned Maint Dusseldorf Planned Maint London (Luton) A/C Unavailable London (L…" at bounding box center [267, 213] width 534 height 401
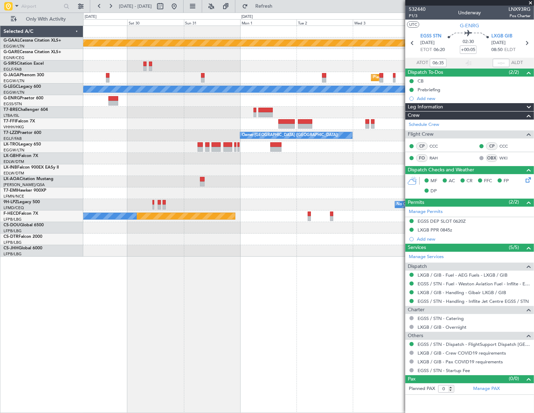
click at [112, 265] on div "Planned Maint Dusseldorf Planned Maint London (Luton) A/C Unavailable London (L…" at bounding box center [308, 220] width 451 height 388
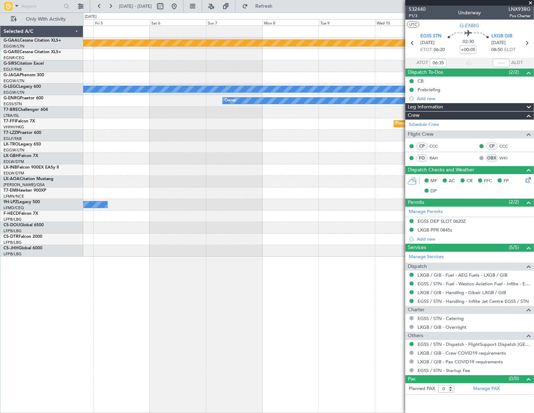
click at [2, 281] on div "Planned Maint Dusseldorf Planned Maint London (Luton) A/C Unavailable London (L…" at bounding box center [267, 213] width 534 height 401
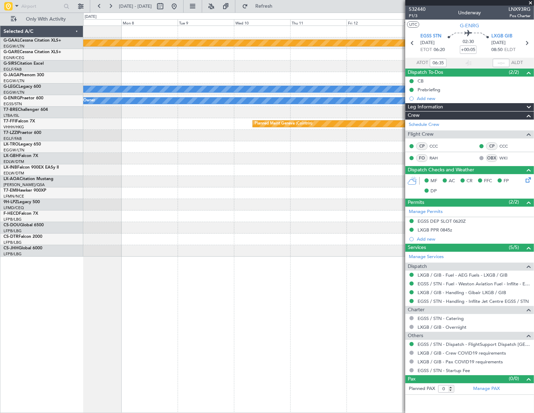
click at [0, 276] on html "12 Aug 2025 - 20 Aug 2025 Refresh Quick Links Only With Activity Planned Maint …" at bounding box center [267, 206] width 534 height 413
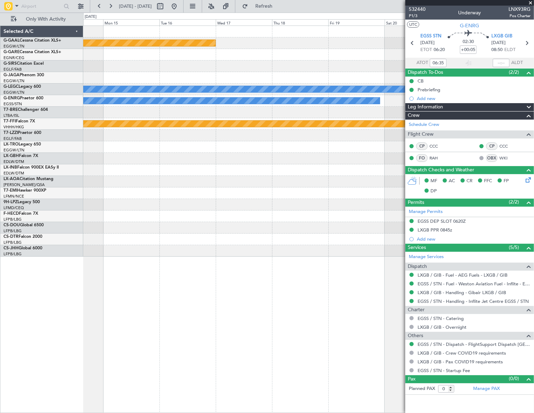
click at [52, 264] on div "Planned Maint Dusseldorf A/C Unavailable London (Luton) Owner Planned Maint Gen…" at bounding box center [267, 213] width 534 height 401
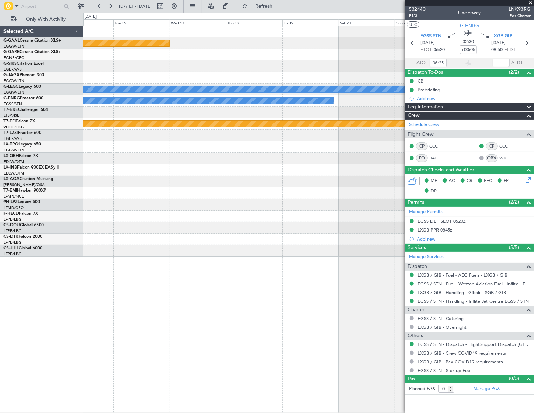
click at [20, 260] on div "Planned Maint Dusseldorf A/C Unavailable London (Luton) Owner Planned Maint Gen…" at bounding box center [267, 213] width 534 height 401
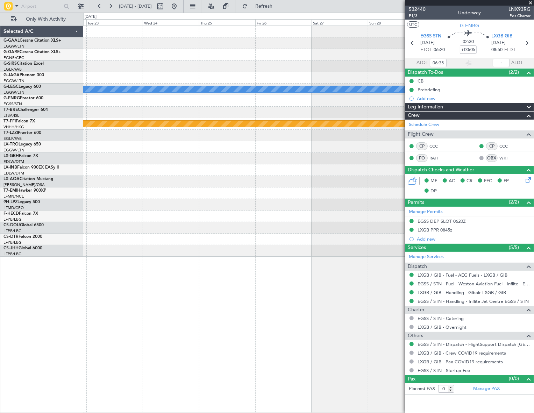
click at [20, 253] on div "A/C Unavailable London (Luton) Planned Maint Geneva (Cointrin) Selected A/C G-G…" at bounding box center [267, 213] width 534 height 401
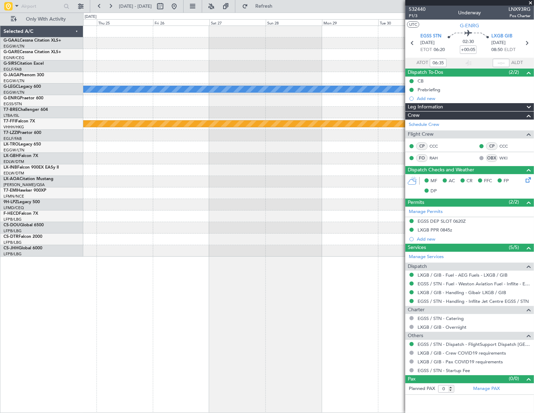
click at [0, 259] on html "12 Aug 2025 - 20 Aug 2025 Refresh Quick Links Only With Activity A/C Unavailabl…" at bounding box center [267, 206] width 534 height 413
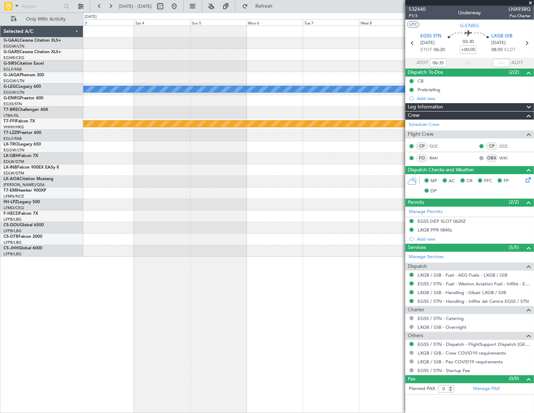
click at [0, 247] on html "12 Aug 2025 - 20 Aug 2025 Refresh Quick Links Only With Activity A/C Unavailabl…" at bounding box center [267, 206] width 534 height 413
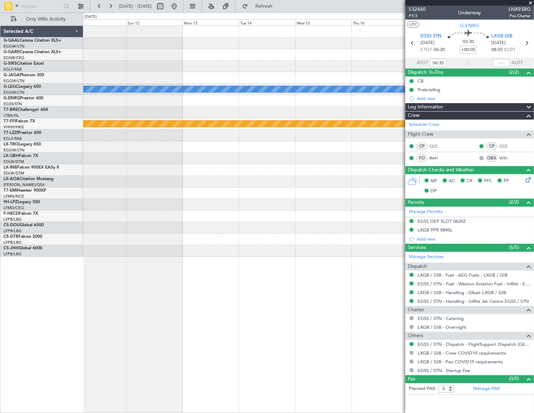
click at [5, 242] on div "A/C Unavailable London (Luton) Planned Maint Geneva (Cointrin) Selected A/C G-G…" at bounding box center [267, 213] width 534 height 401
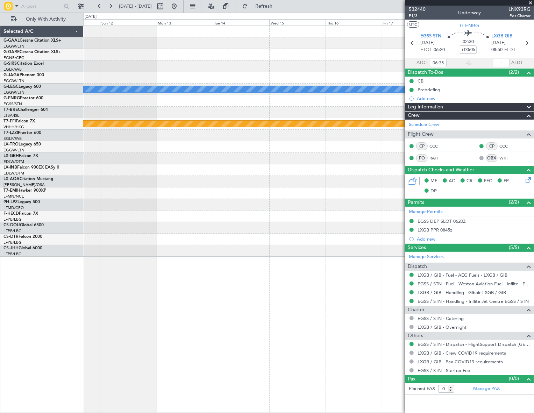
click at [32, 233] on div "A/C Unavailable London (Luton) Planned Maint Geneva (Cointrin) Selected A/C G-G…" at bounding box center [267, 213] width 534 height 401
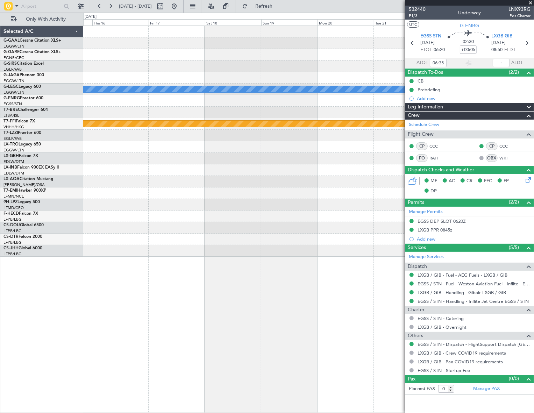
click at [55, 224] on div "A/C Unavailable London (Luton) Planned Maint Geneva (Cointrin) Selected A/C G-G…" at bounding box center [267, 213] width 534 height 401
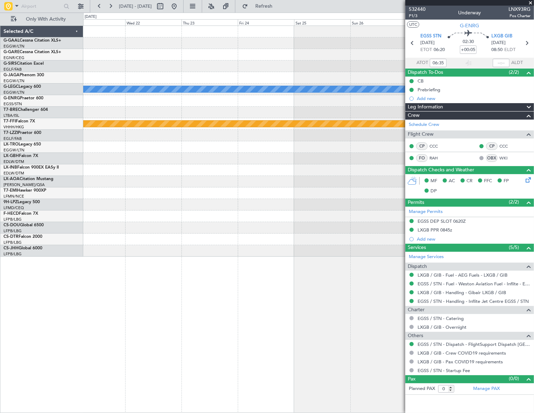
click at [45, 227] on div "A/C Unavailable London (Luton) Planned Maint Geneva (Cointrin) Selected A/C G-G…" at bounding box center [267, 213] width 534 height 401
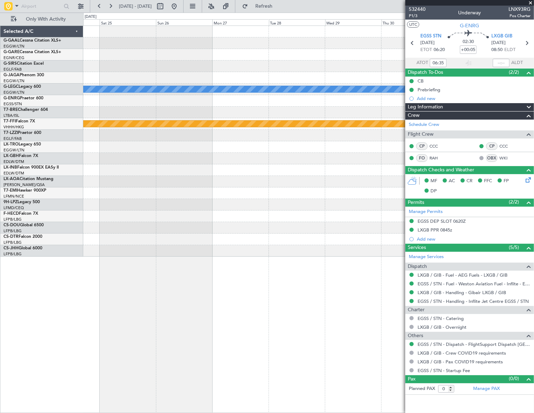
click at [14, 233] on div "A/C Unavailable London (Luton) Planned Maint Geneva (Cointrin) Selected A/C G-G…" at bounding box center [267, 213] width 534 height 401
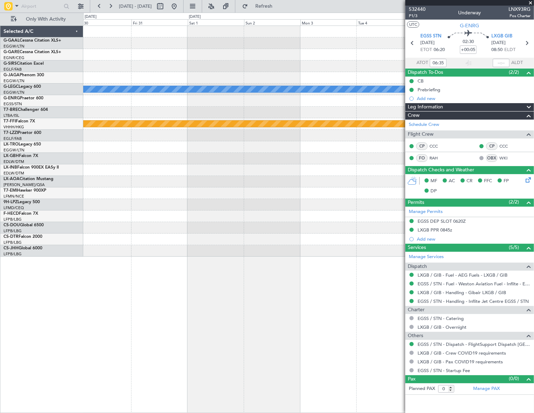
click at [88, 235] on div "A/C Unavailable London (Luton) Planned Maint Geneva (Cointrin)" at bounding box center [308, 141] width 450 height 231
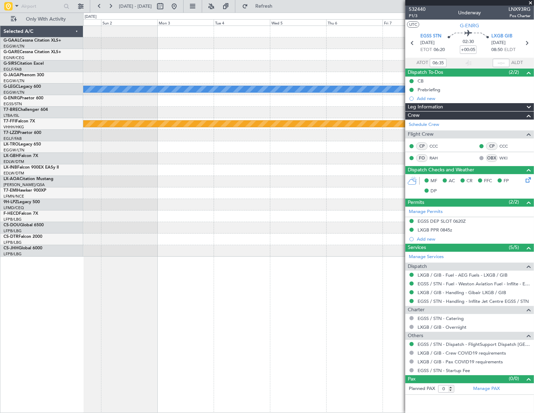
click at [72, 236] on div "A/C Unavailable London (Luton) Planned Maint Geneva (Cointrin) Selected A/C G-G…" at bounding box center [267, 213] width 534 height 401
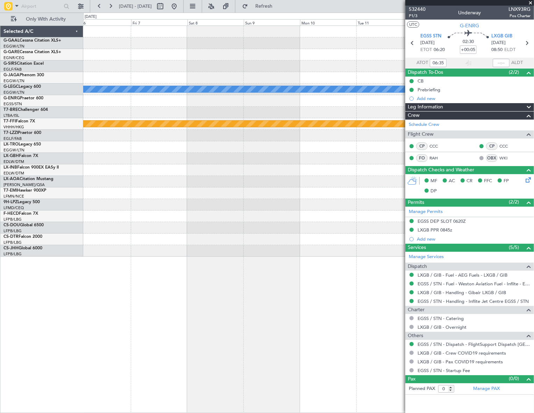
click at [84, 228] on div "A/C Unavailable London (Luton) Planned Maint Geneva (Cointrin)" at bounding box center [308, 141] width 450 height 231
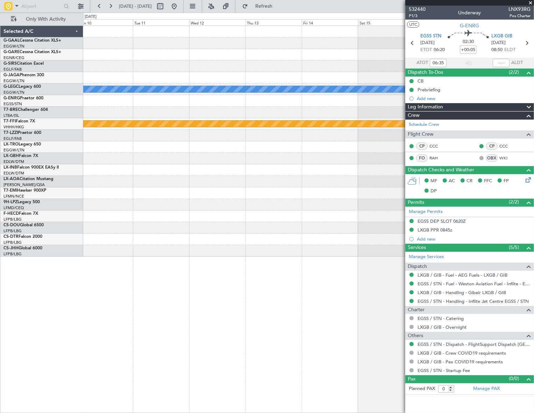
click at [116, 223] on div "A/C Unavailable London (Luton) Planned Maint Geneva (Cointrin)" at bounding box center [308, 141] width 451 height 231
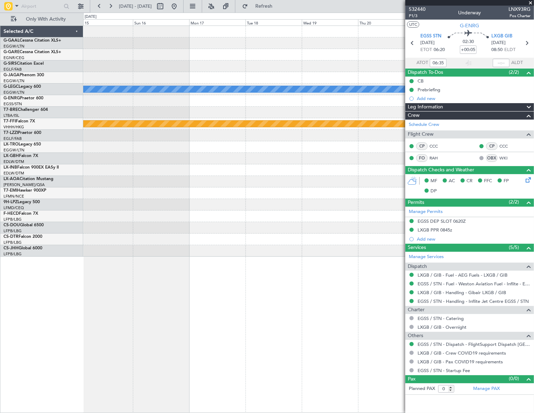
click at [78, 225] on div "A/C Unavailable London (Luton) Planned Maint Geneva (Cointrin) Selected A/C G-G…" at bounding box center [267, 213] width 534 height 401
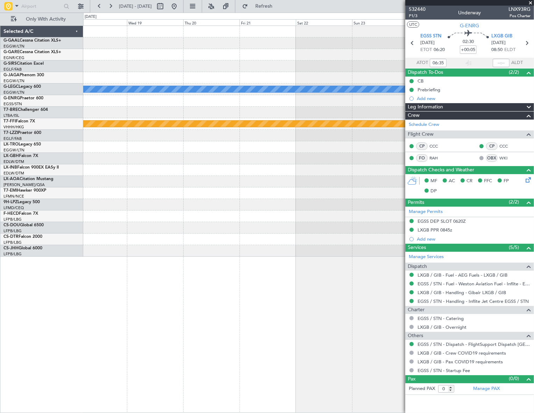
click at [104, 220] on div at bounding box center [308, 217] width 451 height 12
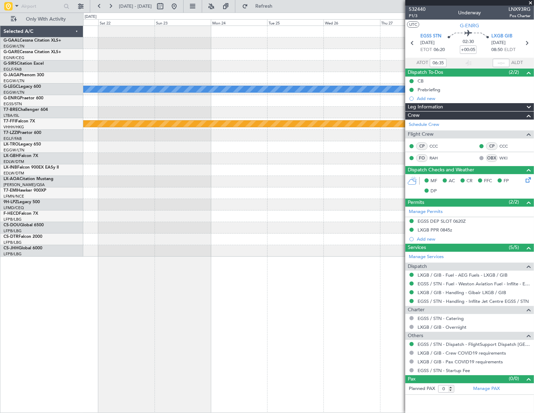
click at [57, 221] on div "A/C Unavailable London (Luton) Planned Maint Geneva (Cointrin) Selected A/C G-G…" at bounding box center [267, 213] width 534 height 401
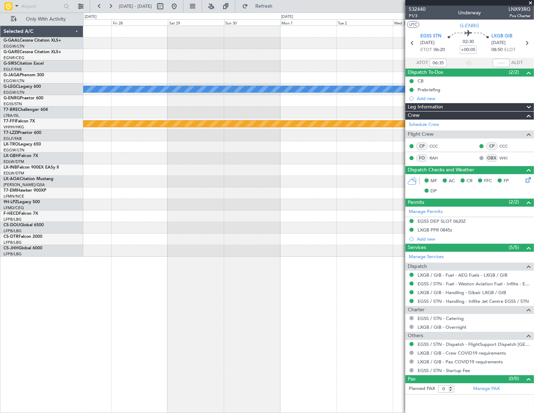
click at [109, 218] on div "A/C Unavailable London (Luton) Planned Maint Geneva (Cointrin)" at bounding box center [308, 141] width 450 height 231
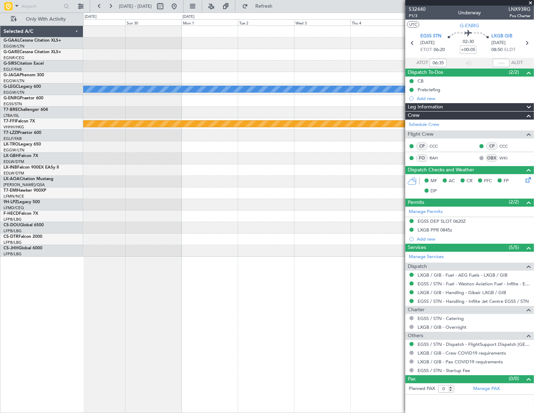
click at [66, 231] on div "A/C Unavailable London (Luton) Planned Maint Geneva (Cointrin) Selected A/C G-G…" at bounding box center [267, 213] width 534 height 401
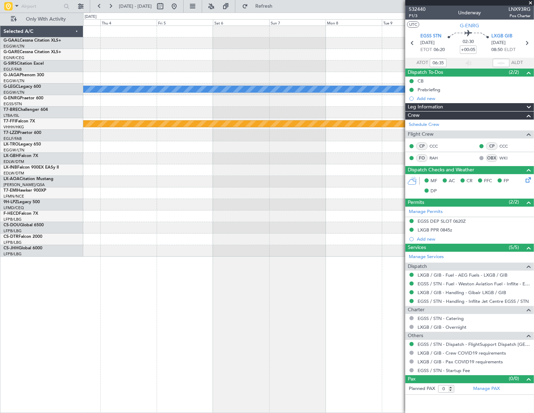
click at [125, 231] on div "A/C Unavailable London (Luton) Planned Maint Geneva (Cointrin)" at bounding box center [308, 141] width 451 height 231
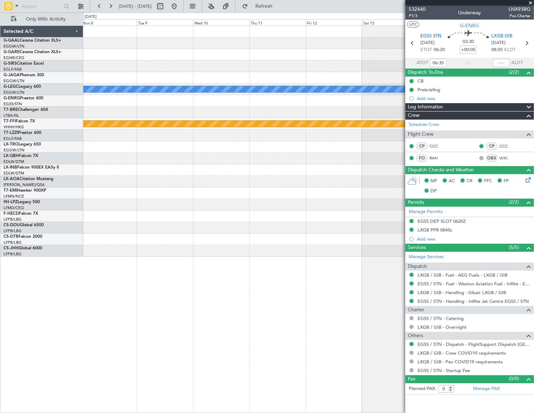
click at [43, 240] on div "A/C Unavailable London (Luton) Planned Maint Geneva (Cointrin) Selected A/C G-G…" at bounding box center [267, 213] width 534 height 401
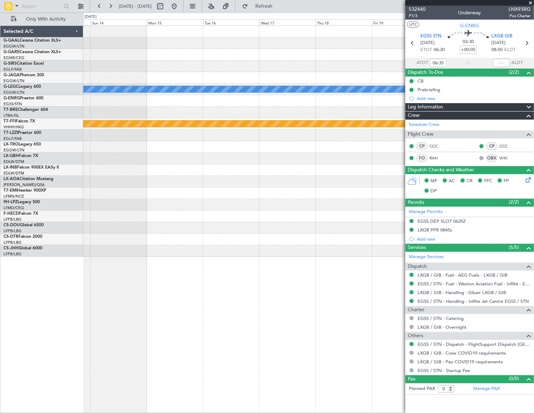
click at [156, 219] on div "Planned Maint St Gallen (Altenrhein) A/C Unavailable London (Luton) Planned Mai…" at bounding box center [308, 141] width 450 height 231
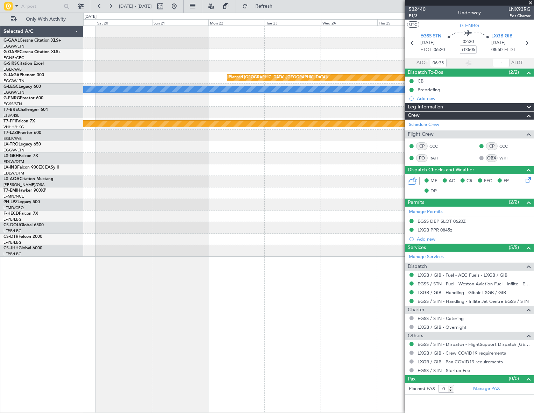
click at [110, 223] on div "Planned Maint St Gallen (Altenrhein) A/C Unavailable London (Luton) Planned Mai…" at bounding box center [308, 141] width 450 height 231
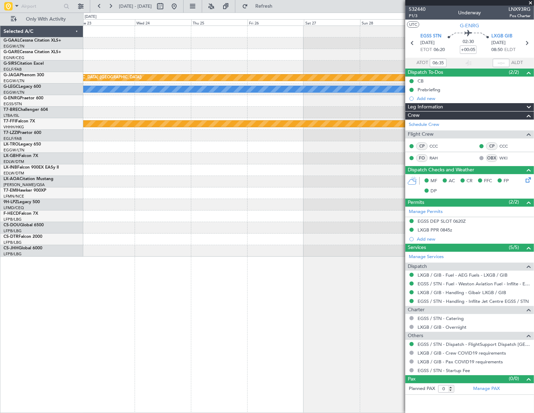
click at [144, 200] on div "Planned Maint St Gallen (Altenrhein) A/C Unavailable London (Luton) Planned Mai…" at bounding box center [308, 141] width 450 height 231
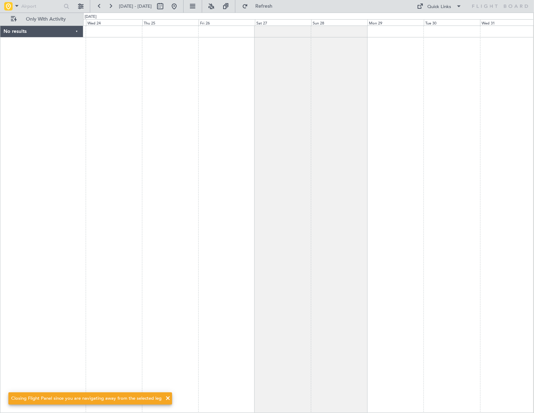
click at [233, 188] on div at bounding box center [308, 220] width 451 height 388
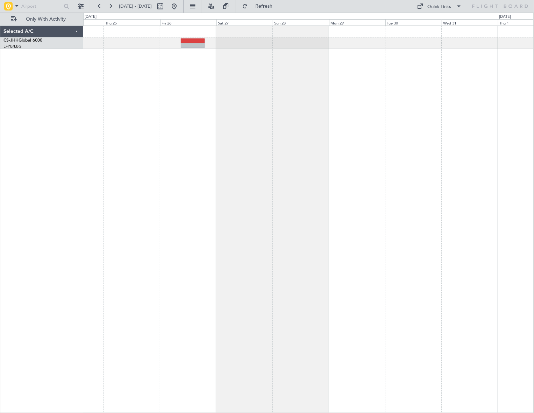
click at [197, 154] on div at bounding box center [308, 220] width 451 height 388
click at [393, 178] on div at bounding box center [308, 220] width 451 height 388
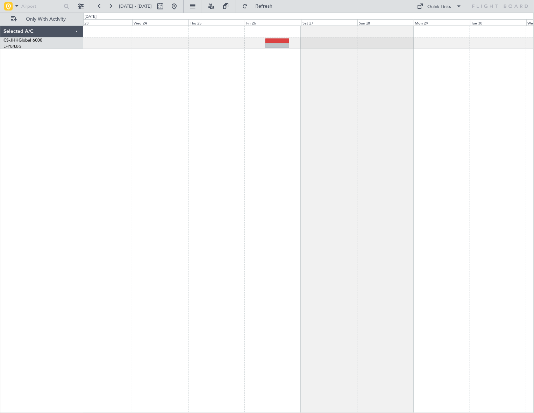
click at [164, 169] on div at bounding box center [308, 220] width 451 height 388
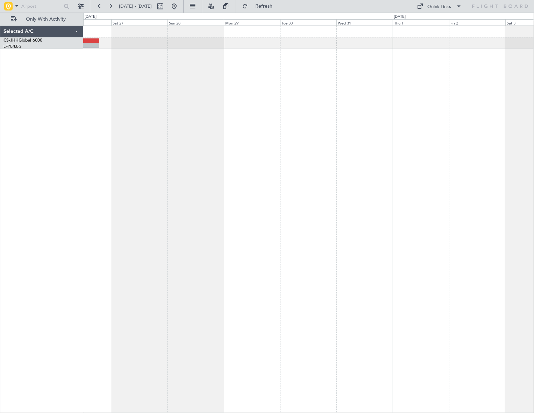
click at [231, 135] on div at bounding box center [308, 220] width 451 height 388
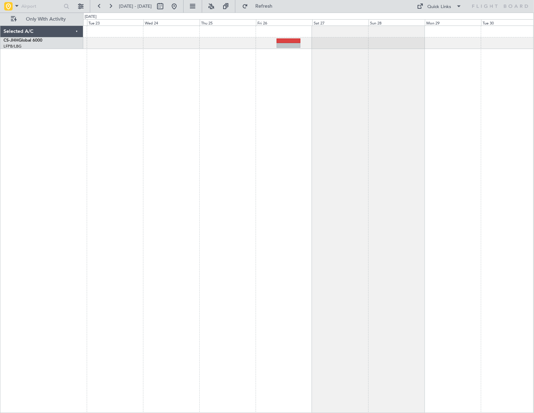
click at [373, 173] on div at bounding box center [308, 220] width 451 height 388
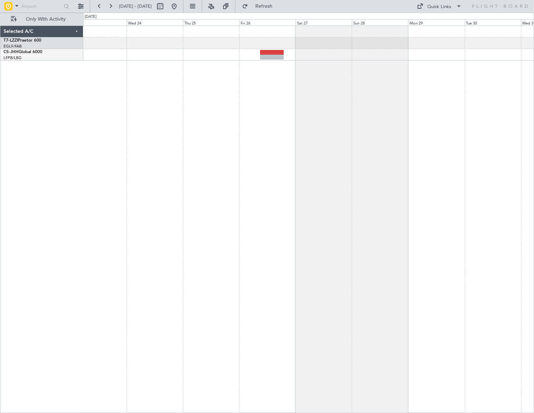
click at [238, 118] on div at bounding box center [308, 220] width 451 height 388
click at [177, 69] on div at bounding box center [308, 220] width 451 height 388
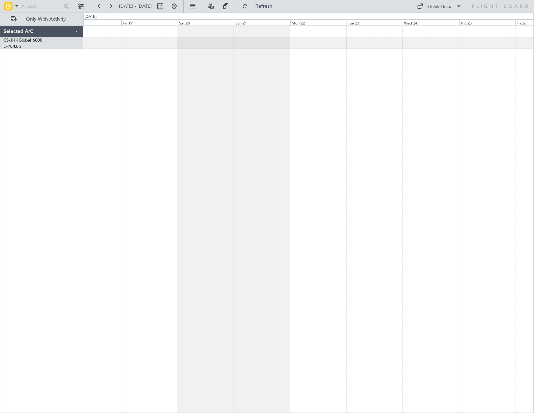
click at [470, 110] on div at bounding box center [308, 220] width 451 height 388
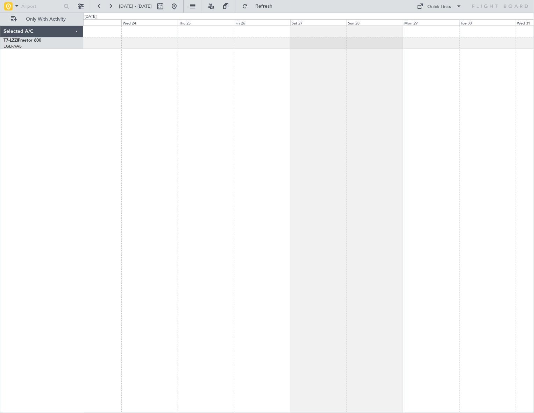
click at [86, 178] on div at bounding box center [308, 220] width 451 height 388
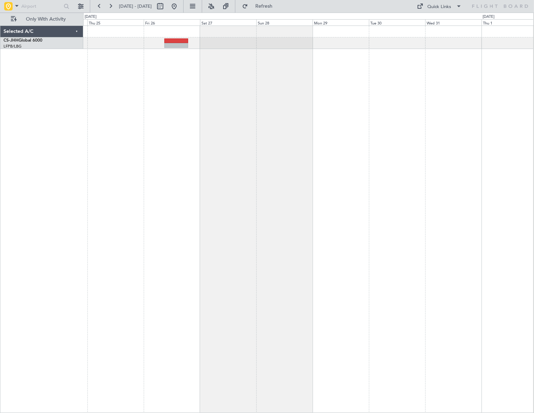
click at [335, 156] on div at bounding box center [308, 220] width 451 height 388
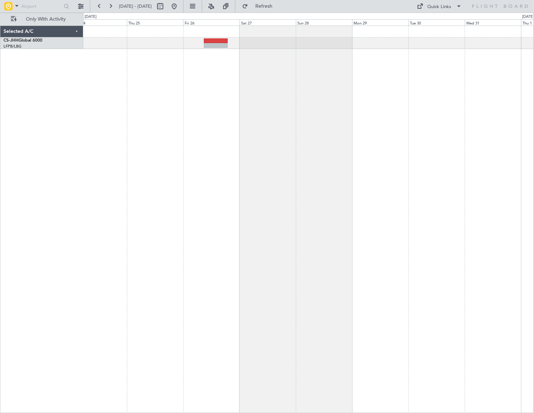
click at [471, 133] on div at bounding box center [308, 220] width 451 height 388
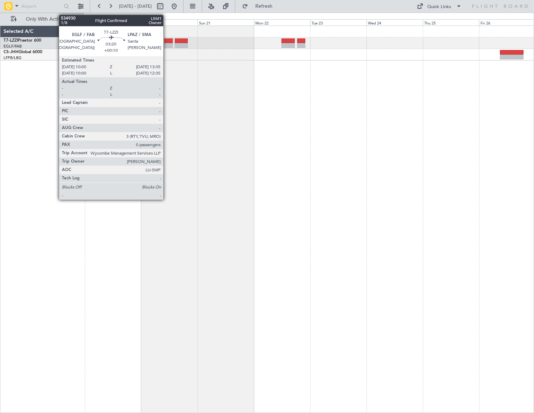
click at [167, 42] on div at bounding box center [168, 40] width 9 height 5
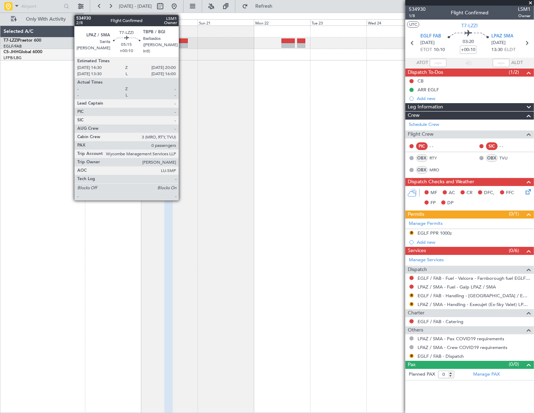
click at [182, 42] on div at bounding box center [181, 40] width 13 height 5
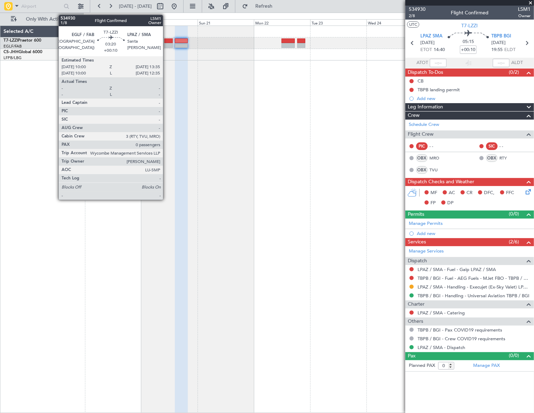
click at [166, 41] on div at bounding box center [168, 40] width 9 height 5
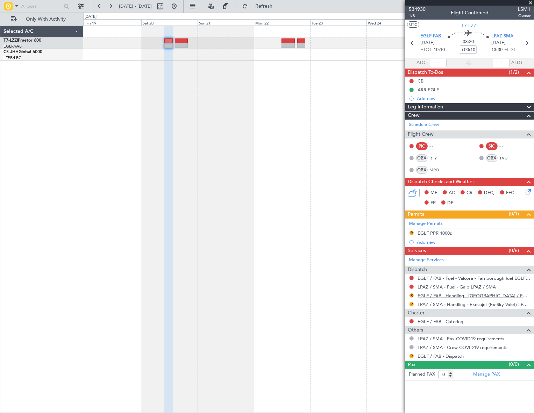
click at [448, 297] on link "EGLF / FAB - Handling - [GEOGRAPHIC_DATA] / EGLF / FAB" at bounding box center [474, 296] width 113 height 6
click at [411, 295] on button "R" at bounding box center [412, 296] width 4 height 4
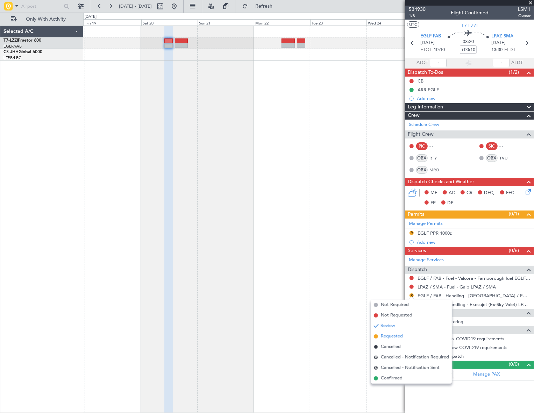
click at [392, 336] on span "Requested" at bounding box center [392, 336] width 22 height 7
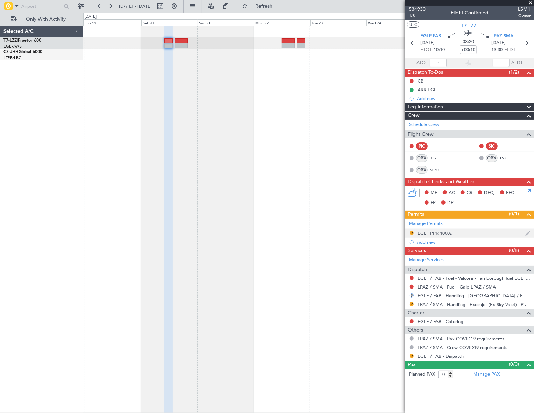
click at [441, 232] on div "EGLF PPR 1000z" at bounding box center [435, 233] width 34 height 6
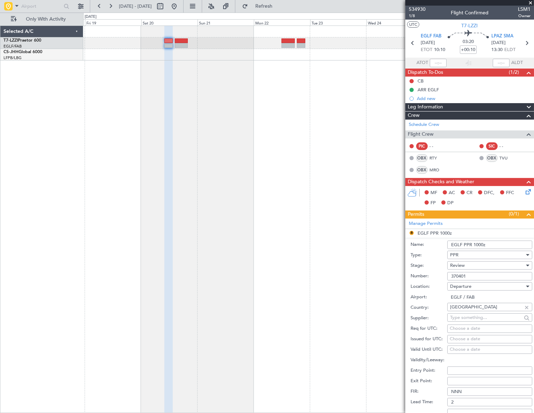
click at [479, 244] on input "EGLF PPR 1000z" at bounding box center [490, 245] width 85 height 8
click at [481, 244] on input "EGLF PPR 1000z" at bounding box center [490, 245] width 85 height 8
type input "EGLF PPR 1010z"
click at [462, 266] on span "Review" at bounding box center [457, 265] width 15 height 6
click at [477, 309] on span "Requested" at bounding box center [488, 311] width 74 height 10
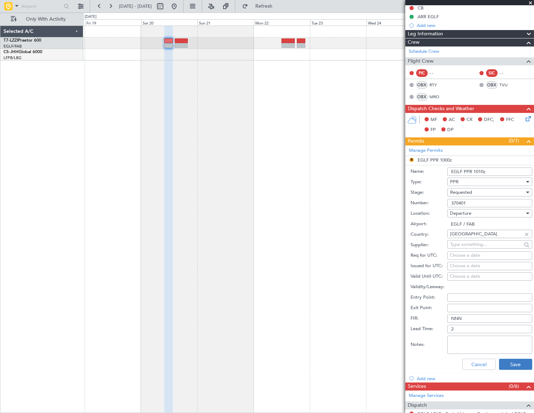
scroll to position [127, 0]
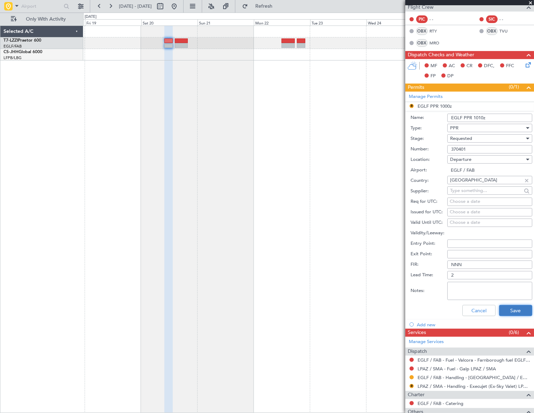
click at [510, 311] on button "Save" at bounding box center [515, 310] width 33 height 11
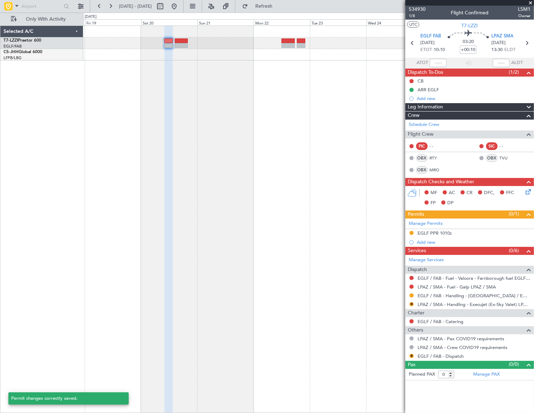
scroll to position [0, 0]
click at [440, 302] on link "LPAZ / SMA - Handling - Execujet (Ex-Sky Valet) LPAZ / SMA" at bounding box center [474, 305] width 113 height 6
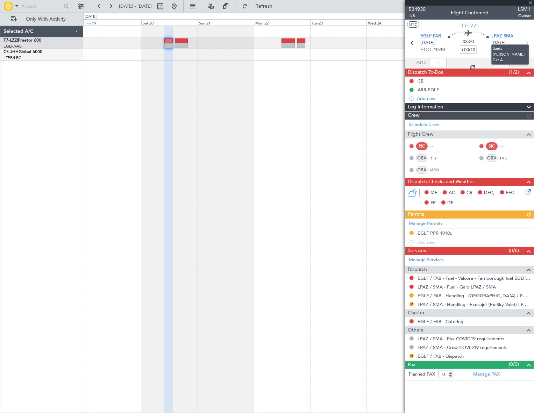
click at [505, 36] on span "LPAZ SMA" at bounding box center [503, 36] width 22 height 7
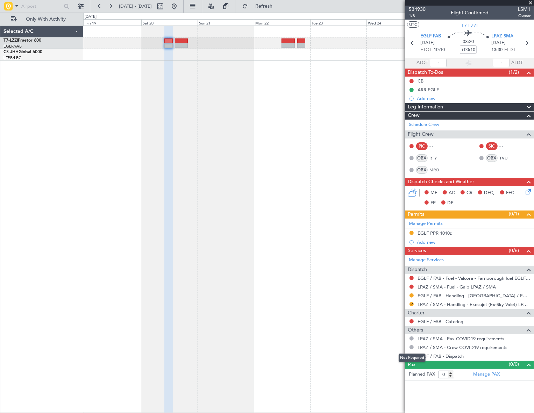
click at [412, 357] on div "Not Required" at bounding box center [412, 358] width 27 height 9
click at [411, 355] on button "R" at bounding box center [412, 356] width 4 height 4
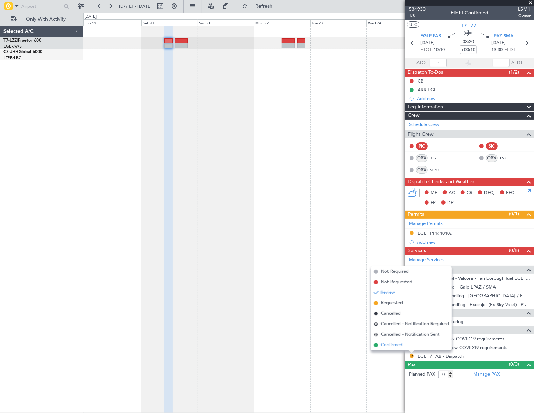
click at [388, 346] on span "Confirmed" at bounding box center [392, 345] width 22 height 7
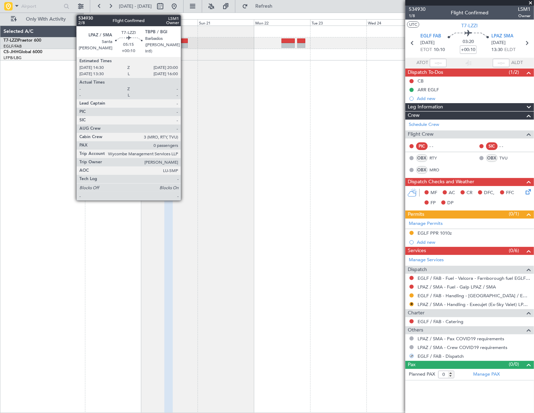
click at [184, 41] on div at bounding box center [181, 40] width 13 height 5
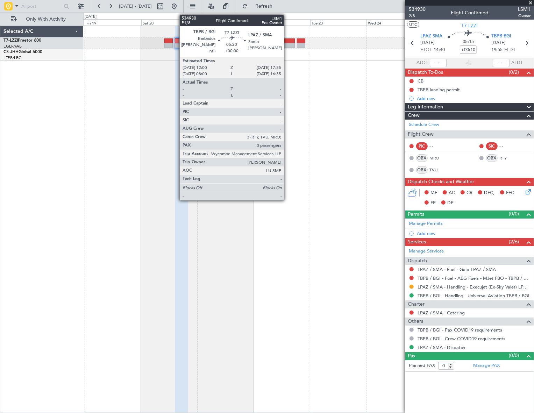
click at [287, 44] on div at bounding box center [288, 45] width 13 height 5
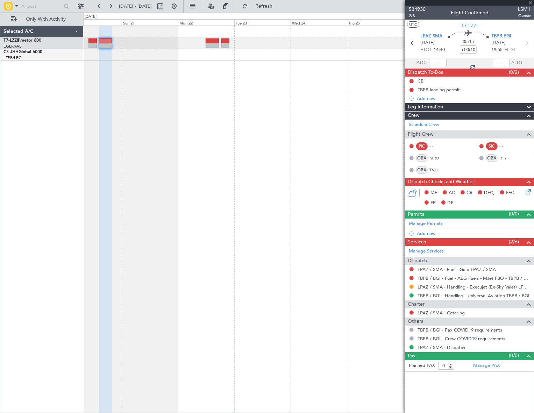
click at [220, 177] on div at bounding box center [308, 220] width 451 height 388
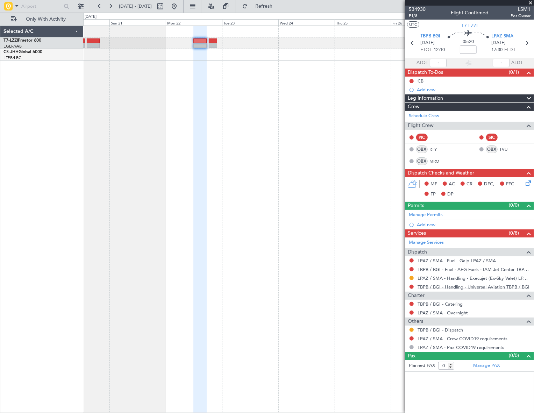
drag, startPoint x: 452, startPoint y: 289, endPoint x: 452, endPoint y: 284, distance: 4.6
click at [452, 285] on link "TBPB / BGI - Handling - Universal Aviation TBPB / BGI" at bounding box center [474, 287] width 112 height 6
click at [411, 328] on button at bounding box center [412, 330] width 4 height 4
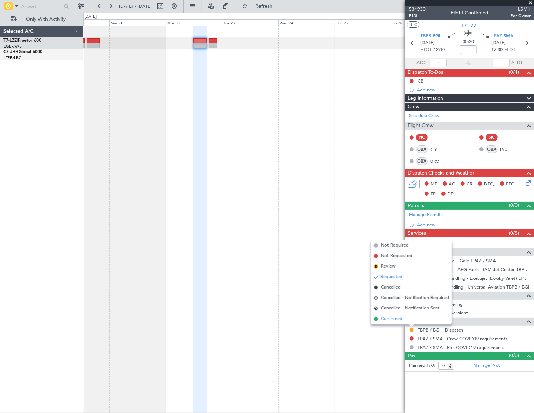
click at [397, 318] on span "Confirmed" at bounding box center [392, 319] width 22 height 7
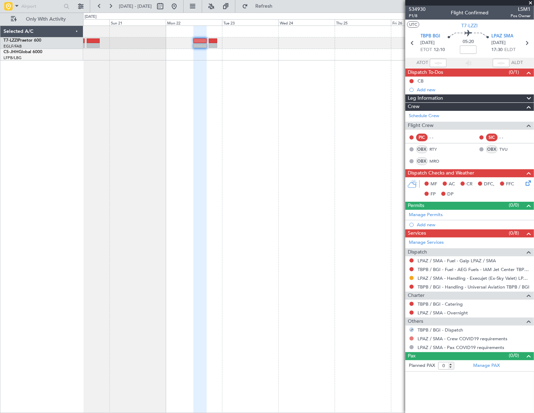
click at [412, 337] on button at bounding box center [412, 339] width 4 height 4
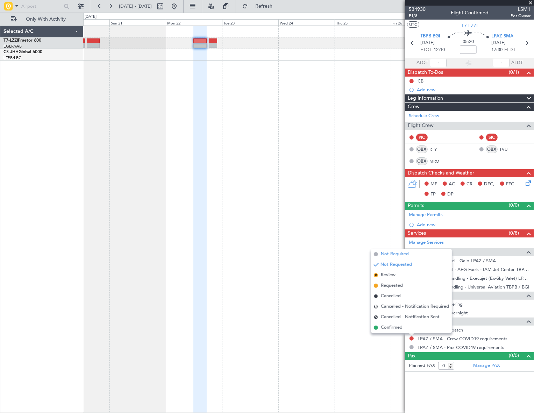
click at [395, 254] on span "Not Required" at bounding box center [395, 254] width 28 height 7
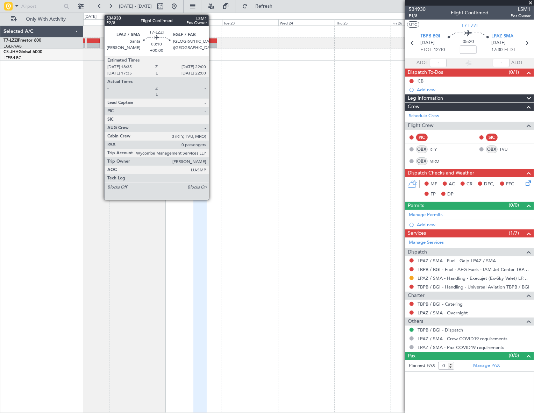
click at [212, 43] on div at bounding box center [213, 45] width 8 height 5
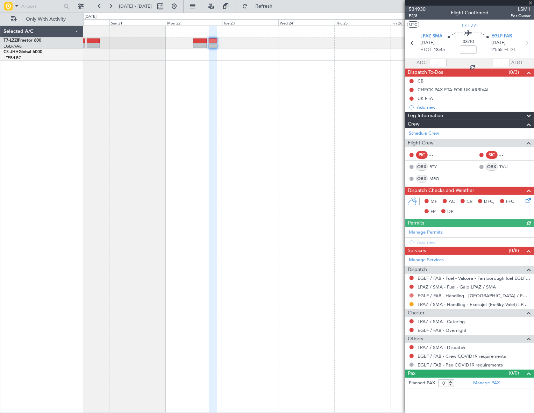
click at [411, 294] on button at bounding box center [412, 296] width 4 height 4
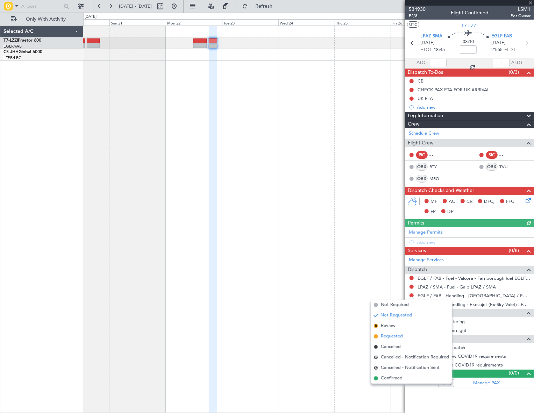
click at [390, 339] on span "Requested" at bounding box center [392, 336] width 22 height 7
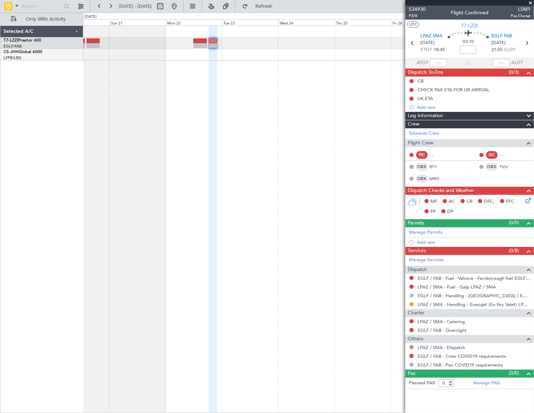
click at [411, 347] on button at bounding box center [412, 347] width 4 height 4
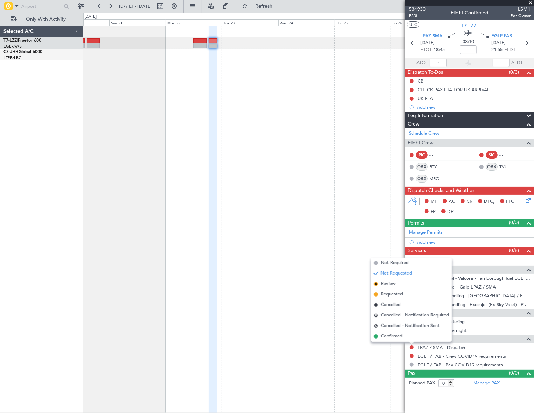
click at [394, 334] on span "Confirmed" at bounding box center [392, 336] width 22 height 7
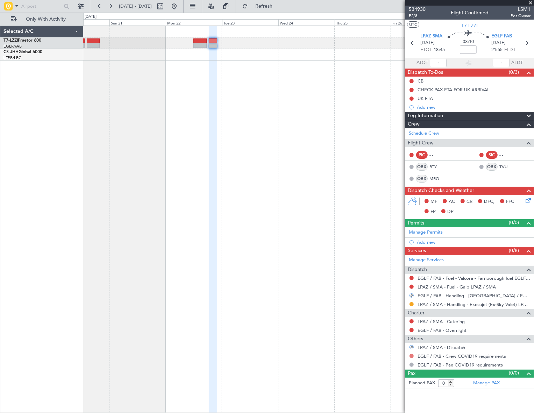
click at [411, 356] on button at bounding box center [412, 356] width 4 height 4
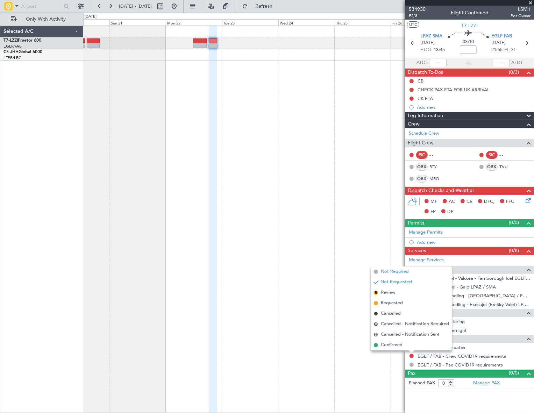
click at [394, 273] on span "Not Required" at bounding box center [395, 271] width 28 height 7
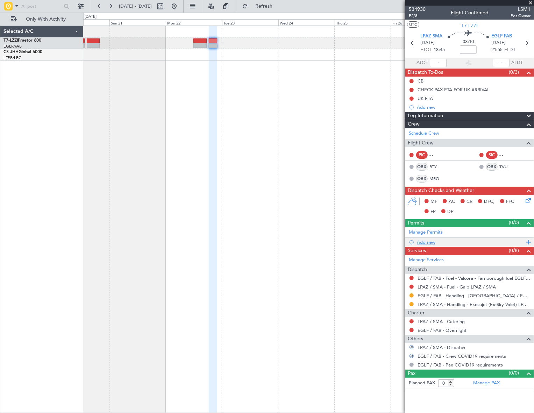
click at [425, 244] on div "Add new" at bounding box center [470, 242] width 107 height 6
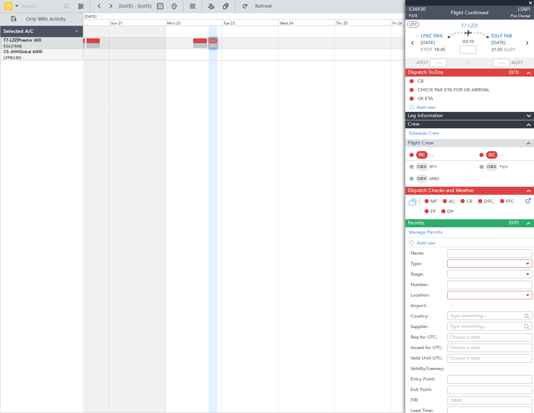
click at [458, 262] on div at bounding box center [487, 264] width 75 height 10
click at [461, 302] on div "ADC ADNC API CANPASS CARICOM CID COBT CUSTOMS Departure DOT Approval EAPIS Ferr…" at bounding box center [488, 314] width 86 height 84
drag, startPoint x: 460, startPoint y: 301, endPoint x: 465, endPoint y: 296, distance: 7.4
click at [452, 297] on span "PPR" at bounding box center [488, 298] width 74 height 10
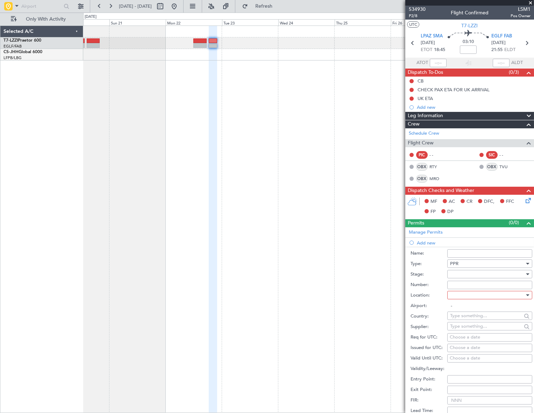
click at [519, 275] on div at bounding box center [487, 274] width 75 height 10
click at [466, 321] on span "Requested" at bounding box center [488, 320] width 74 height 10
click at [506, 297] on div at bounding box center [487, 295] width 75 height 10
click at [463, 328] on span "Arrival" at bounding box center [488, 330] width 74 height 10
type input "EGLF / FAB"
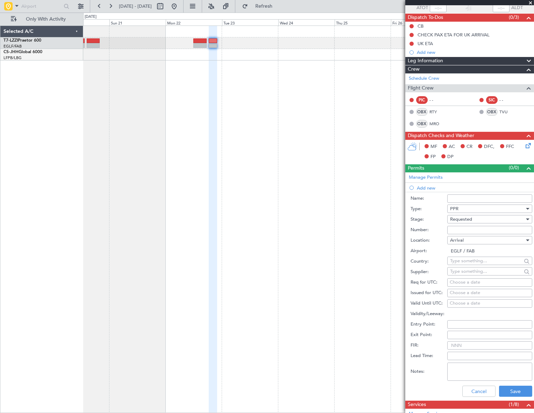
scroll to position [95, 0]
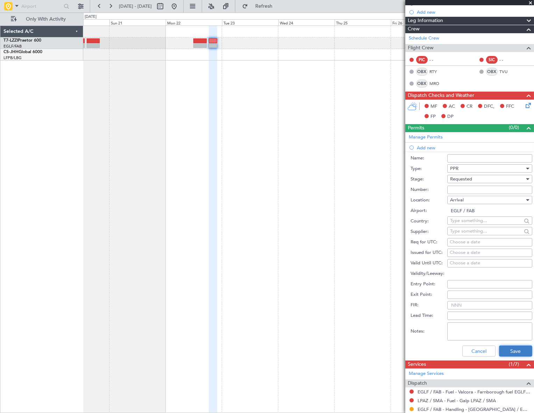
click at [510, 350] on button "Save" at bounding box center [515, 351] width 33 height 11
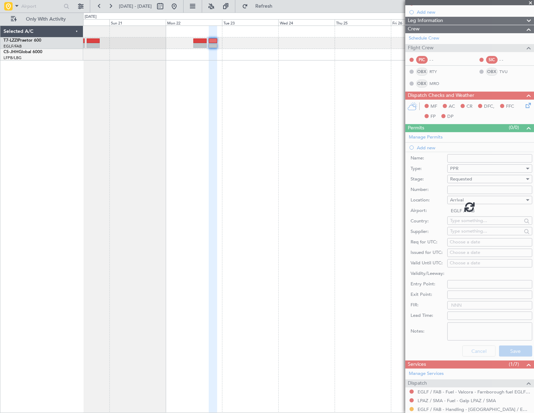
scroll to position [0, 0]
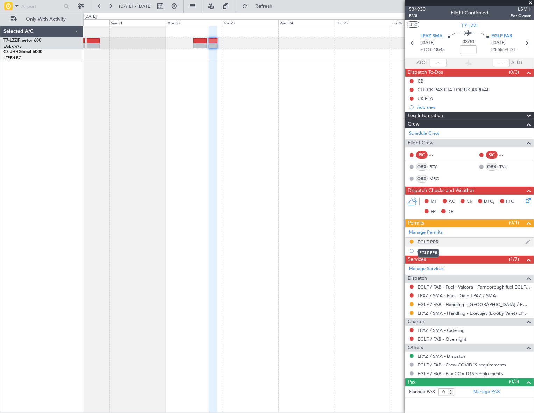
click at [432, 241] on div "EGLF PPR" at bounding box center [428, 242] width 21 height 6
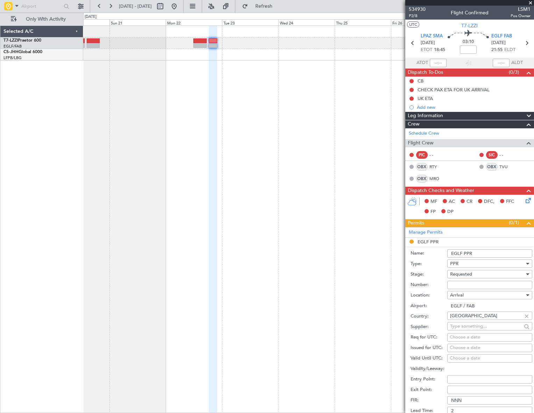
click at [479, 253] on input "EGLF PPR" at bounding box center [490, 254] width 85 height 8
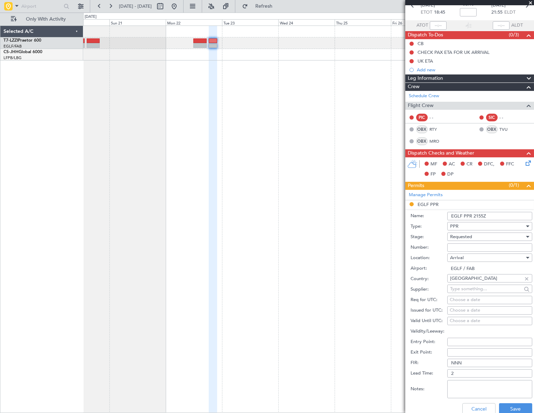
scroll to position [63, 0]
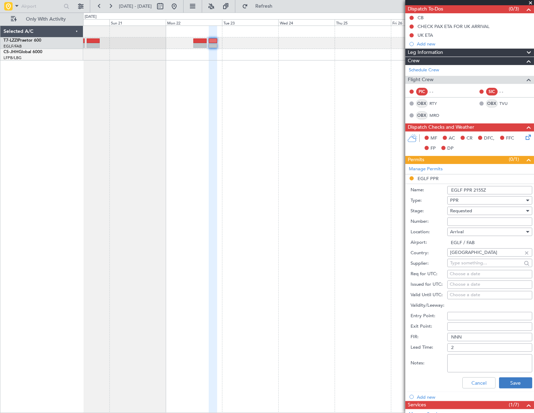
type input "EGLF PPR 2155Z"
click at [520, 384] on button "Save" at bounding box center [515, 383] width 33 height 11
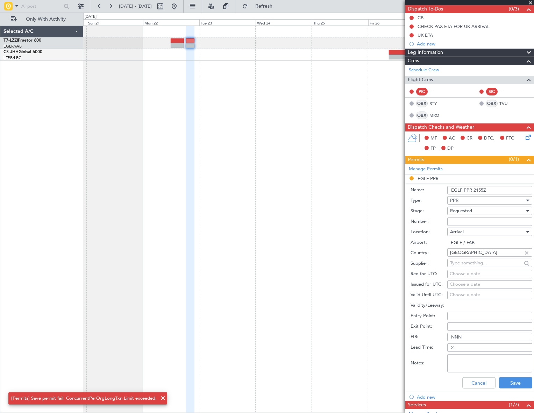
click at [127, 158] on div at bounding box center [308, 220] width 451 height 388
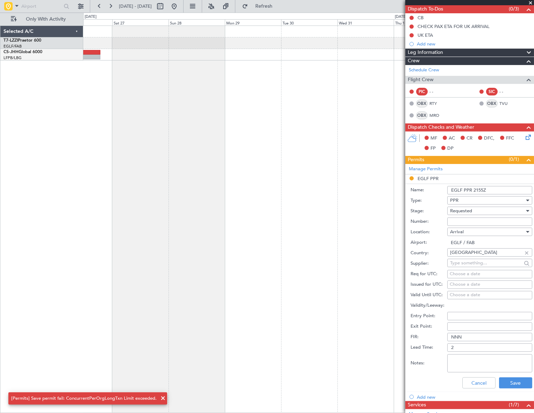
click at [141, 161] on div at bounding box center [308, 220] width 451 height 388
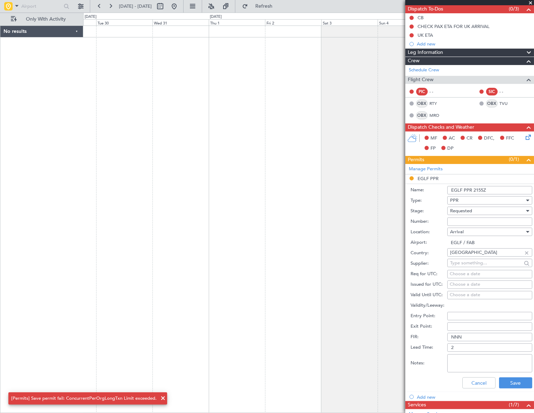
click at [76, 190] on div "No results 0 0 Mon 29 Tue 30 Wed 31 Thu 1 Fri 2 Sat 3 Sun 4 Jan 2026 Mon 5 Tue …" at bounding box center [267, 213] width 534 height 401
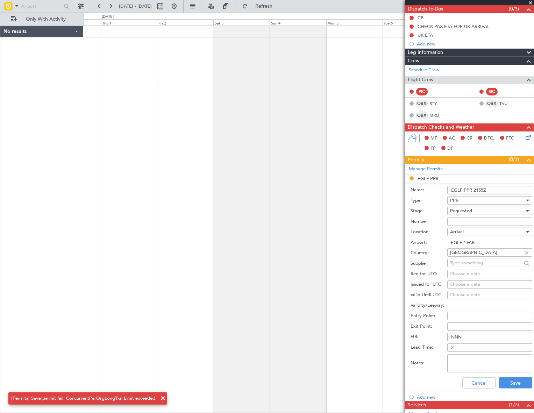
click at [128, 208] on div at bounding box center [308, 220] width 451 height 388
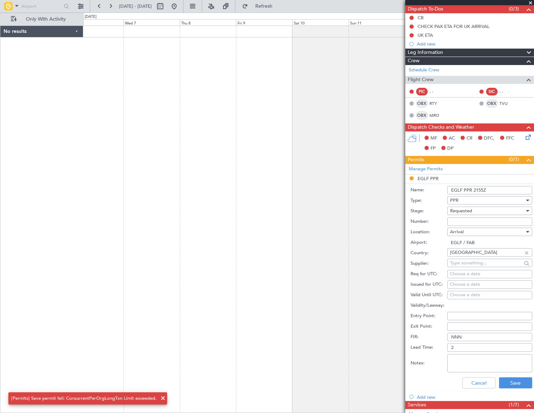
click at [158, 201] on div at bounding box center [308, 220] width 451 height 388
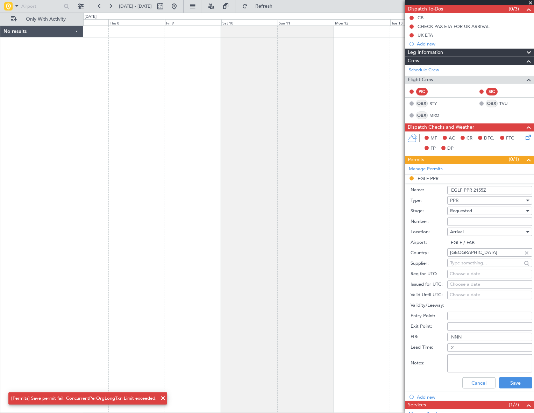
click at [171, 202] on div at bounding box center [308, 220] width 451 height 388
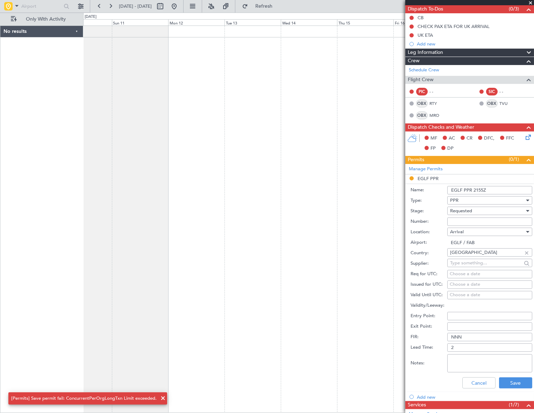
click at [129, 189] on div at bounding box center [308, 220] width 451 height 388
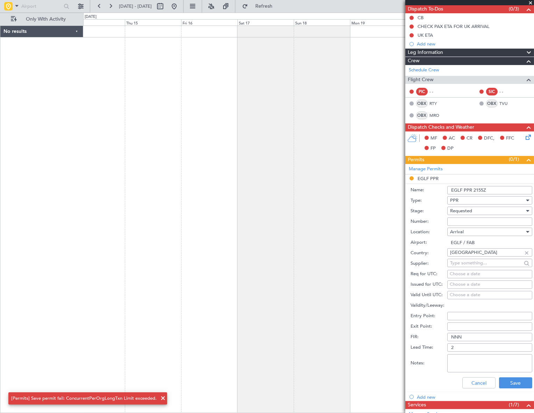
click at [122, 188] on div at bounding box center [308, 220] width 451 height 388
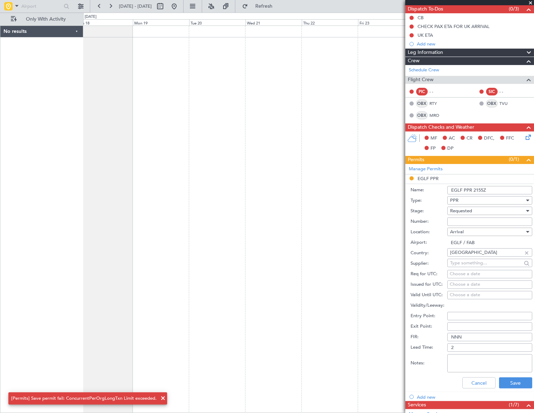
click at [163, 175] on div at bounding box center [308, 220] width 451 height 388
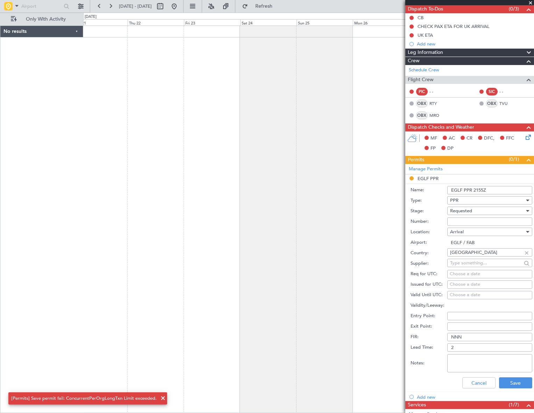
click at [164, 167] on div at bounding box center [308, 220] width 451 height 388
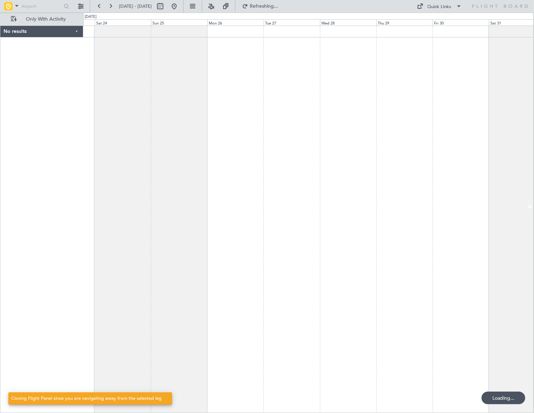
scroll to position [0, 0]
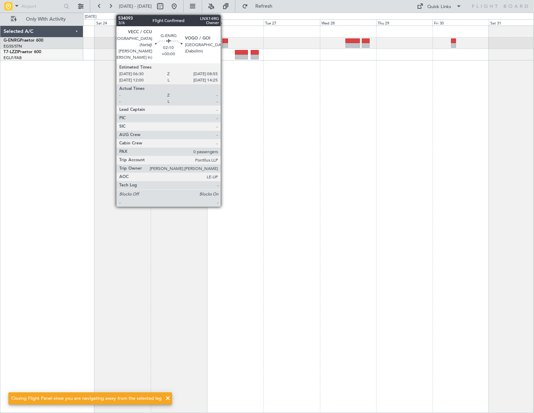
click at [224, 41] on div at bounding box center [226, 40] width 6 height 5
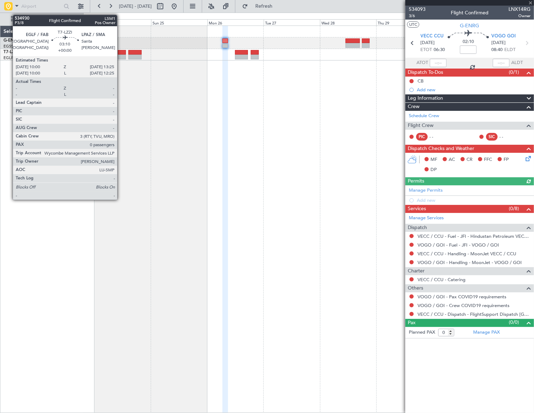
click at [120, 56] on div at bounding box center [122, 57] width 8 height 5
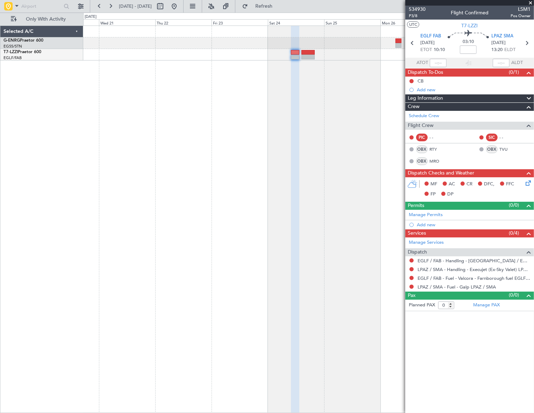
click at [365, 207] on div at bounding box center [308, 220] width 451 height 388
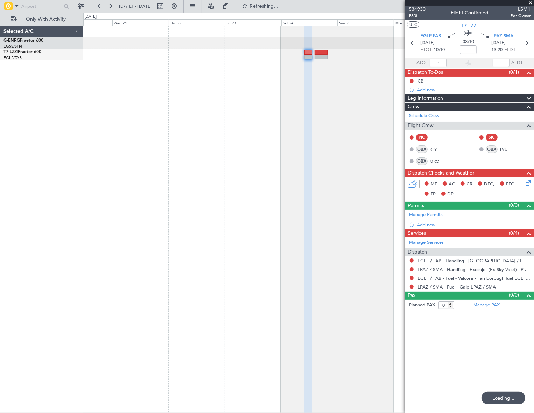
click at [249, 224] on div at bounding box center [308, 220] width 451 height 388
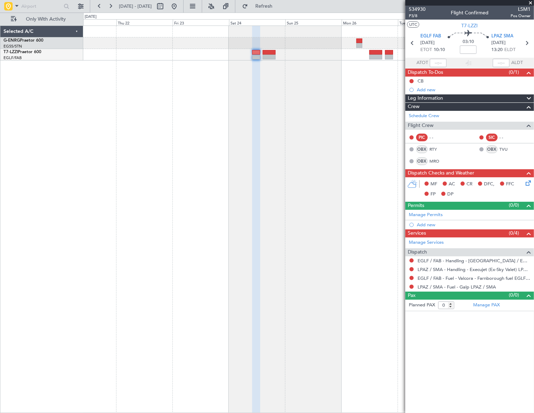
drag, startPoint x: 412, startPoint y: 260, endPoint x: 406, endPoint y: 265, distance: 7.4
click at [412, 260] on button at bounding box center [412, 261] width 4 height 4
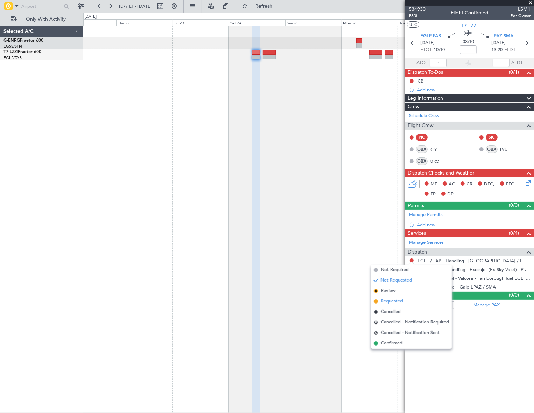
click at [390, 300] on span "Requested" at bounding box center [392, 301] width 22 height 7
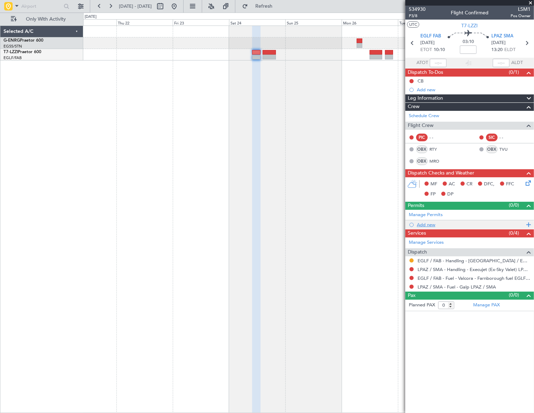
click at [431, 224] on div "Add new" at bounding box center [470, 225] width 107 height 6
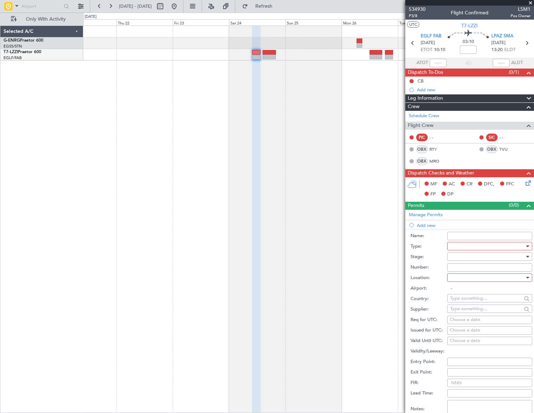
click at [482, 243] on div at bounding box center [487, 246] width 75 height 10
click at [466, 280] on span "PPR" at bounding box center [488, 281] width 74 height 10
click at [526, 256] on div at bounding box center [527, 257] width 3 height 2
click at [471, 307] on span "Requested" at bounding box center [488, 302] width 74 height 10
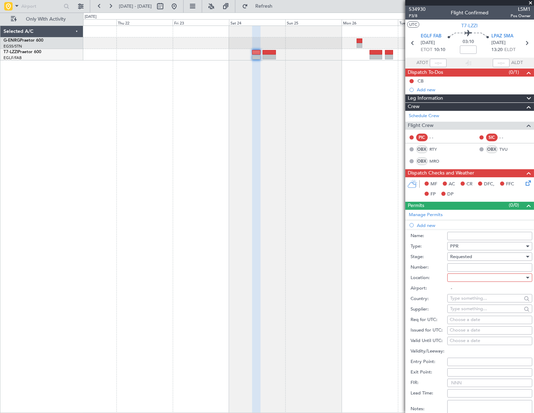
click at [513, 278] on div at bounding box center [487, 278] width 75 height 10
click at [481, 292] on span "Departure" at bounding box center [488, 292] width 74 height 10
type input "EGLF / FAB"
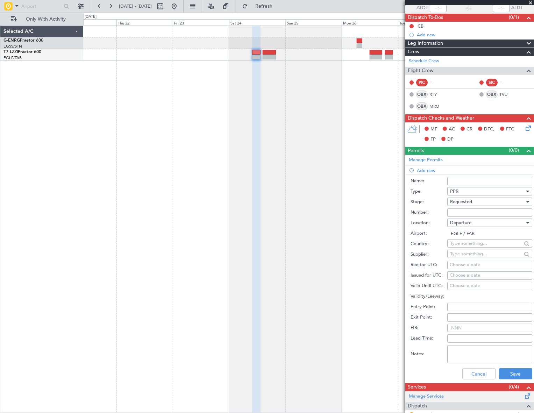
scroll to position [95, 0]
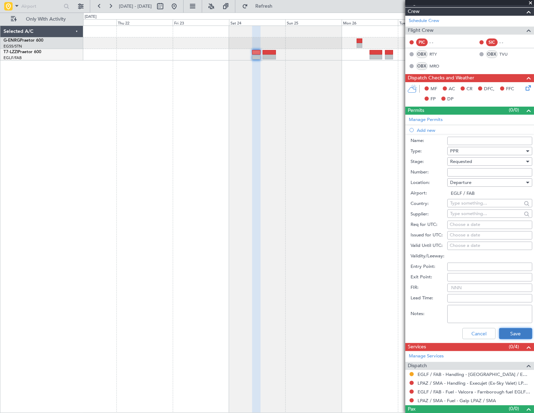
click at [521, 332] on button "Save" at bounding box center [515, 333] width 33 height 11
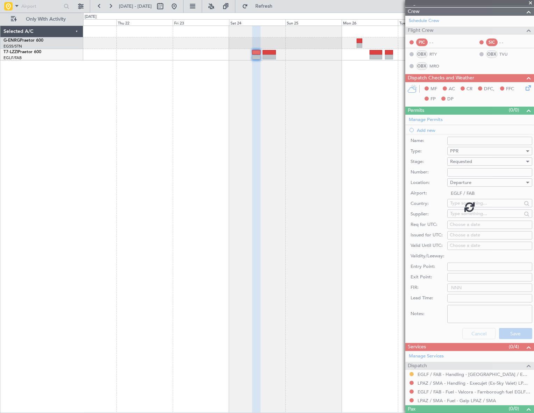
scroll to position [0, 0]
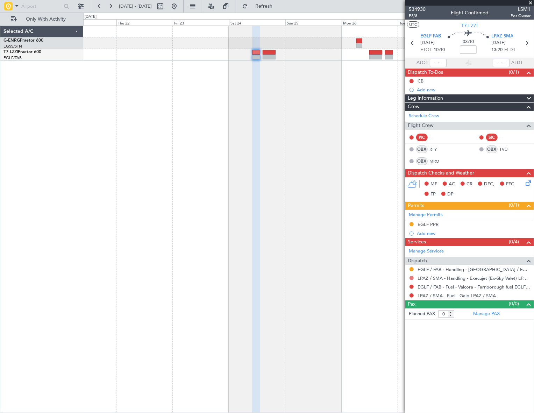
click at [412, 278] on button at bounding box center [412, 278] width 4 height 4
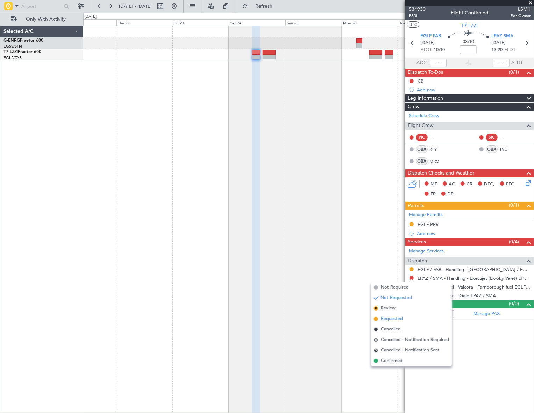
click at [397, 318] on span "Requested" at bounding box center [392, 319] width 22 height 7
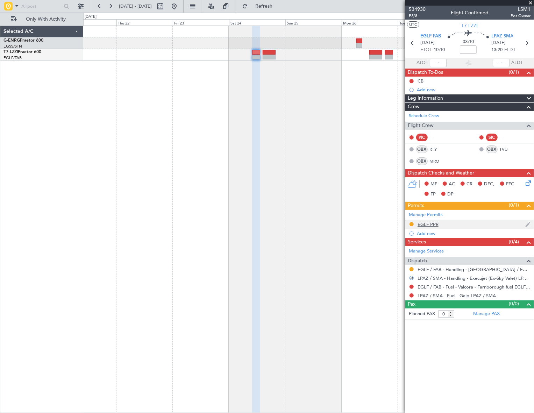
click at [431, 224] on div "EGLF PPR" at bounding box center [428, 225] width 21 height 6
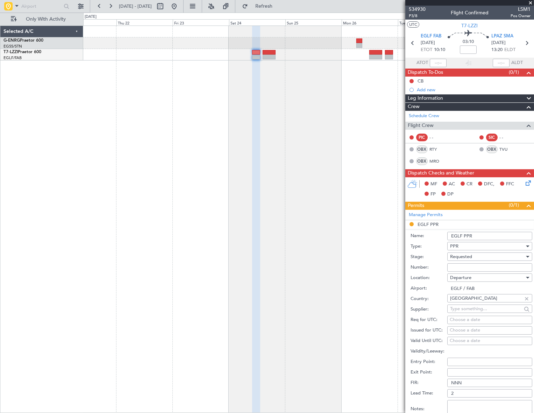
click at [481, 234] on input "EGLF PPR" at bounding box center [490, 236] width 85 height 8
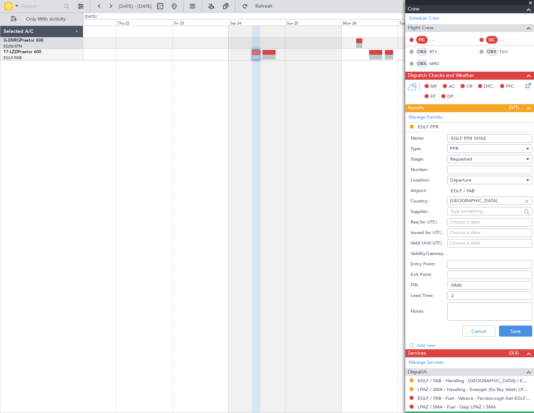
scroll to position [115, 0]
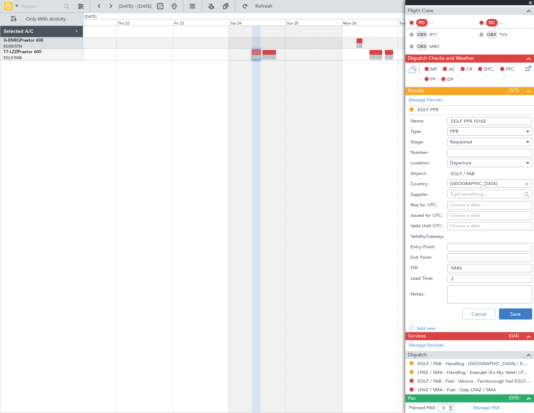
type input "EGLF PPR 1010Z"
click at [514, 314] on button "Save" at bounding box center [515, 314] width 33 height 11
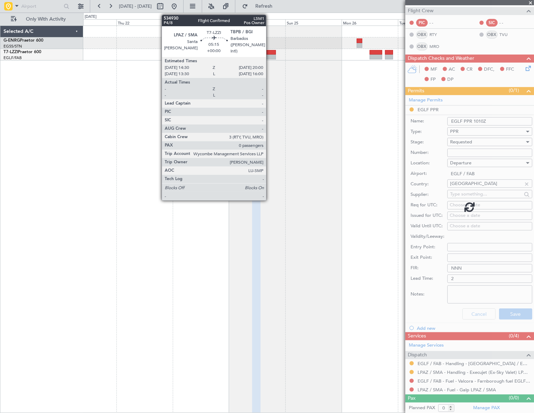
scroll to position [0, 0]
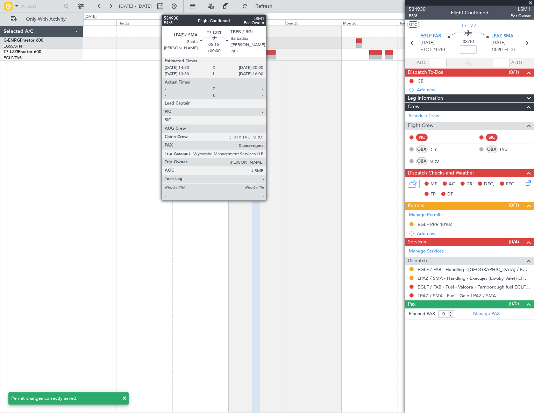
click at [269, 56] on div at bounding box center [269, 57] width 13 height 5
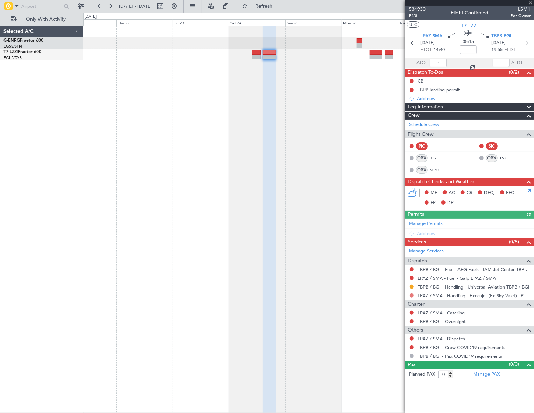
click at [412, 295] on button at bounding box center [412, 296] width 4 height 4
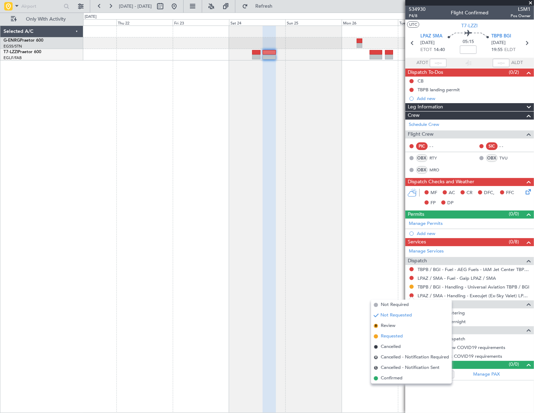
click at [389, 335] on span "Requested" at bounding box center [392, 336] width 22 height 7
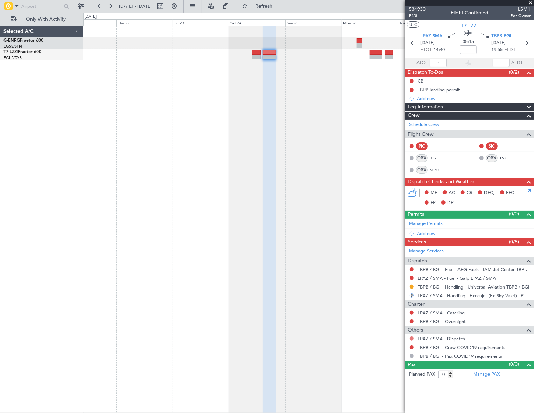
click at [412, 339] on button at bounding box center [412, 339] width 4 height 4
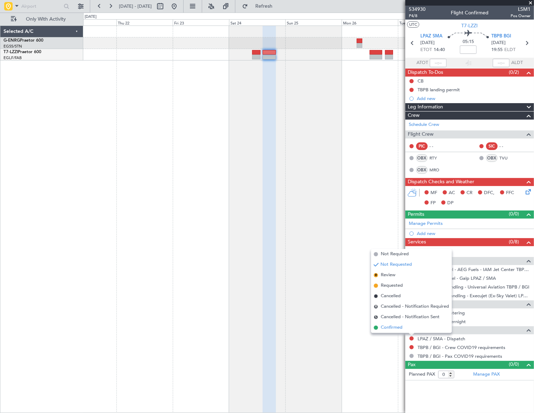
click at [390, 325] on span "Confirmed" at bounding box center [392, 327] width 22 height 7
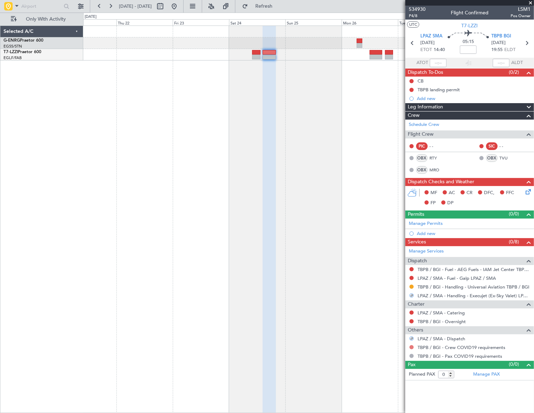
click at [413, 346] on button at bounding box center [412, 347] width 4 height 4
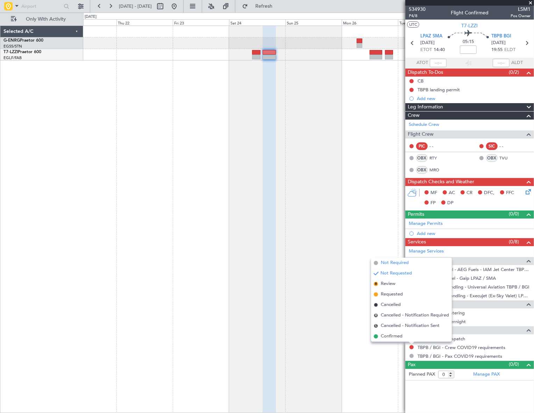
click at [395, 263] on span "Not Required" at bounding box center [395, 263] width 28 height 7
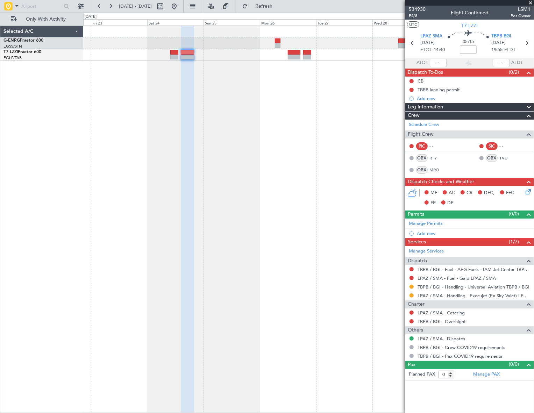
click at [203, 154] on div at bounding box center [308, 220] width 451 height 388
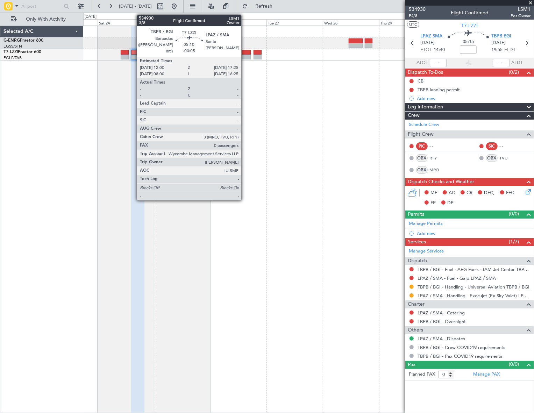
click at [245, 52] on div at bounding box center [244, 52] width 13 height 5
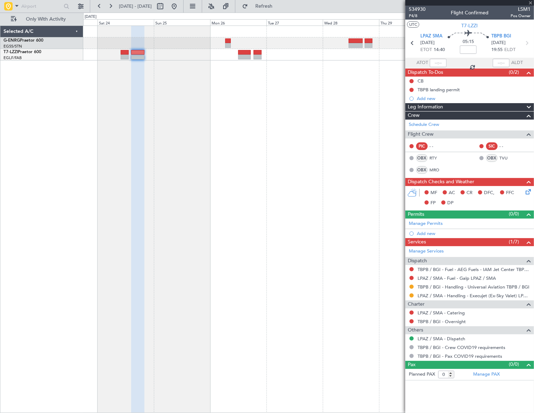
type input "-00:05"
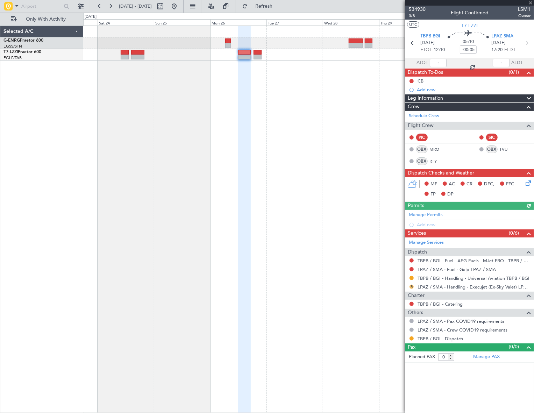
click at [413, 287] on button "R" at bounding box center [412, 287] width 4 height 4
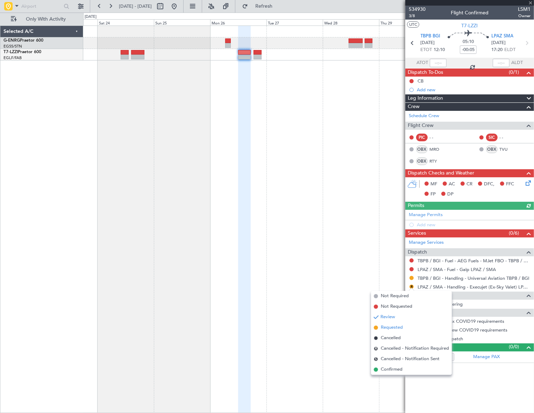
click at [384, 327] on span "Requested" at bounding box center [392, 327] width 22 height 7
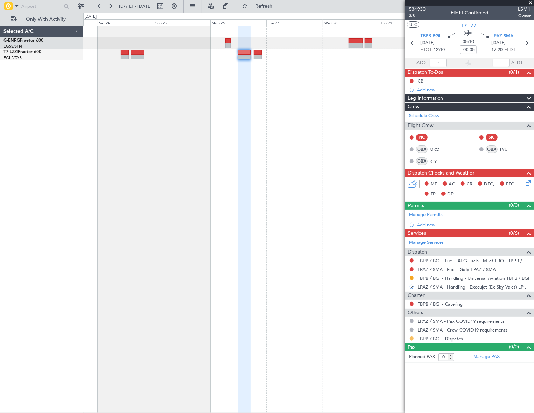
click at [413, 337] on button at bounding box center [412, 339] width 4 height 4
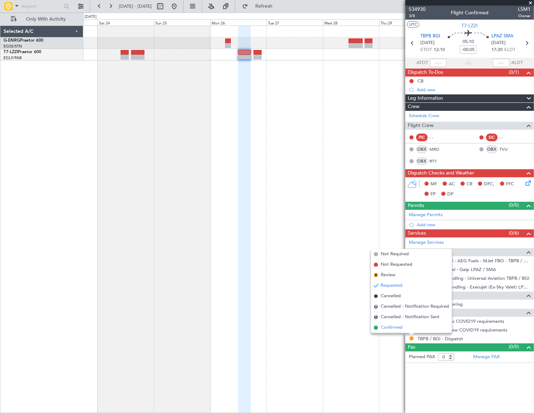
click at [398, 325] on span "Confirmed" at bounding box center [392, 327] width 22 height 7
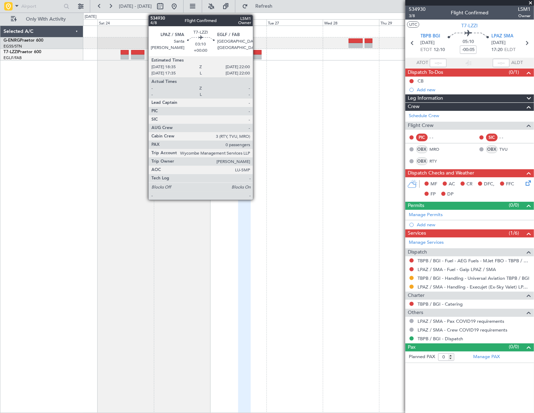
click at [256, 53] on div at bounding box center [258, 52] width 8 height 5
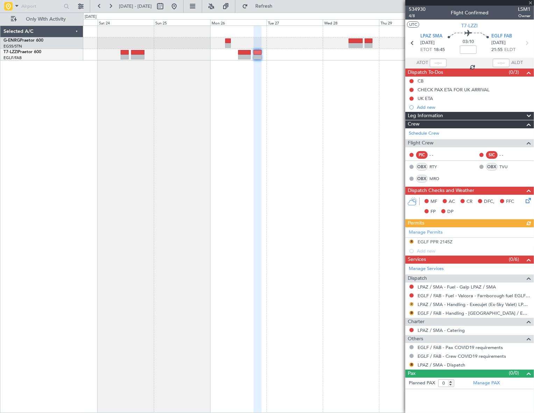
click at [412, 304] on button "R" at bounding box center [412, 304] width 4 height 4
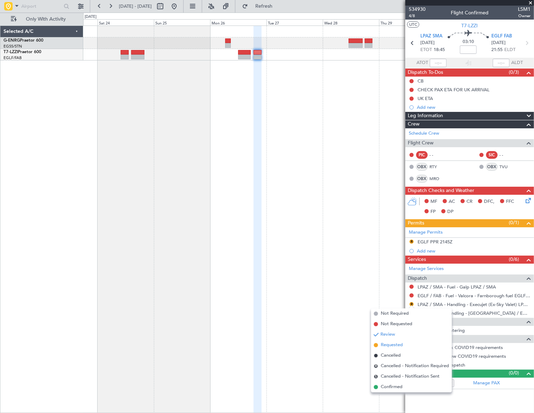
click at [393, 347] on span "Requested" at bounding box center [392, 345] width 22 height 7
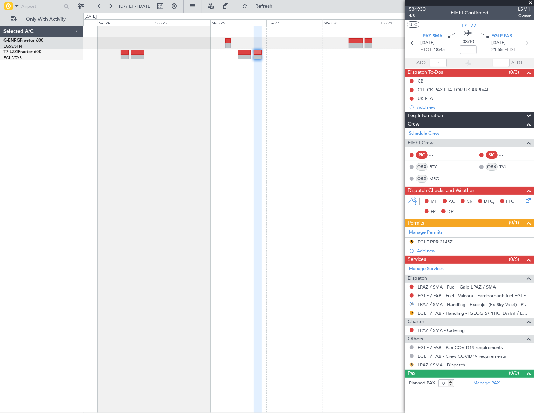
click at [411, 365] on button "R" at bounding box center [412, 365] width 4 height 4
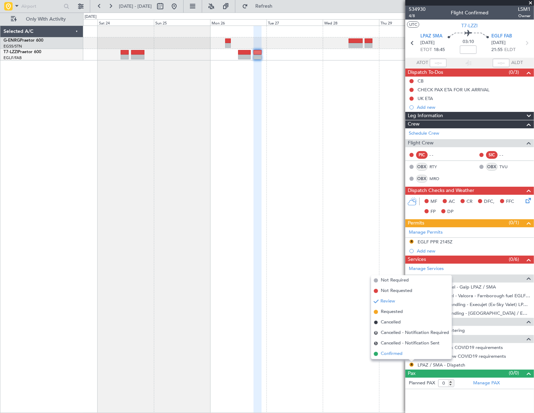
click at [397, 352] on span "Confirmed" at bounding box center [392, 354] width 22 height 7
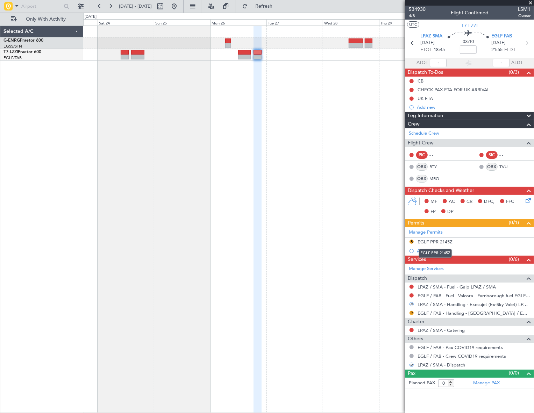
drag, startPoint x: 441, startPoint y: 242, endPoint x: 447, endPoint y: 245, distance: 6.3
click at [441, 242] on div "EGLF PPR 2145Z" at bounding box center [435, 242] width 35 height 6
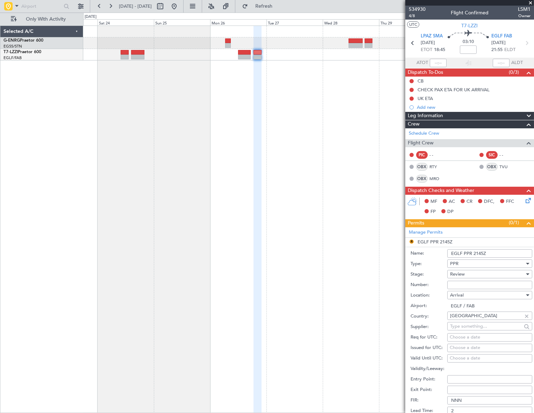
click at [483, 252] on input "EGLF PPR 2145Z" at bounding box center [490, 254] width 85 height 8
type input "EGLF PPR 2155Z"
click at [475, 273] on div "Review" at bounding box center [487, 274] width 75 height 10
click at [475, 320] on span "Requested" at bounding box center [488, 320] width 74 height 10
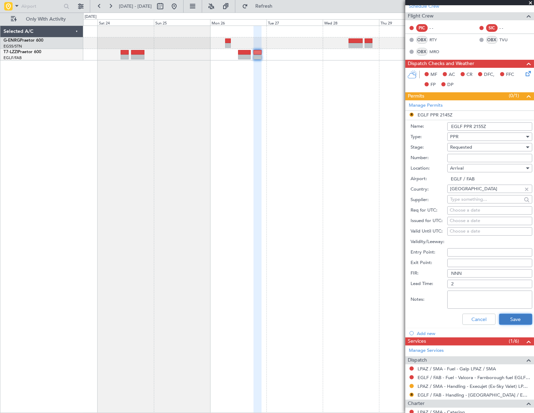
click at [510, 322] on button "Save" at bounding box center [515, 319] width 33 height 11
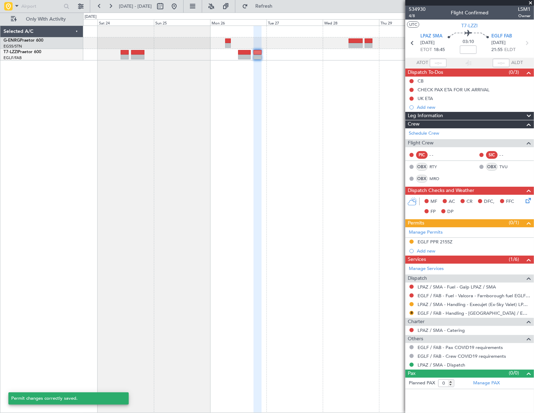
scroll to position [0, 0]
click at [411, 313] on button "R" at bounding box center [412, 313] width 4 height 4
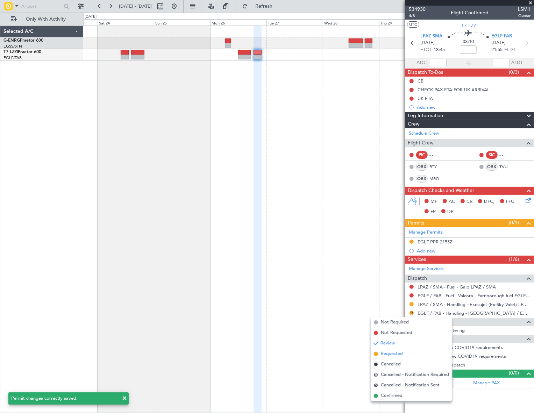
click at [387, 353] on span "Requested" at bounding box center [392, 354] width 22 height 7
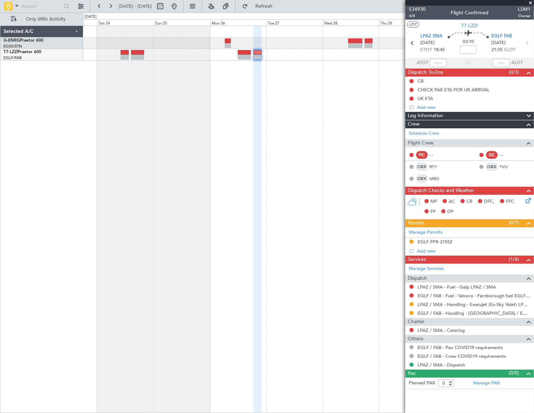
drag, startPoint x: 196, startPoint y: 8, endPoint x: 196, endPoint y: 15, distance: 7.0
click at [180, 8] on button at bounding box center [174, 6] width 11 height 11
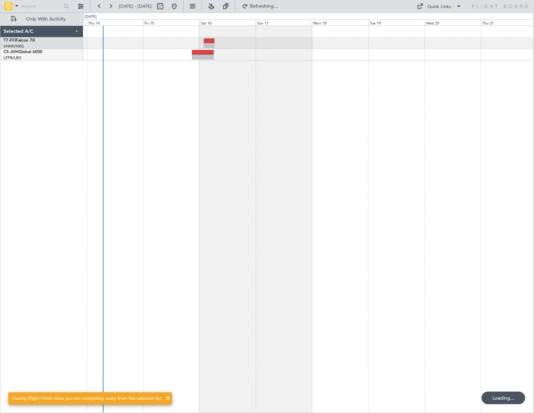
click at [214, 256] on div at bounding box center [308, 220] width 451 height 388
